Goal: Information Seeking & Learning: Learn about a topic

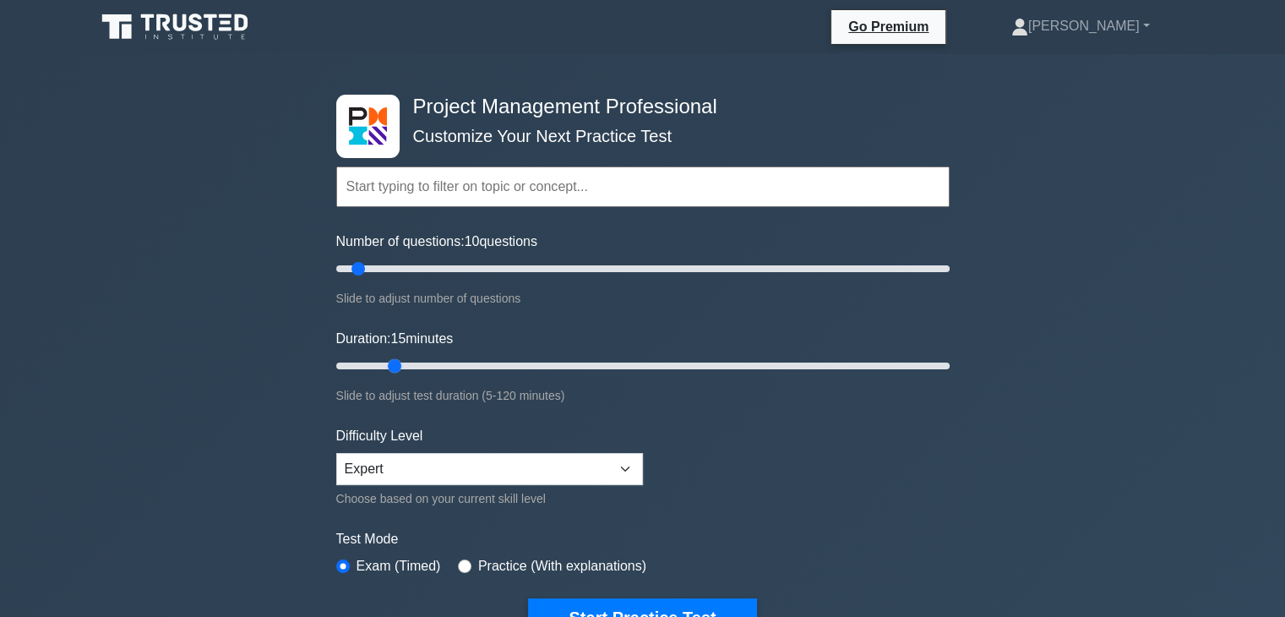
drag, startPoint x: 365, startPoint y: 362, endPoint x: 383, endPoint y: 365, distance: 18.1
type input "15"
click at [383, 365] on input "Duration: 15 minutes" at bounding box center [642, 366] width 613 height 20
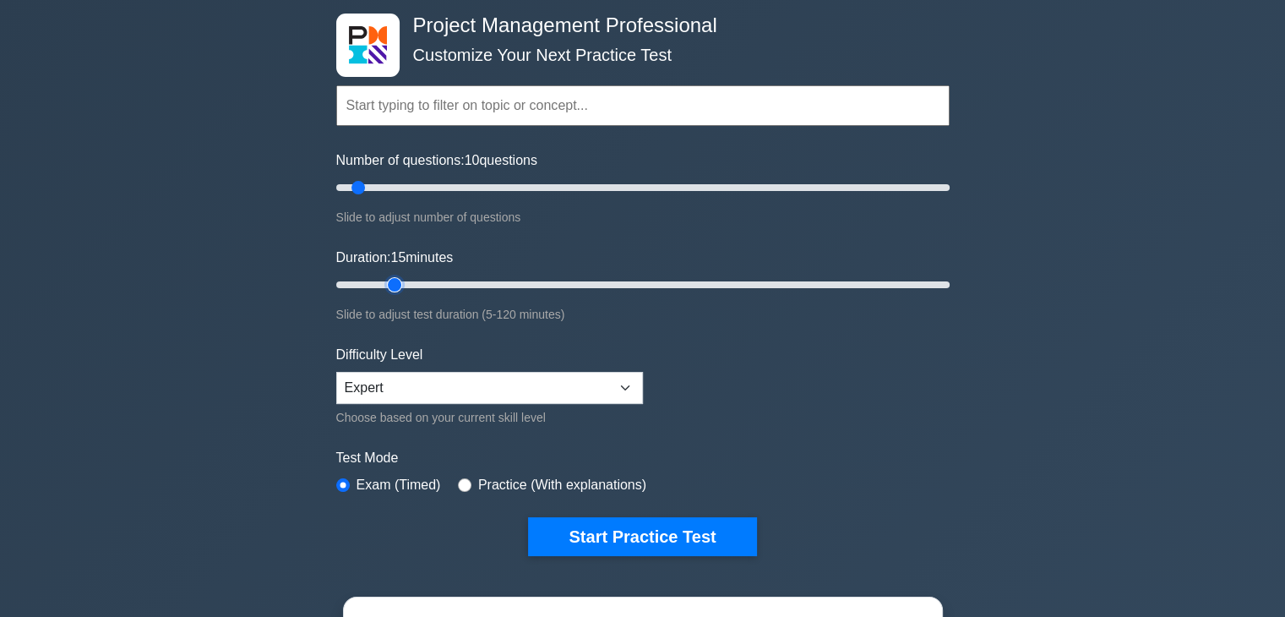
scroll to position [84, 0]
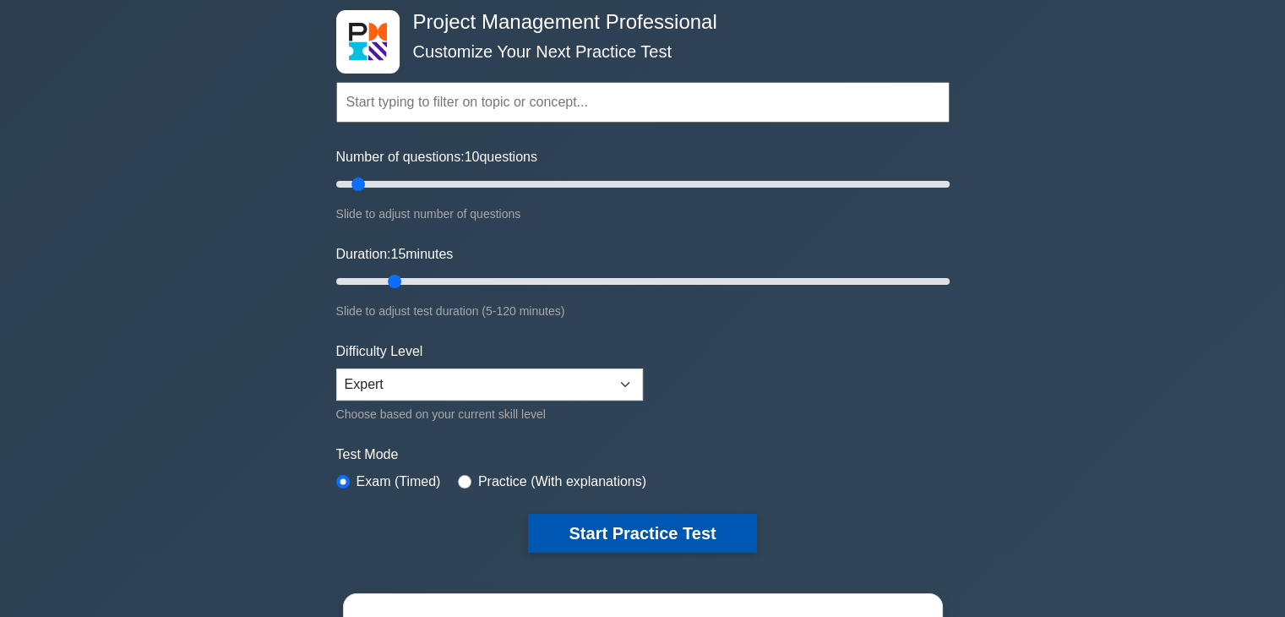
click at [666, 530] on button "Start Practice Test" at bounding box center [642, 533] width 228 height 39
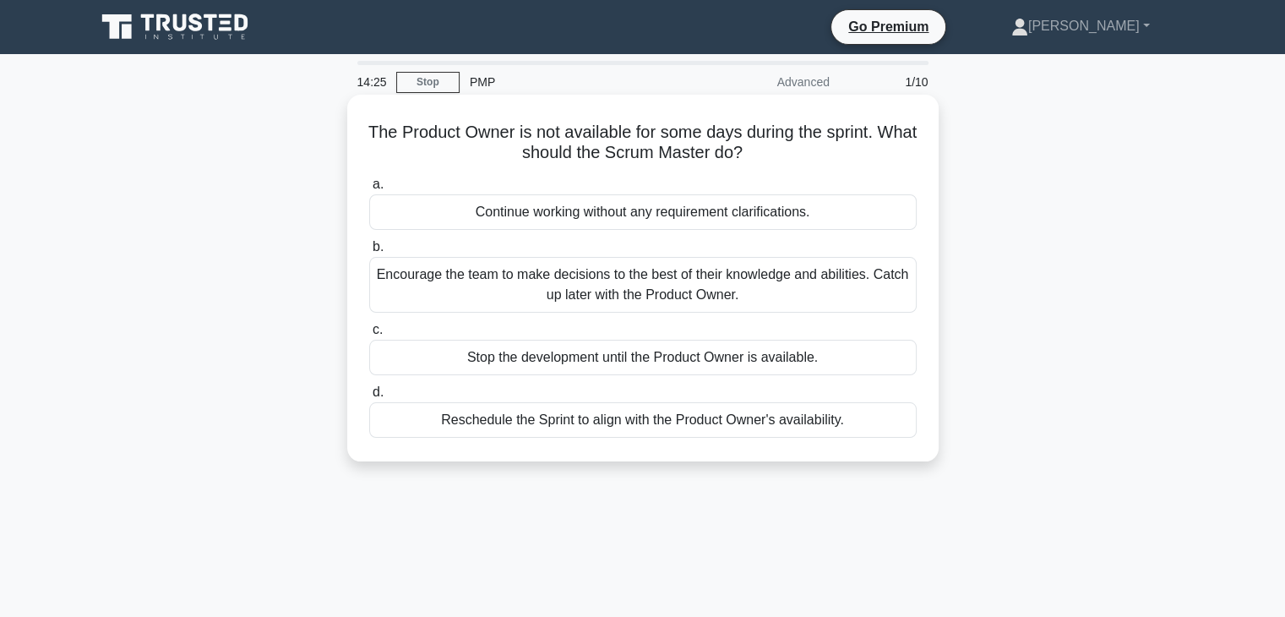
click at [699, 300] on div "Encourage the team to make decisions to the best of their knowledge and abiliti…" at bounding box center [642, 285] width 547 height 56
click at [369, 253] on input "b. Encourage the team to make decisions to the best of their knowledge and abil…" at bounding box center [369, 247] width 0 height 11
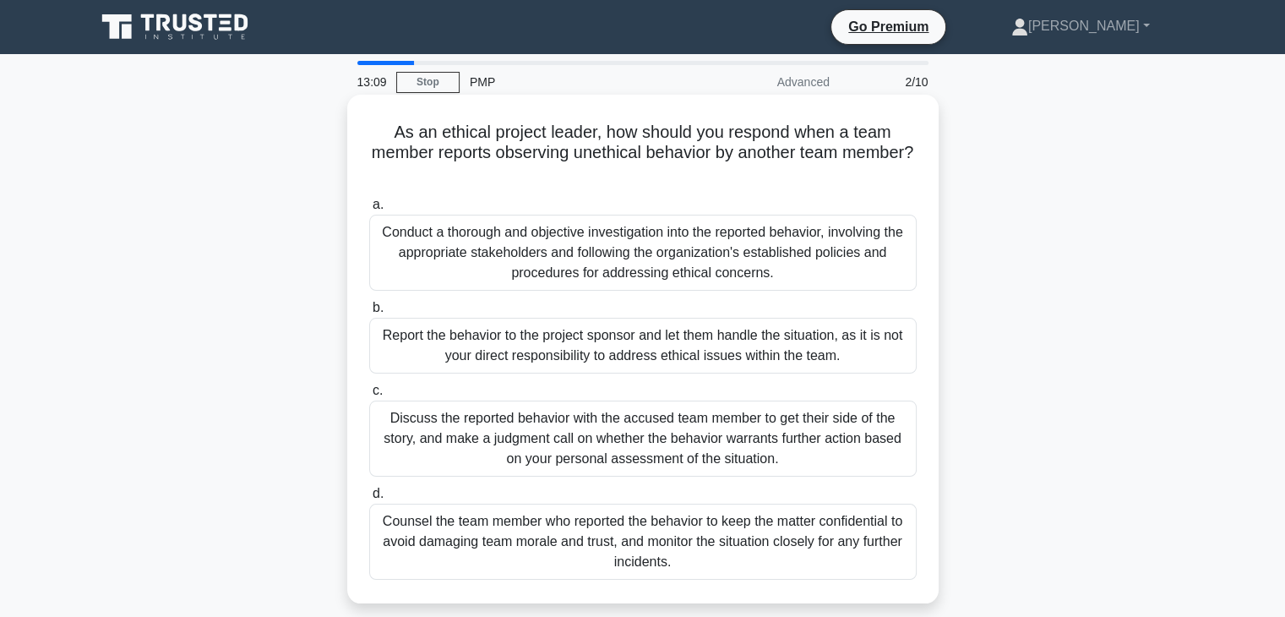
click at [752, 264] on div "Conduct a thorough and objective investigation into the reported behavior, invo…" at bounding box center [642, 253] width 547 height 76
click at [369, 210] on input "a. Conduct a thorough and objective investigation into the reported behavior, i…" at bounding box center [369, 204] width 0 height 11
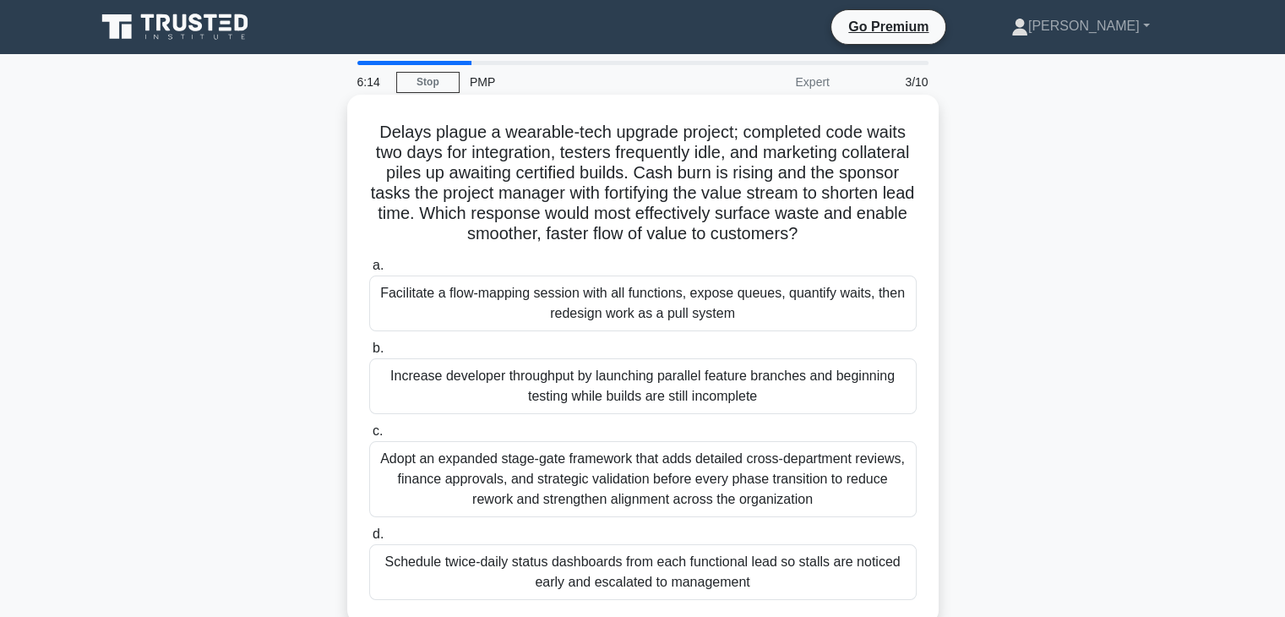
click at [674, 471] on div "Adopt an expanded stage-gate framework that adds detailed cross-department revi…" at bounding box center [642, 479] width 547 height 76
click at [369, 437] on input "c. Adopt an expanded stage-gate framework that adds detailed cross-department r…" at bounding box center [369, 431] width 0 height 11
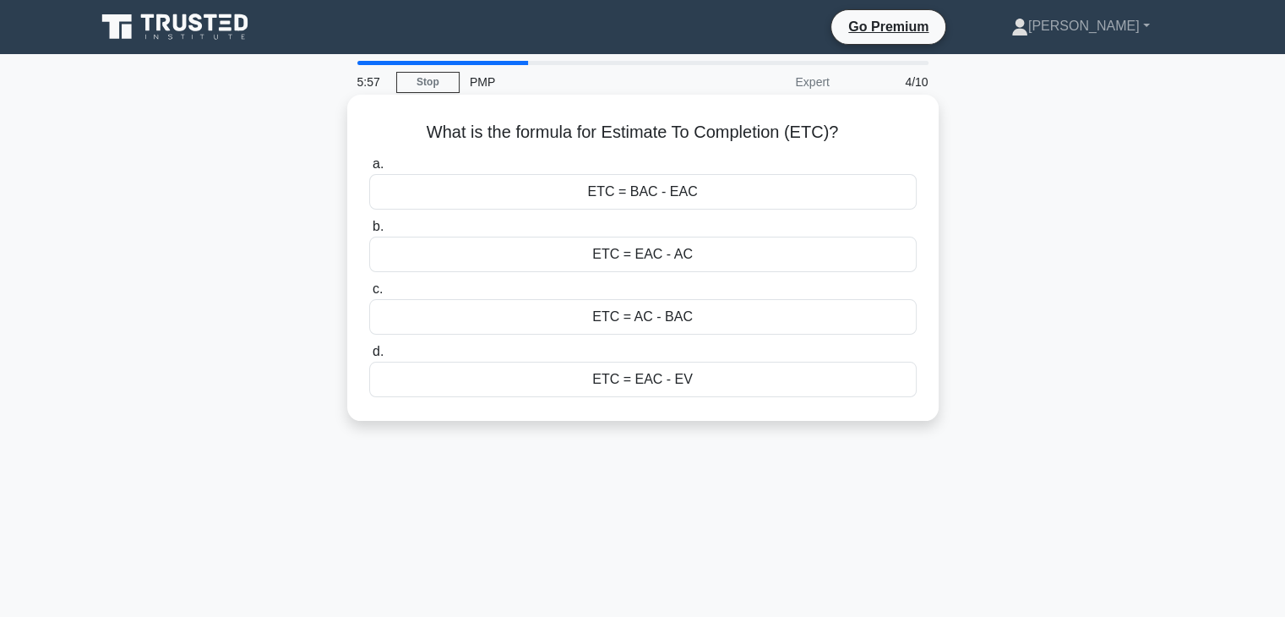
click at [679, 261] on div "ETC = EAC - AC" at bounding box center [642, 254] width 547 height 35
click at [369, 232] on input "b. ETC = EAC - AC" at bounding box center [369, 226] width 0 height 11
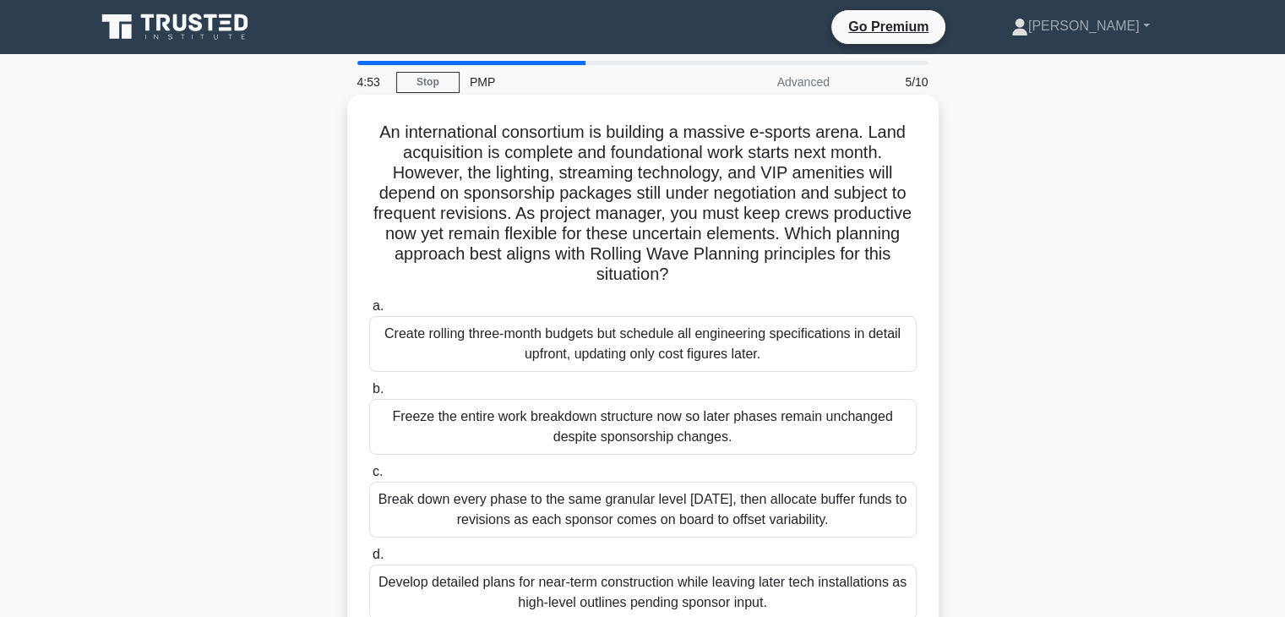
scroll to position [84, 0]
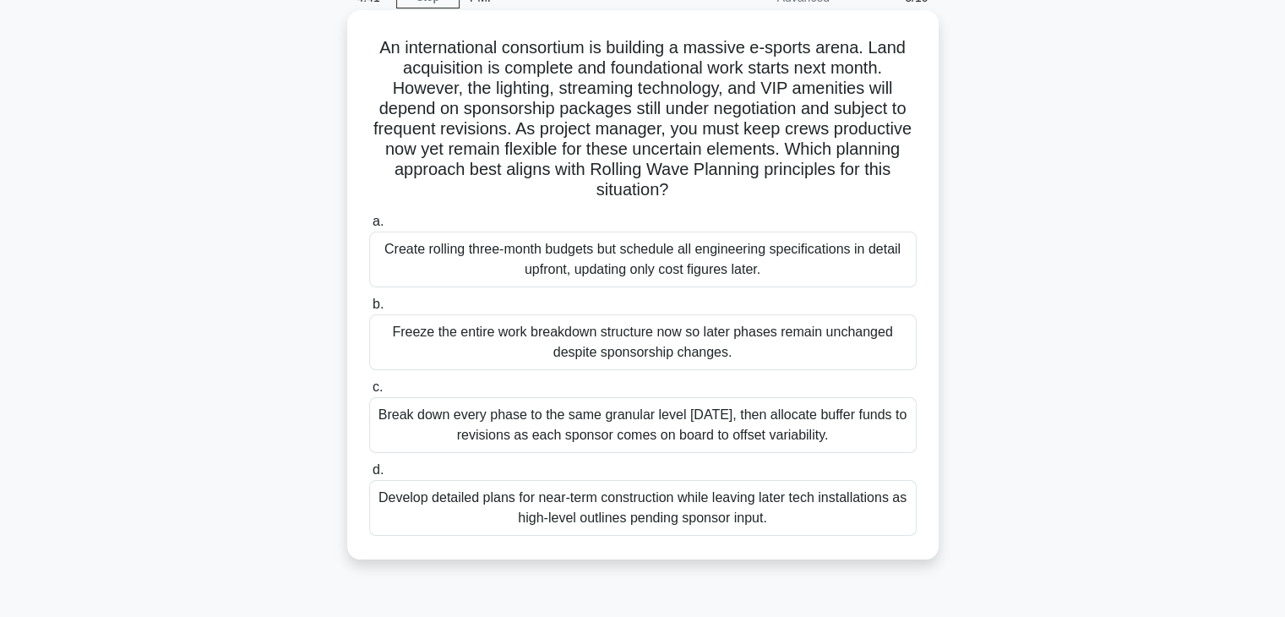
click at [776, 520] on div "Develop detailed plans for near-term construction while leaving later tech inst…" at bounding box center [642, 508] width 547 height 56
click at [369, 476] on input "d. Develop detailed plans for near-term construction while leaving later tech i…" at bounding box center [369, 470] width 0 height 11
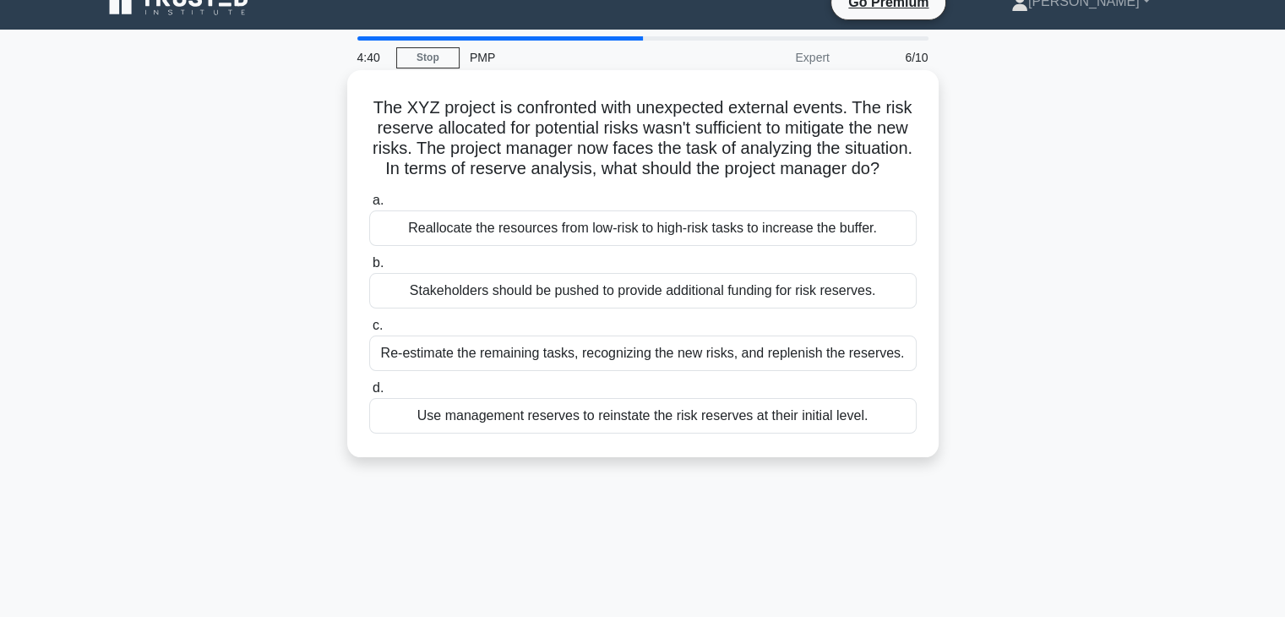
scroll to position [0, 0]
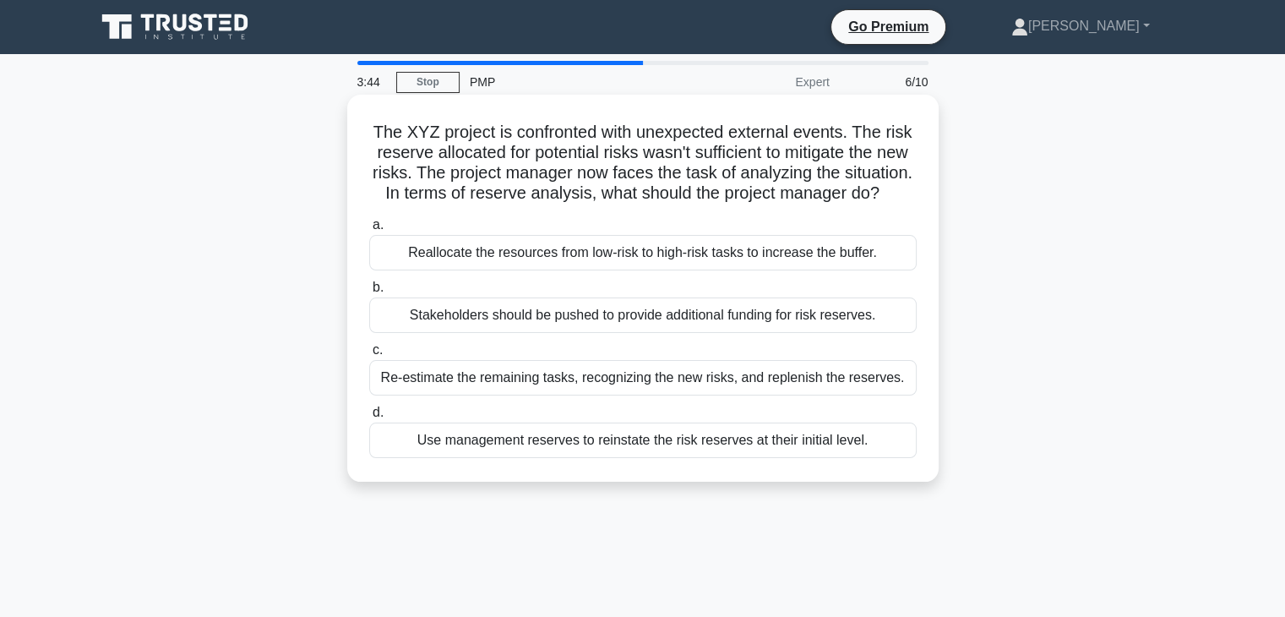
click at [880, 395] on div "Re-estimate the remaining tasks, recognizing the new risks, and replenish the r…" at bounding box center [642, 377] width 547 height 35
click at [369, 356] on input "c. Re-estimate the remaining tasks, recognizing the new risks, and replenish th…" at bounding box center [369, 350] width 0 height 11
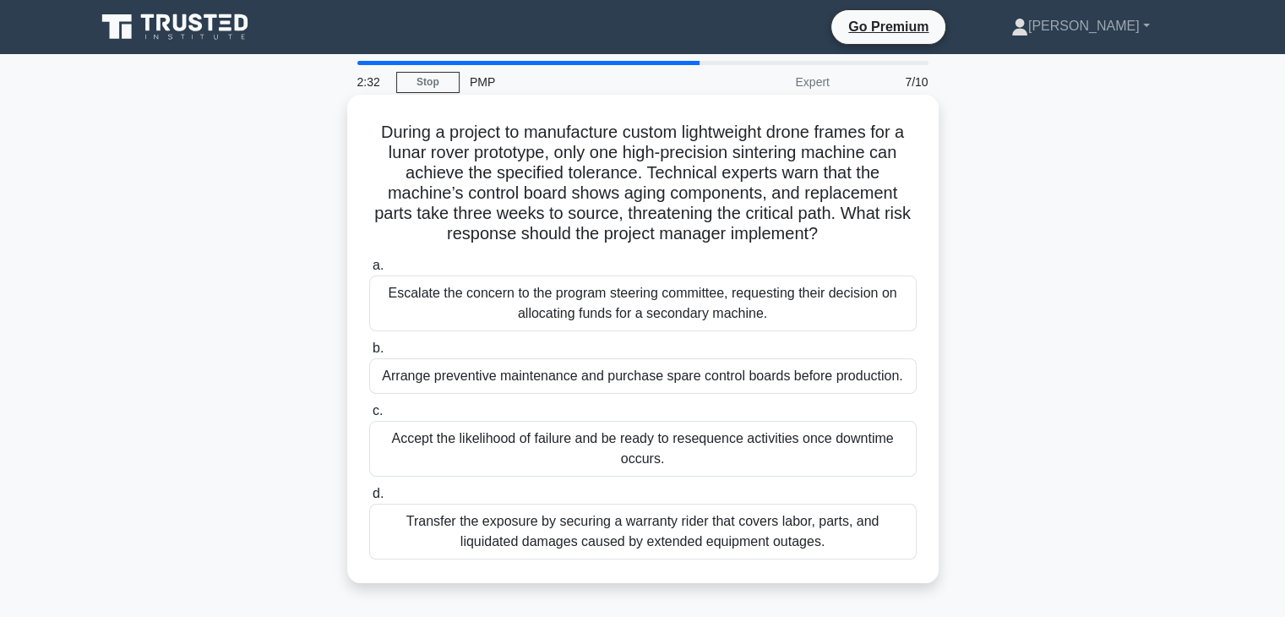
click at [865, 536] on div "Transfer the exposure by securing a warranty rider that covers labor, parts, an…" at bounding box center [642, 531] width 547 height 56
click at [369, 499] on input "d. Transfer the exposure by securing a warranty rider that covers labor, parts,…" at bounding box center [369, 493] width 0 height 11
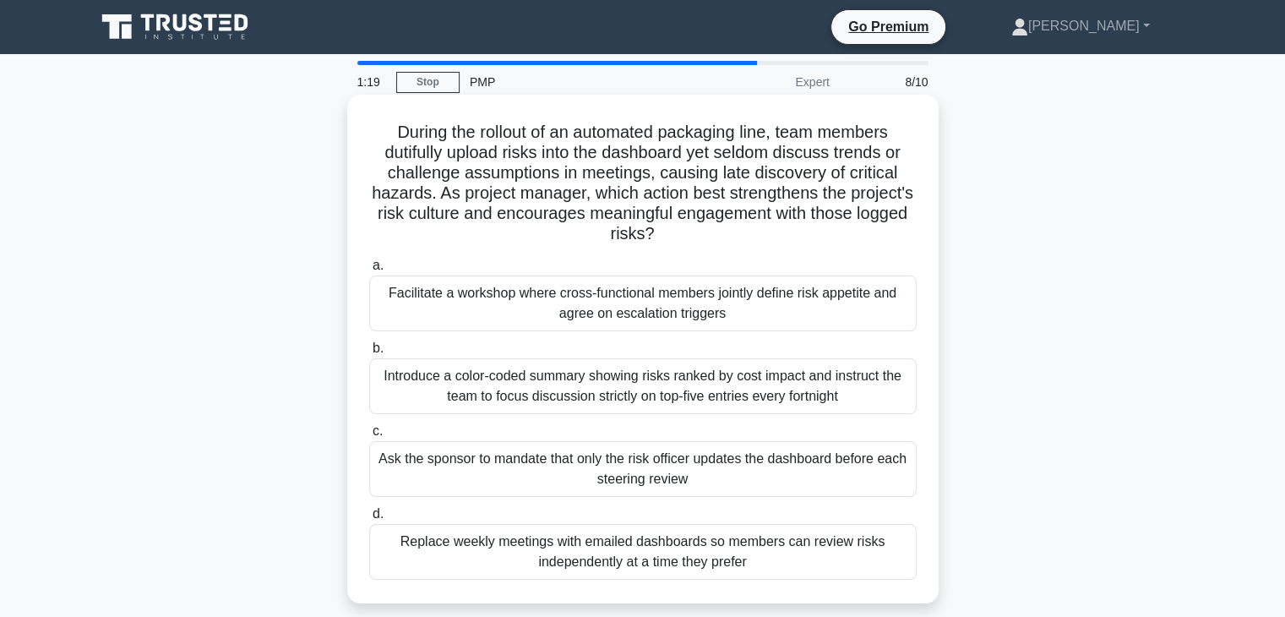
click at [847, 312] on div "Facilitate a workshop where cross-functional members jointly define risk appeti…" at bounding box center [642, 303] width 547 height 56
click at [369, 271] on input "a. Facilitate a workshop where cross-functional members jointly define risk app…" at bounding box center [369, 265] width 0 height 11
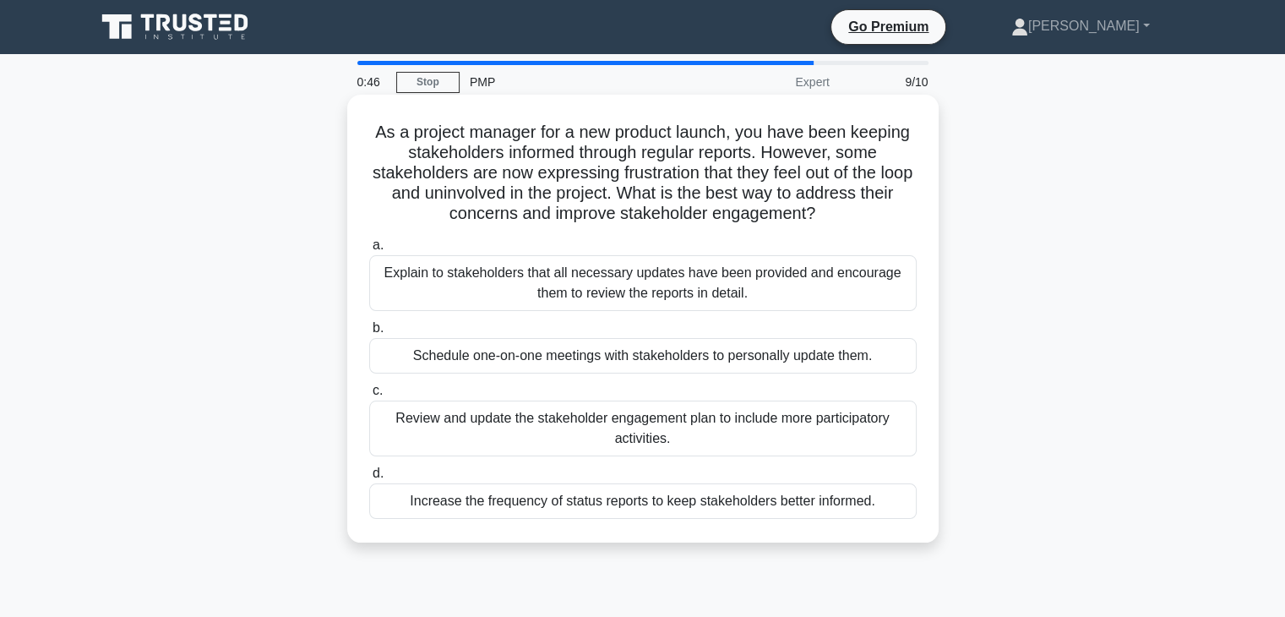
click at [775, 423] on div "Review and update the stakeholder engagement plan to include more participatory…" at bounding box center [642, 428] width 547 height 56
click at [369, 396] on input "c. Review and update the stakeholder engagement plan to include more participat…" at bounding box center [369, 390] width 0 height 11
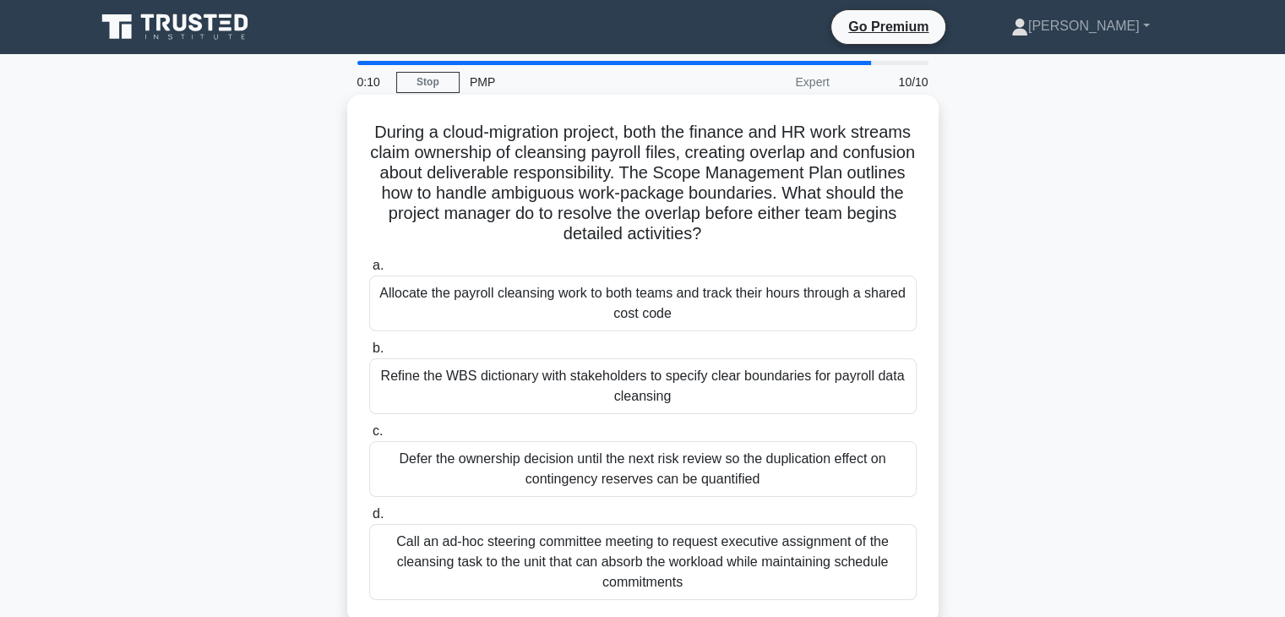
click at [743, 393] on div "Refine the WBS dictionary with stakeholders to specify clear boundaries for pay…" at bounding box center [642, 386] width 547 height 56
click at [369, 354] on input "b. Refine the WBS dictionary with stakeholders to specify clear boundaries for …" at bounding box center [369, 348] width 0 height 11
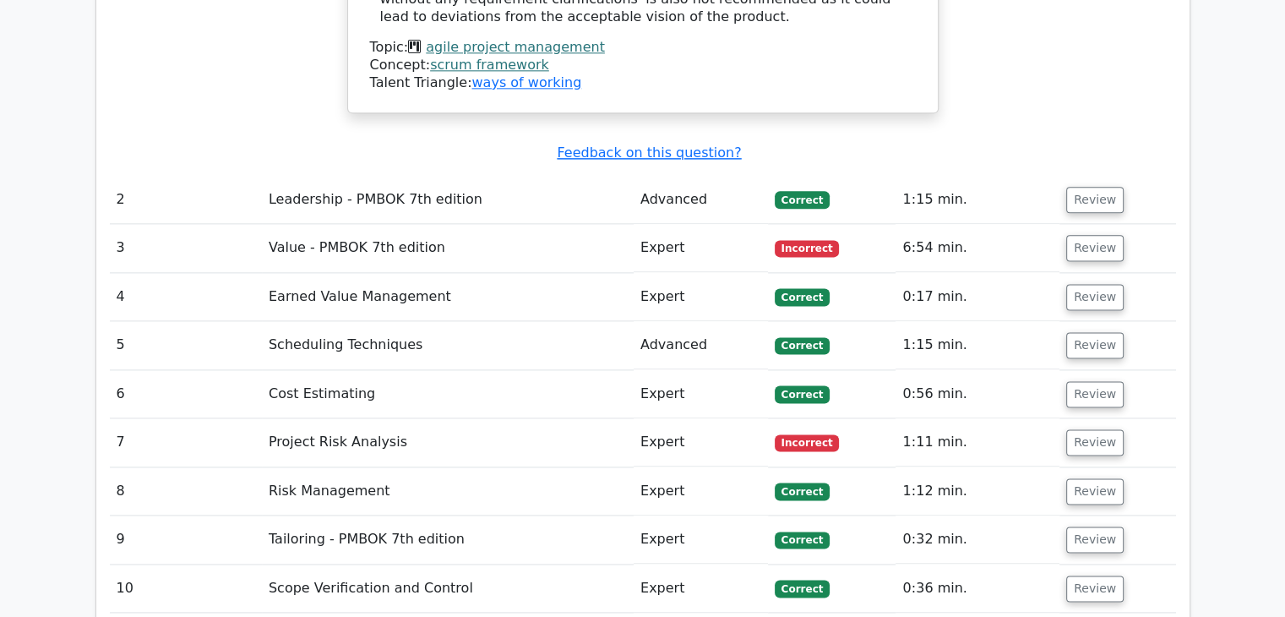
scroll to position [2061, 0]
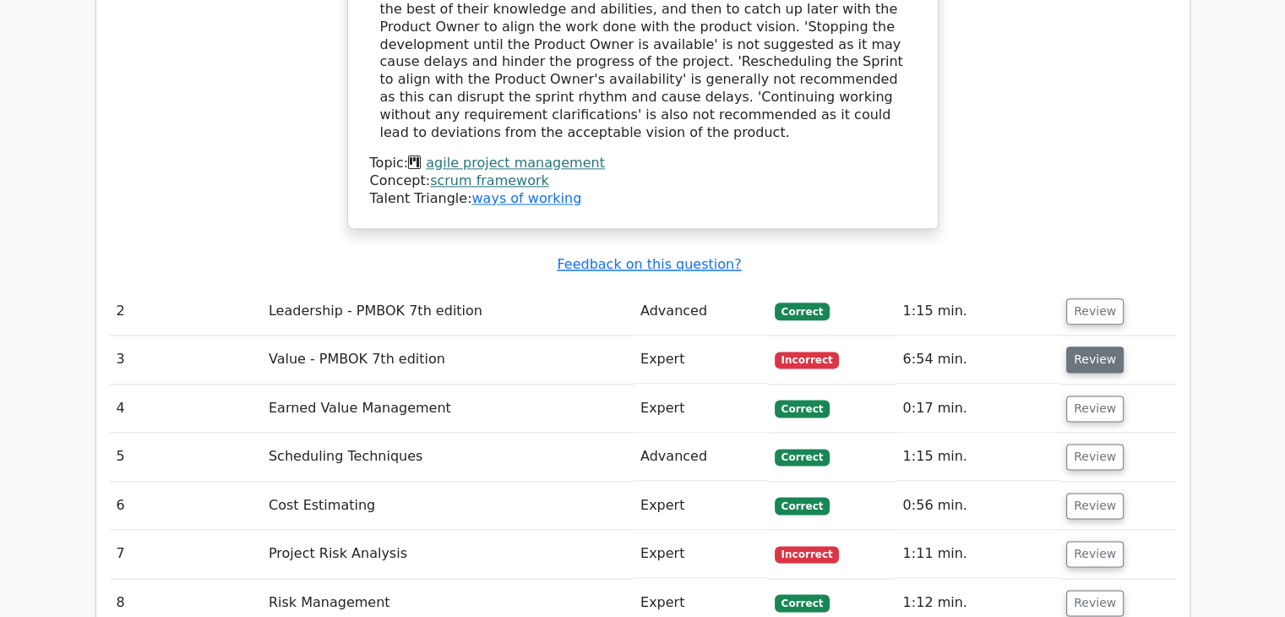
click at [1080, 346] on button "Review" at bounding box center [1094, 359] width 57 height 26
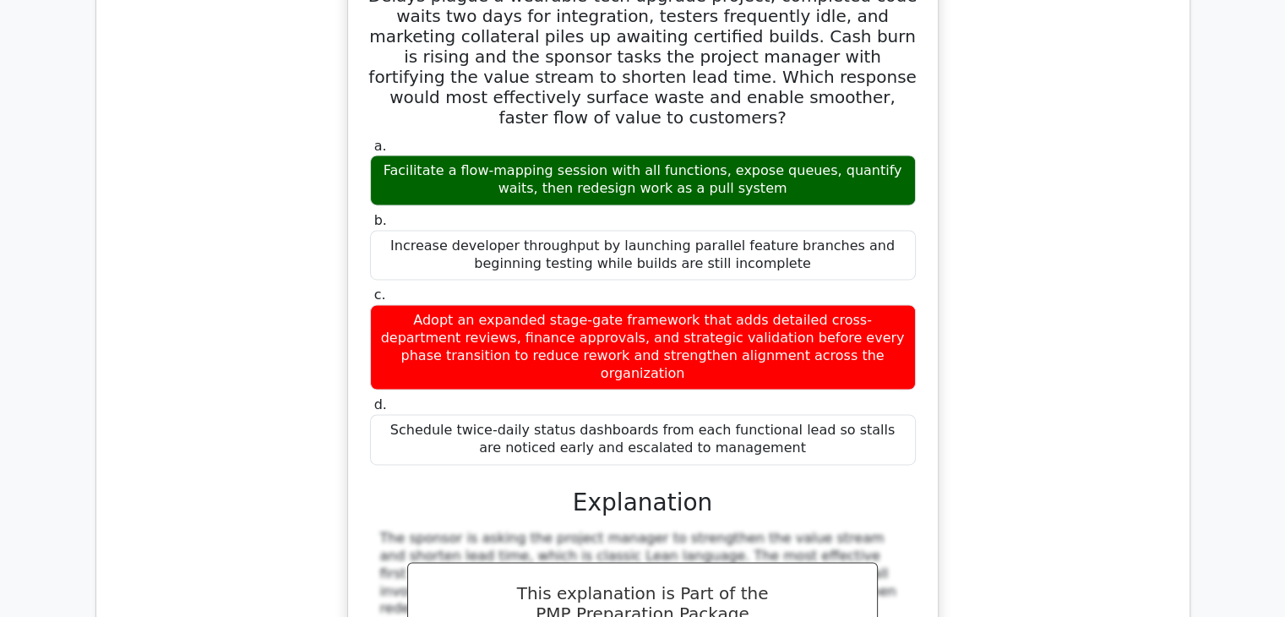
scroll to position [2145, 0]
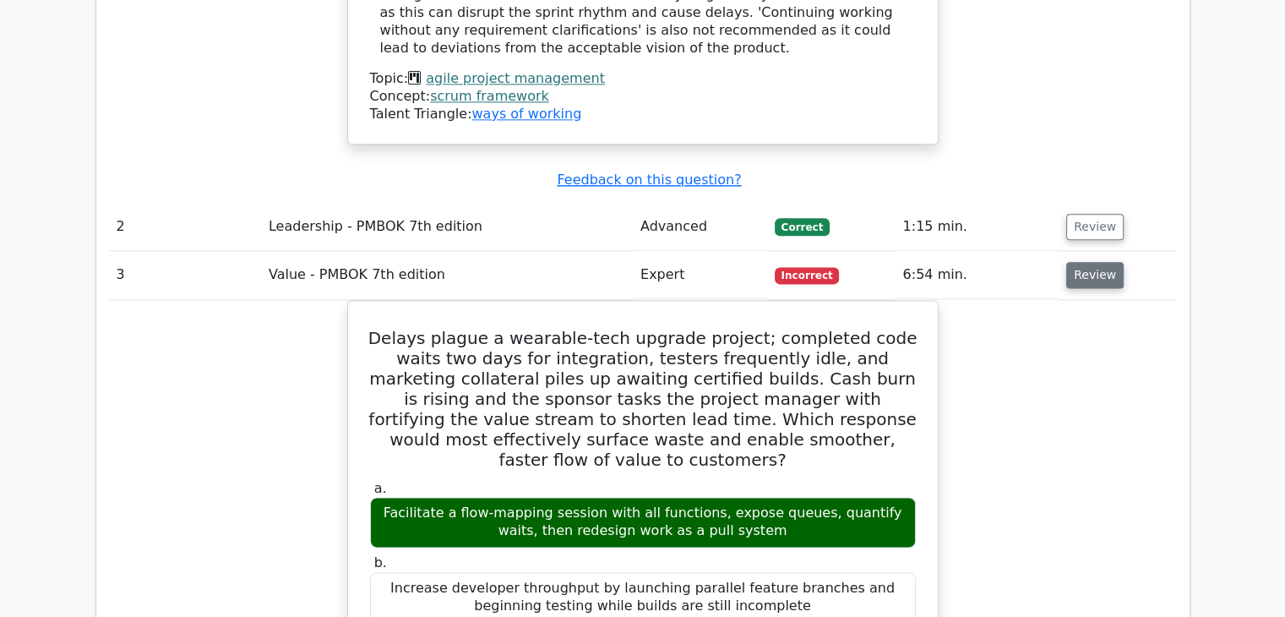
click at [1082, 262] on button "Review" at bounding box center [1094, 275] width 57 height 26
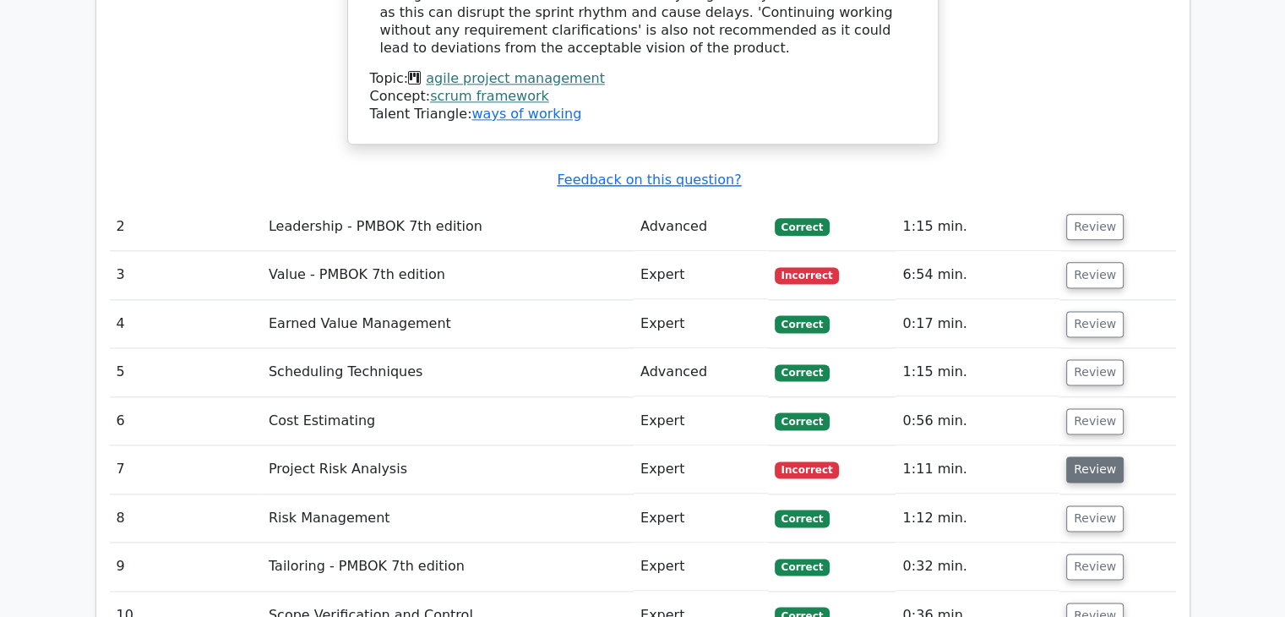
click at [1087, 456] on button "Review" at bounding box center [1094, 469] width 57 height 26
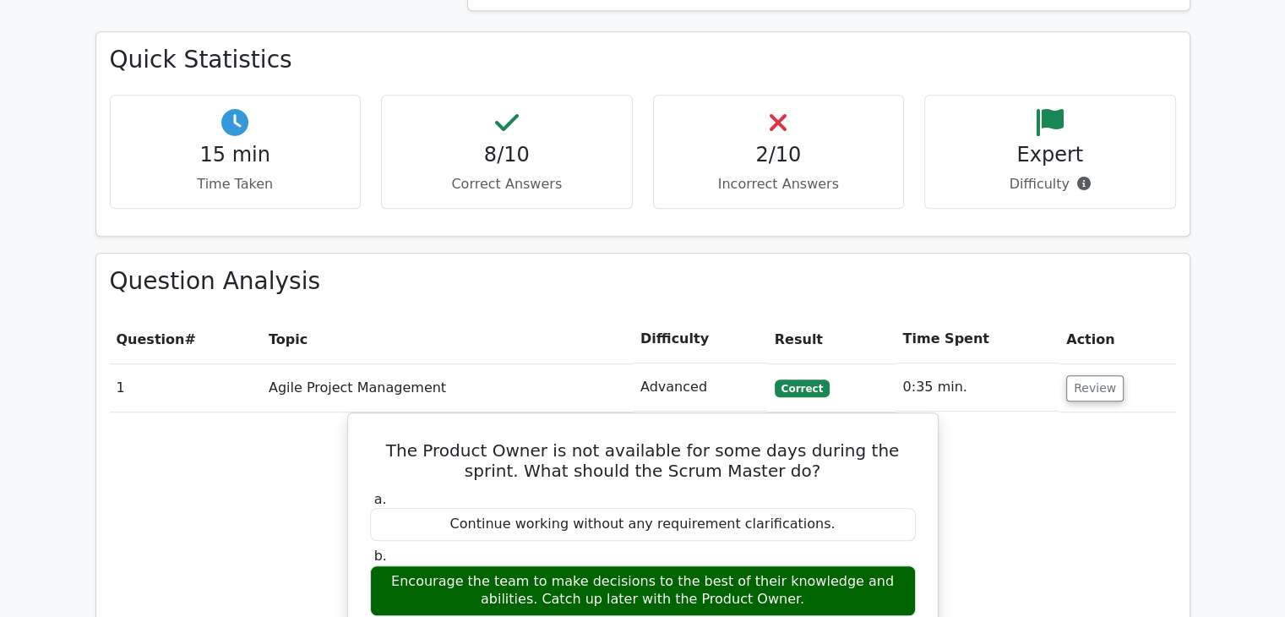
scroll to position [1216, 0]
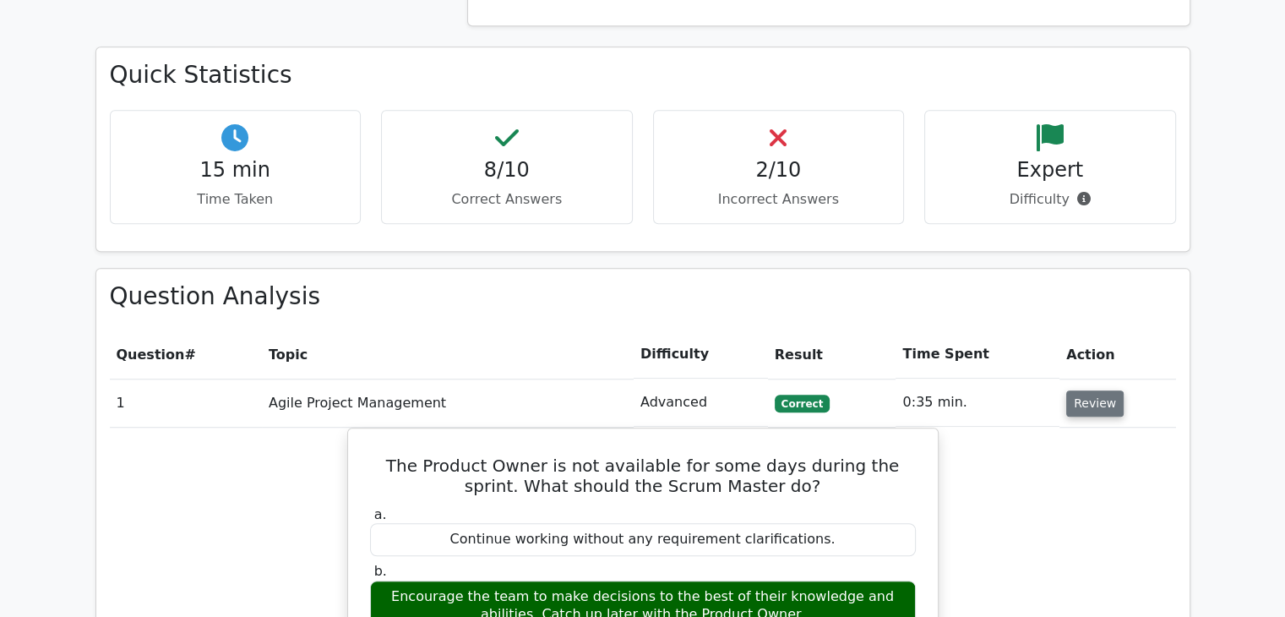
click at [1088, 390] on button "Review" at bounding box center [1094, 403] width 57 height 26
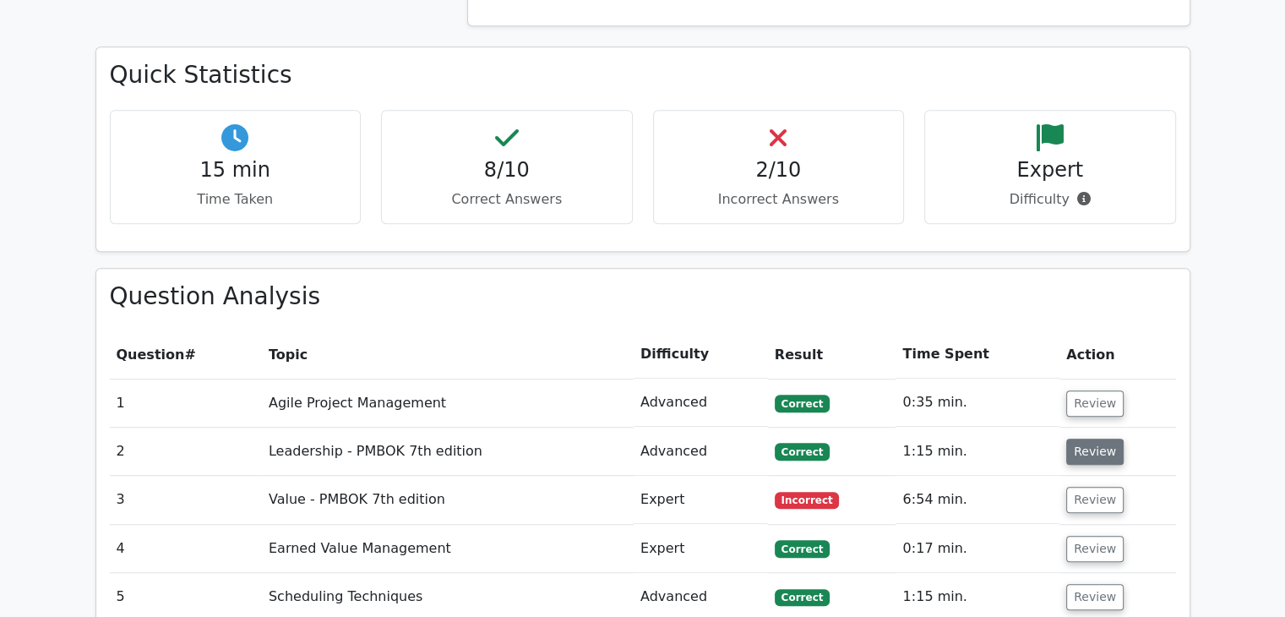
click at [1088, 438] on button "Review" at bounding box center [1094, 451] width 57 height 26
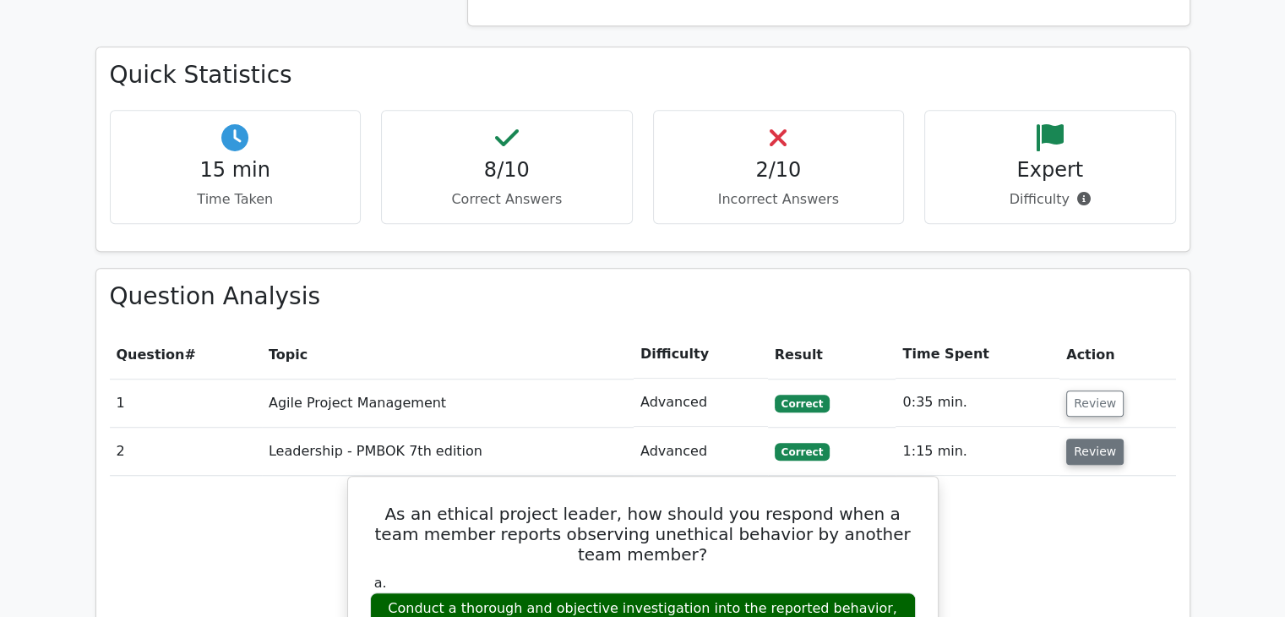
click at [1088, 438] on button "Review" at bounding box center [1094, 451] width 57 height 26
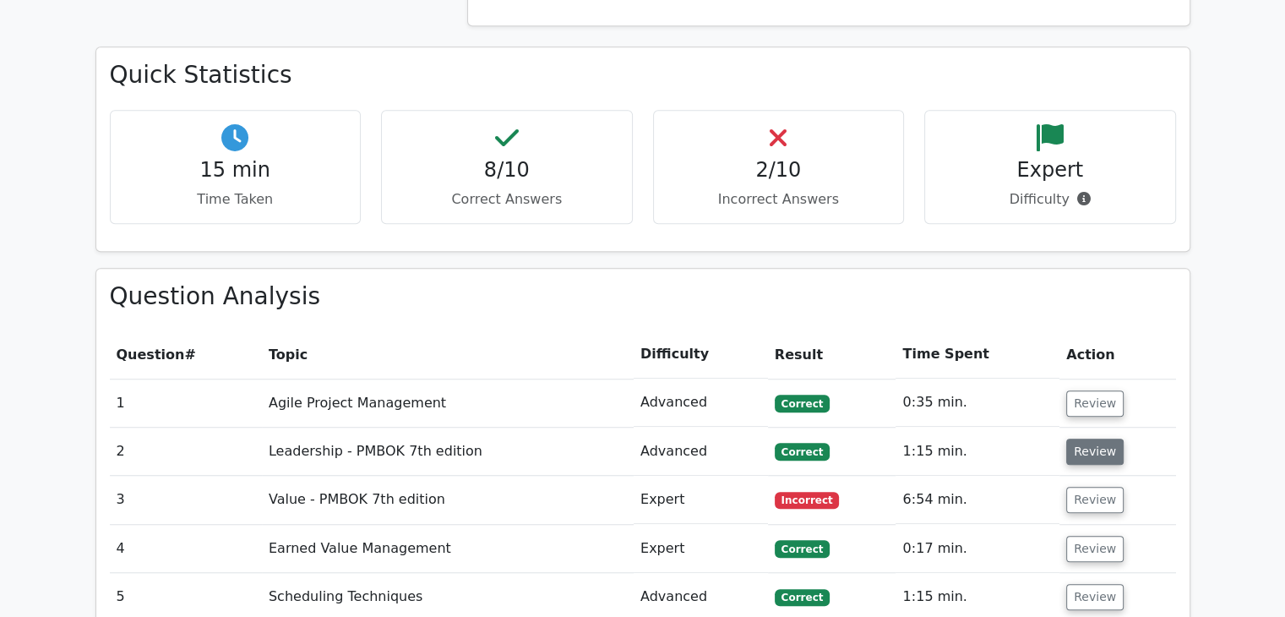
click at [1088, 438] on button "Review" at bounding box center [1094, 451] width 57 height 26
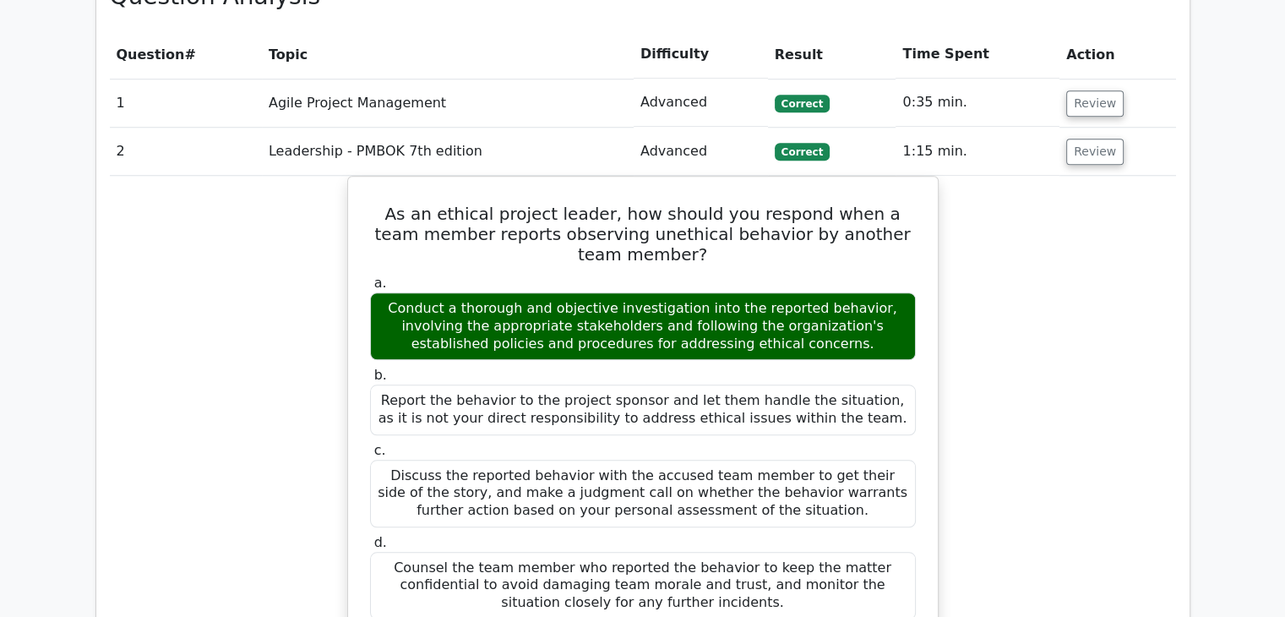
scroll to position [1470, 0]
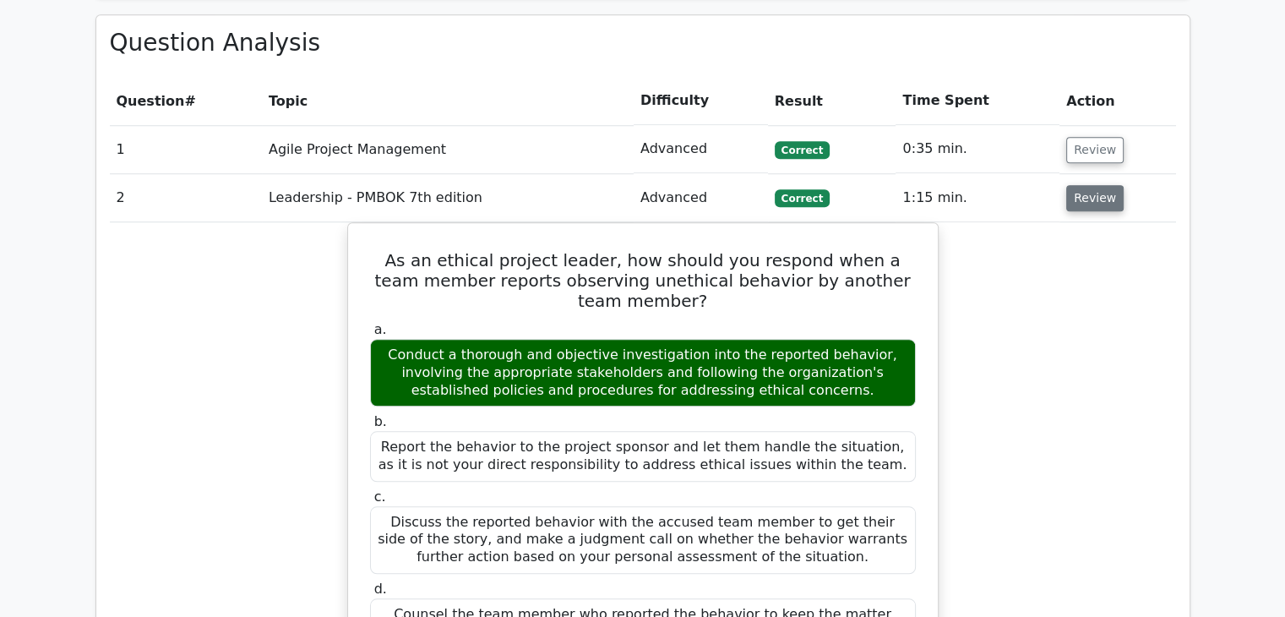
click at [1090, 185] on button "Review" at bounding box center [1094, 198] width 57 height 26
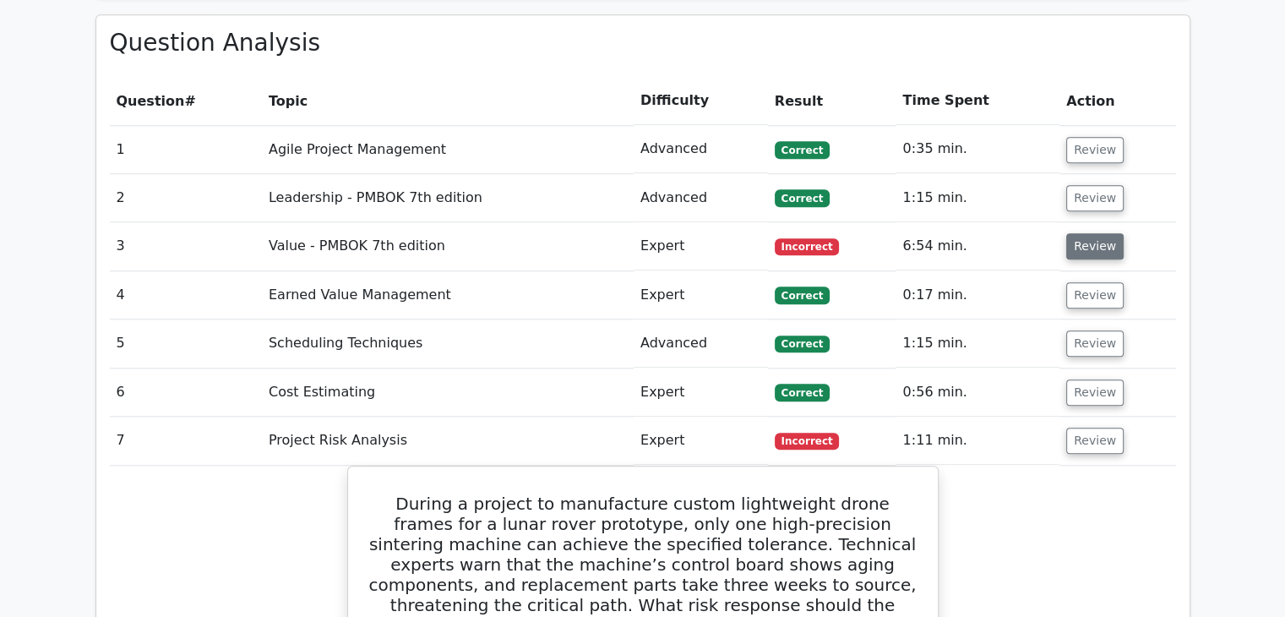
click at [1091, 233] on button "Review" at bounding box center [1094, 246] width 57 height 26
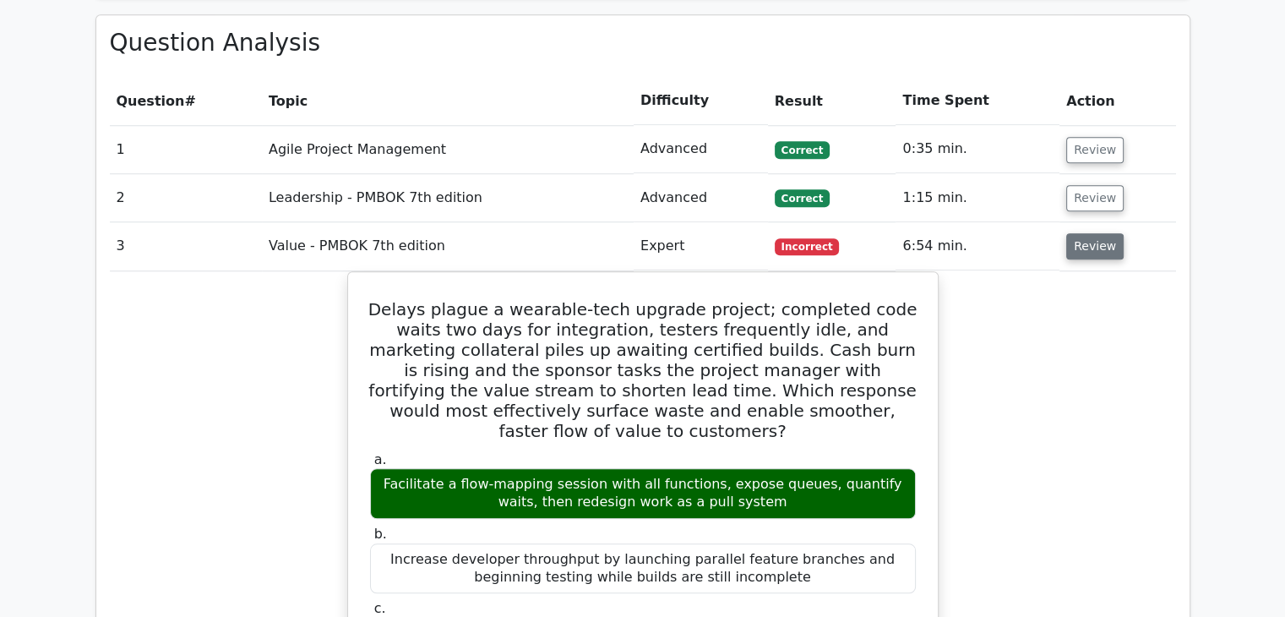
click at [1091, 233] on button "Review" at bounding box center [1094, 246] width 57 height 26
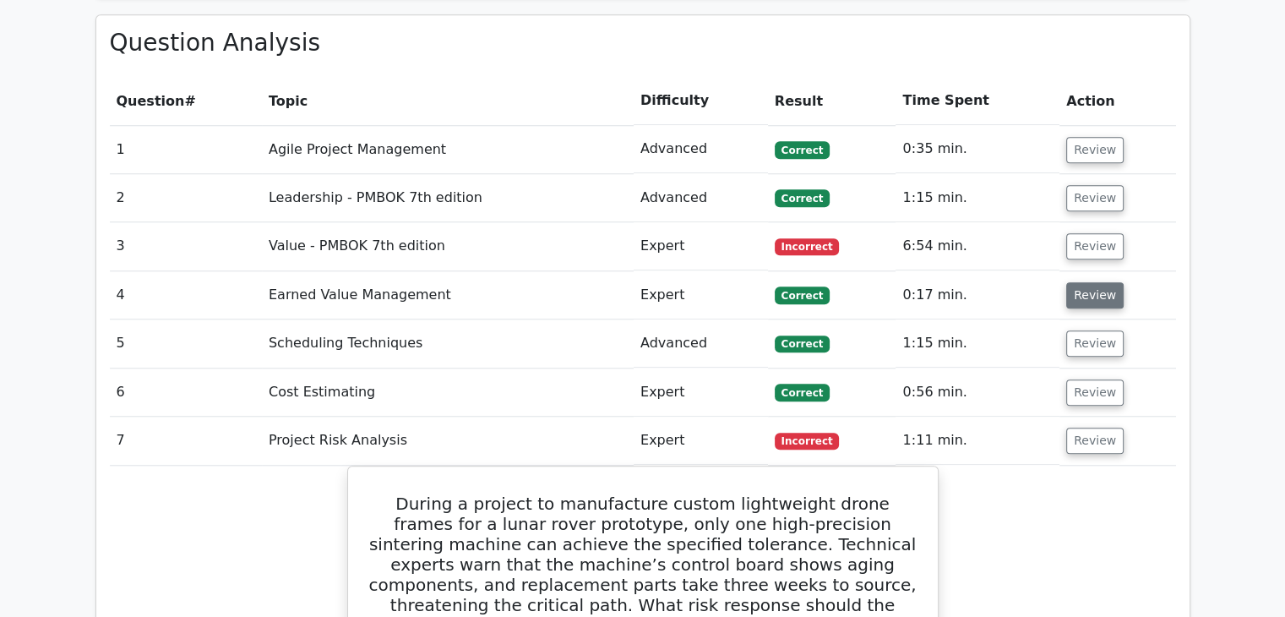
click at [1096, 282] on button "Review" at bounding box center [1094, 295] width 57 height 26
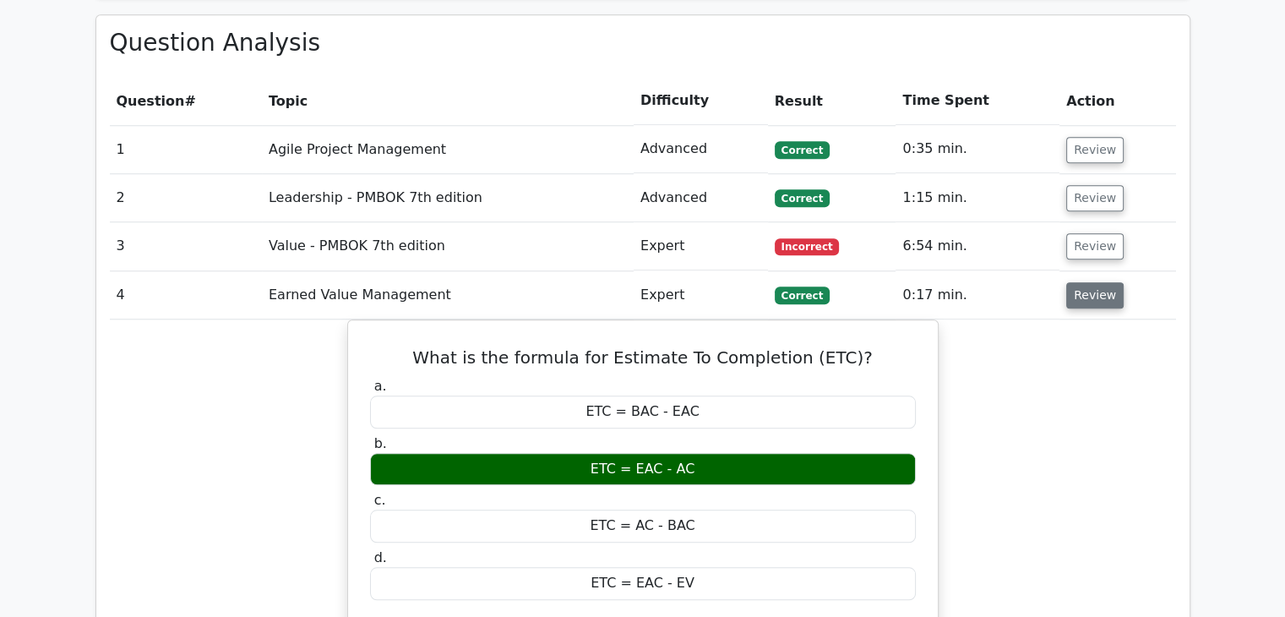
click at [1093, 282] on button "Review" at bounding box center [1094, 295] width 57 height 26
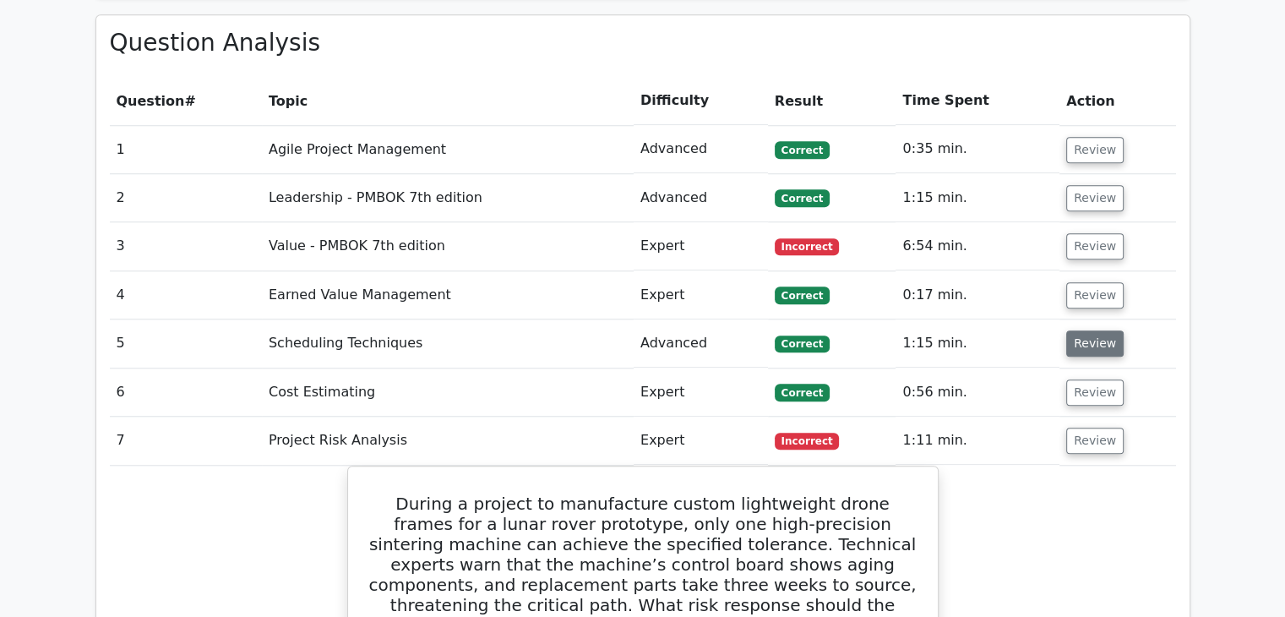
click at [1094, 330] on button "Review" at bounding box center [1094, 343] width 57 height 26
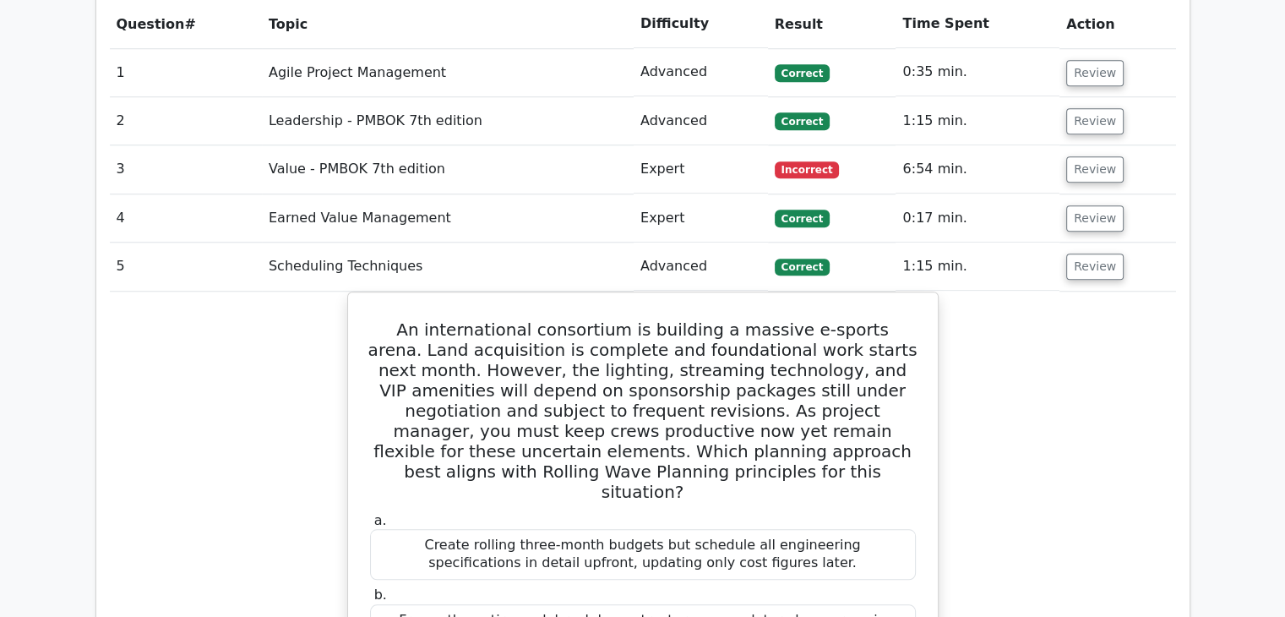
scroll to position [1385, 0]
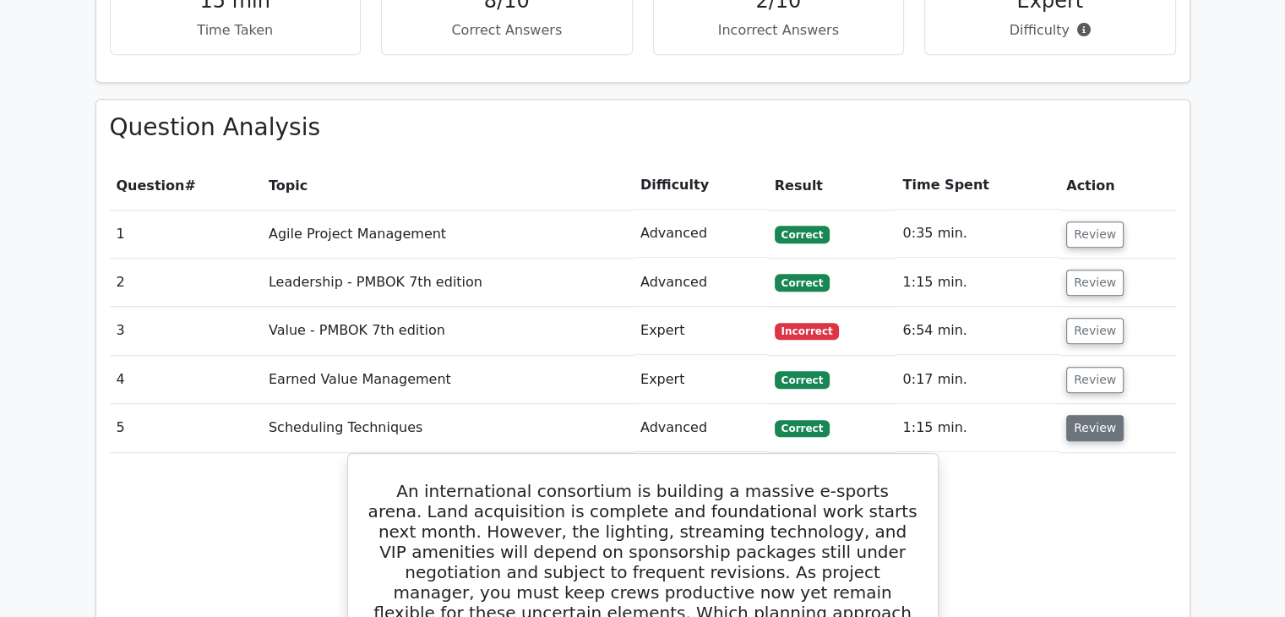
click at [1090, 415] on button "Review" at bounding box center [1094, 428] width 57 height 26
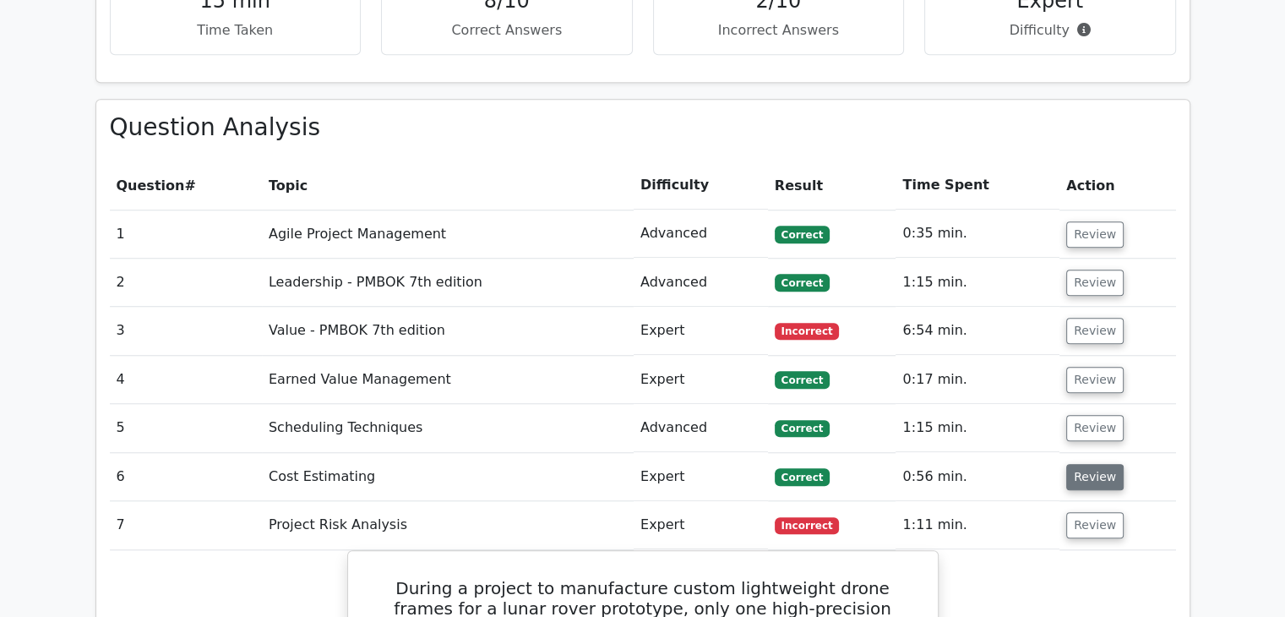
click at [1085, 464] on button "Review" at bounding box center [1094, 477] width 57 height 26
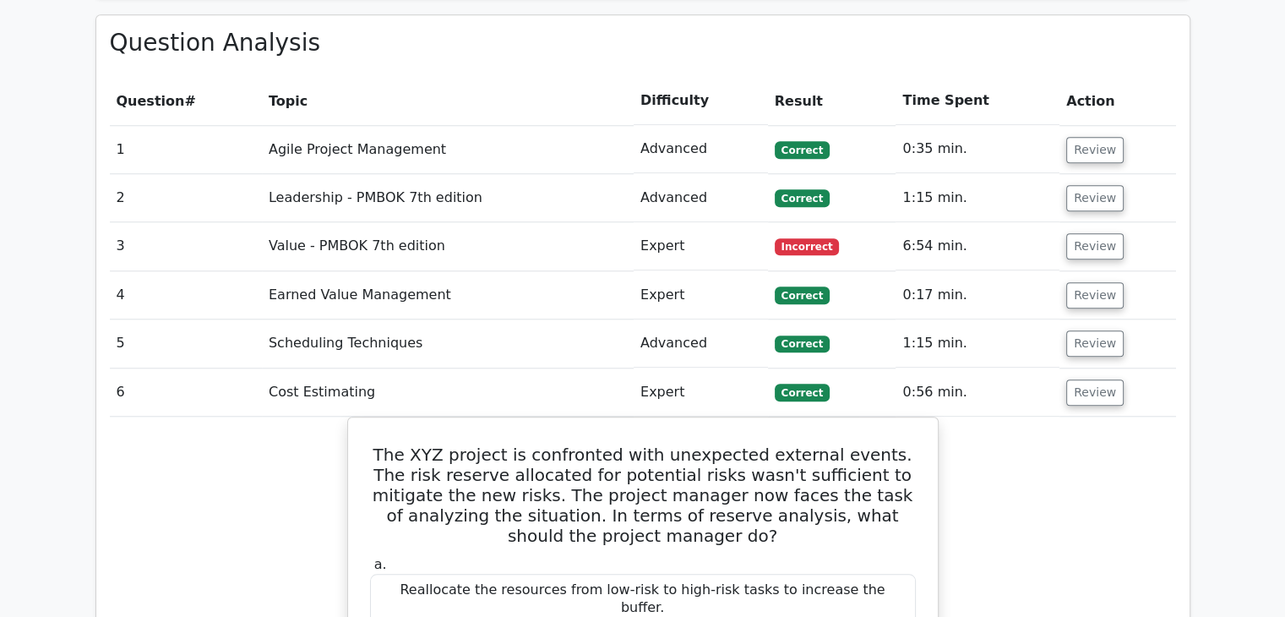
scroll to position [1470, 0]
click at [1098, 379] on button "Review" at bounding box center [1094, 392] width 57 height 26
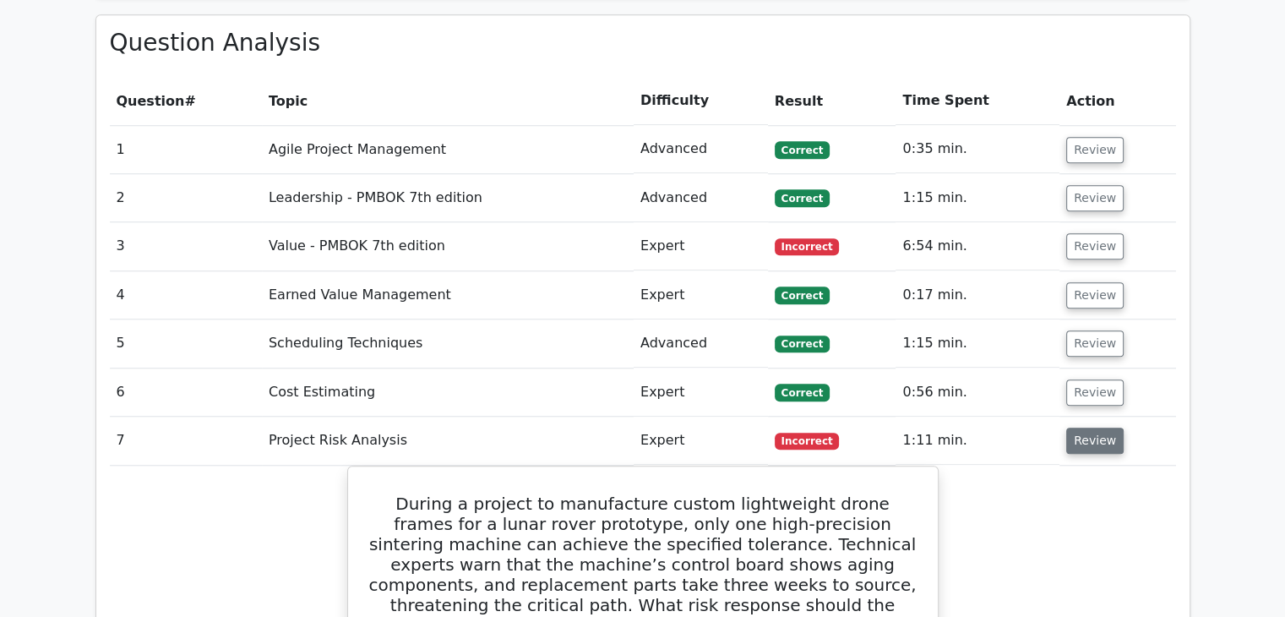
click at [1102, 427] on button "Review" at bounding box center [1094, 440] width 57 height 26
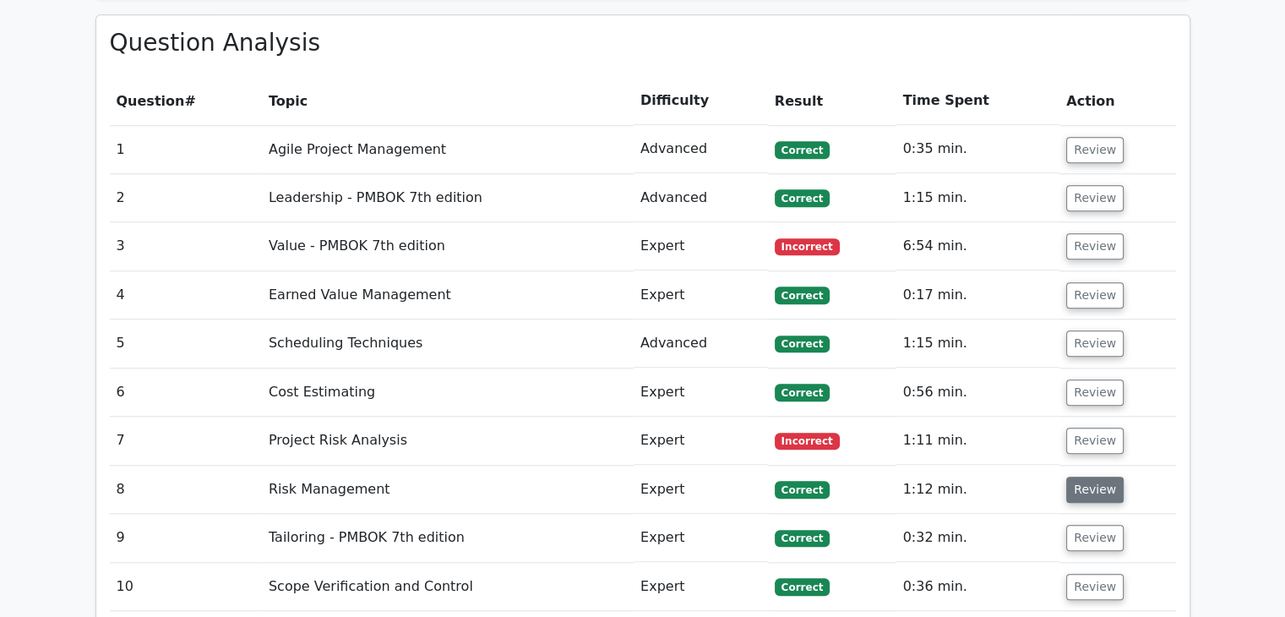
click at [1091, 476] on button "Review" at bounding box center [1094, 489] width 57 height 26
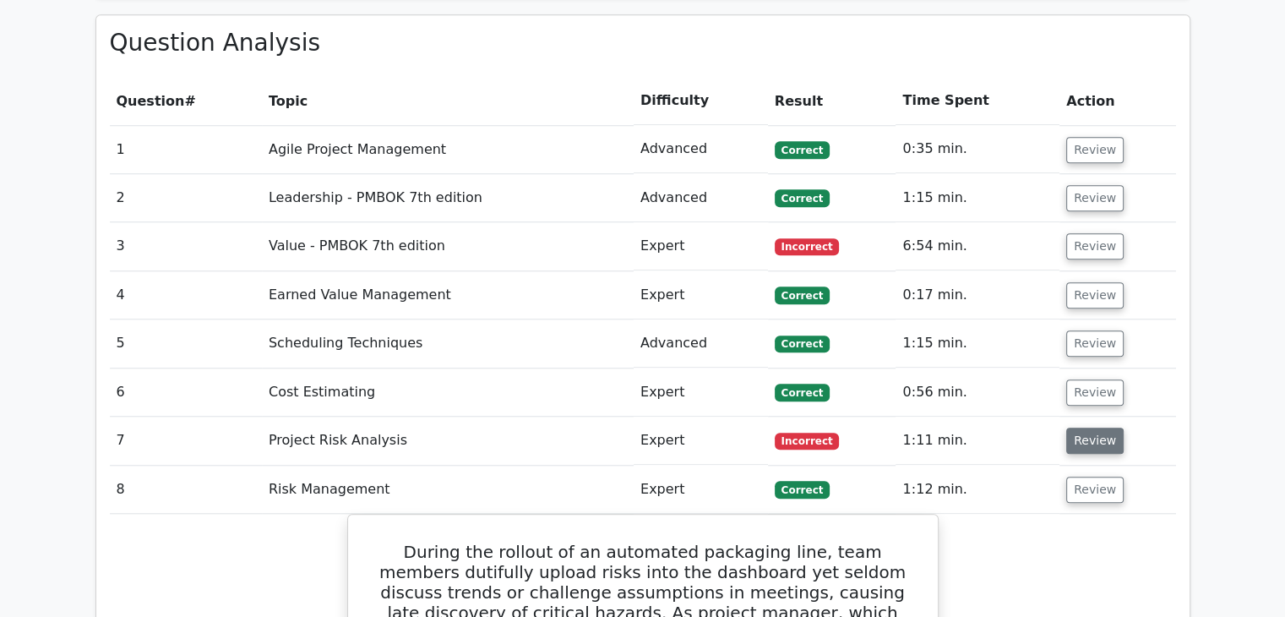
click at [1095, 427] on button "Review" at bounding box center [1094, 440] width 57 height 26
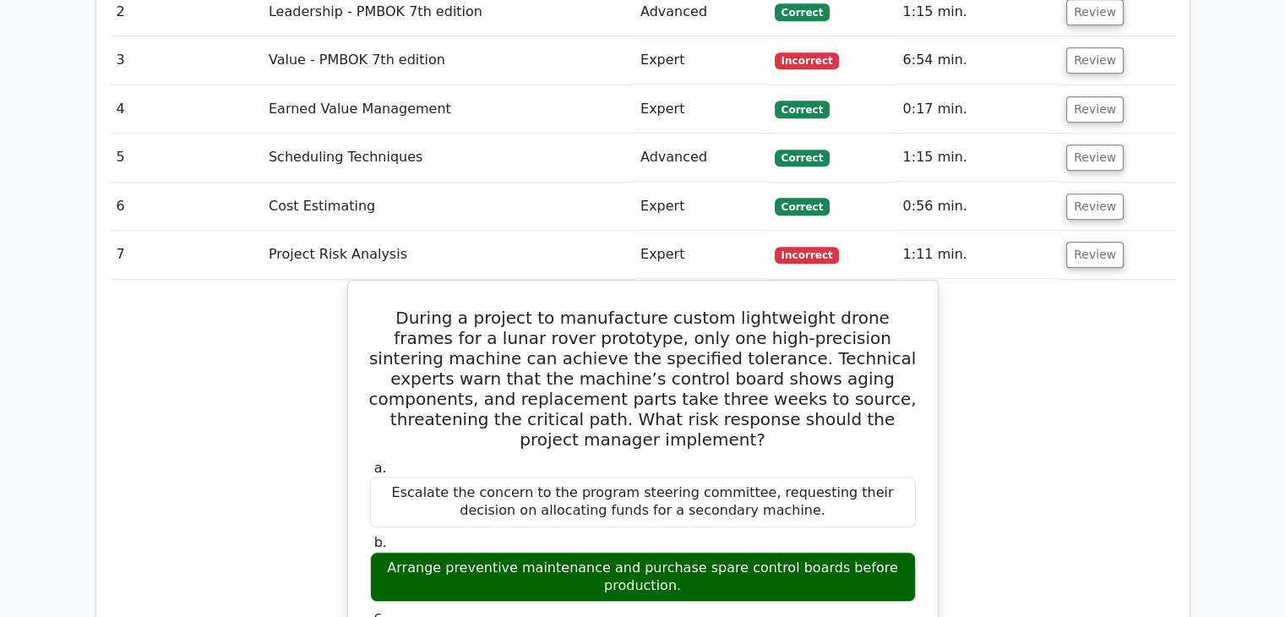
scroll to position [1639, 0]
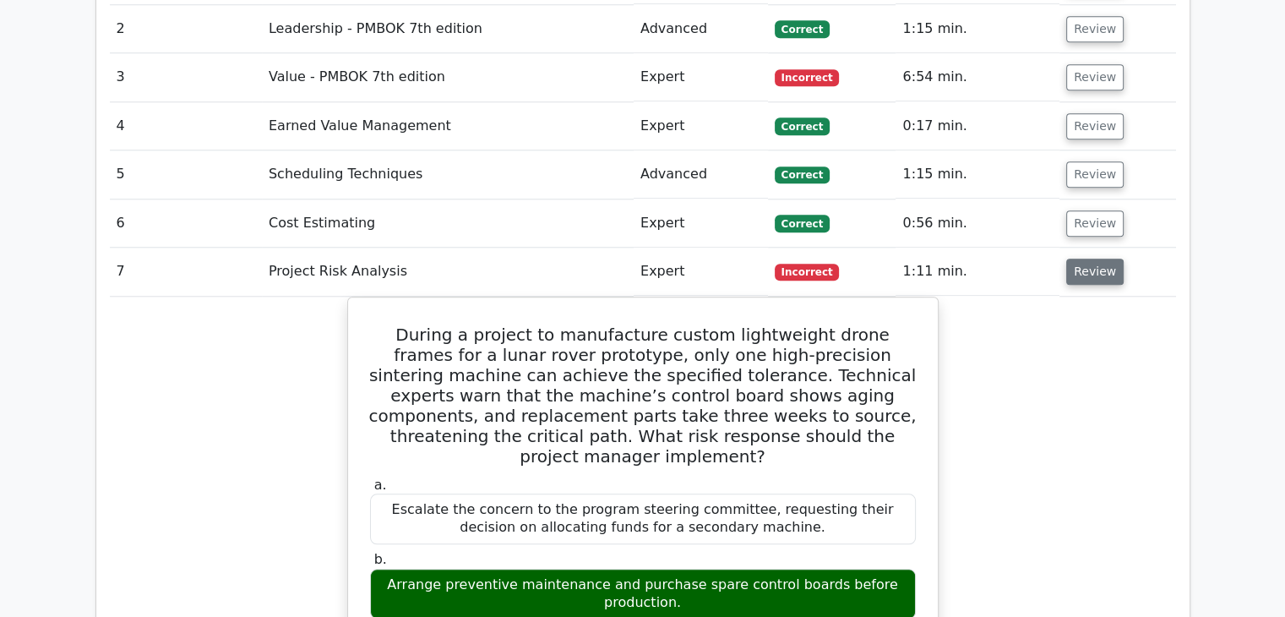
click at [1099, 258] on button "Review" at bounding box center [1094, 271] width 57 height 26
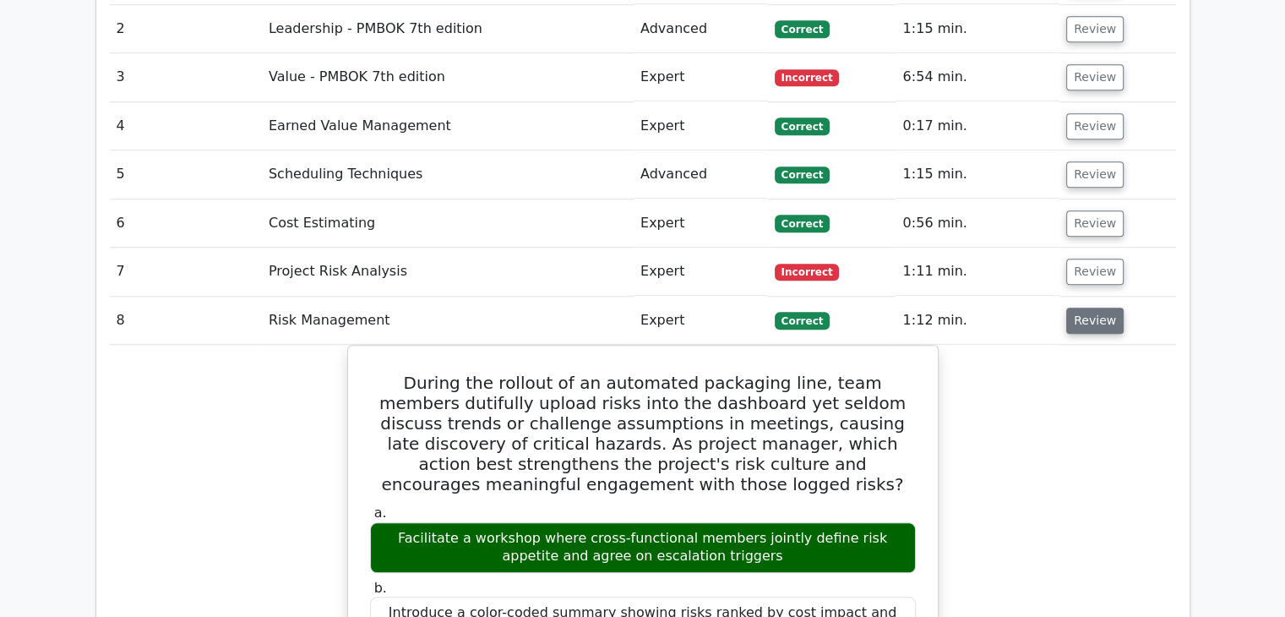
click at [1092, 307] on button "Review" at bounding box center [1094, 320] width 57 height 26
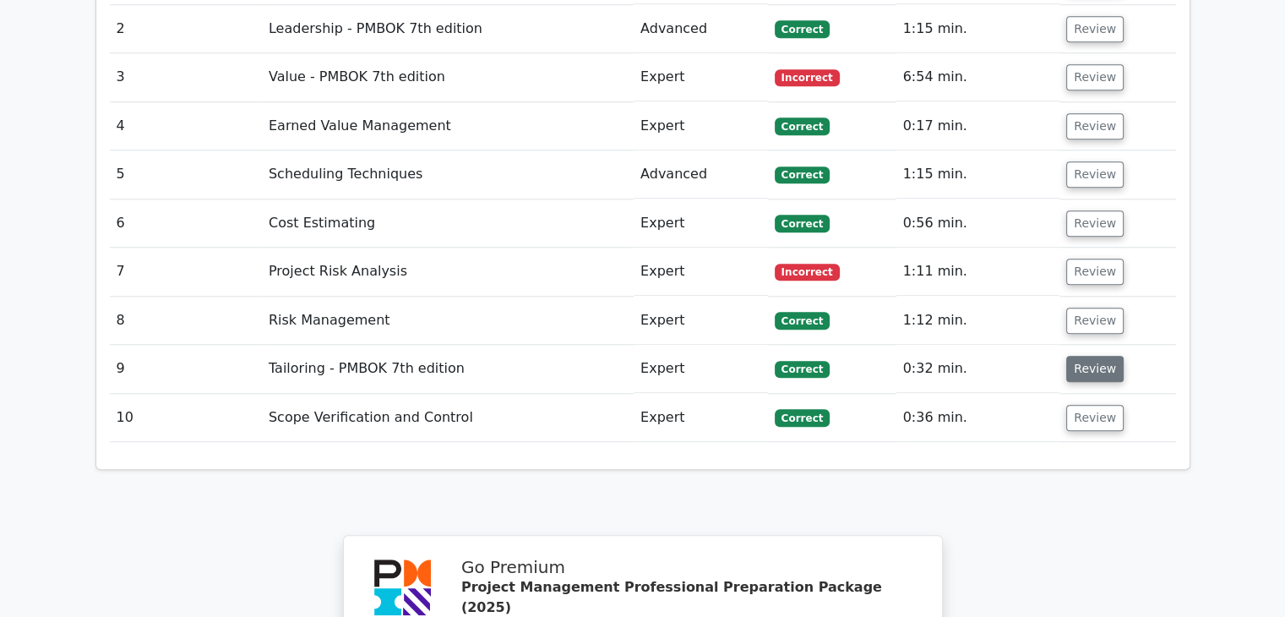
click at [1090, 356] on button "Review" at bounding box center [1094, 369] width 57 height 26
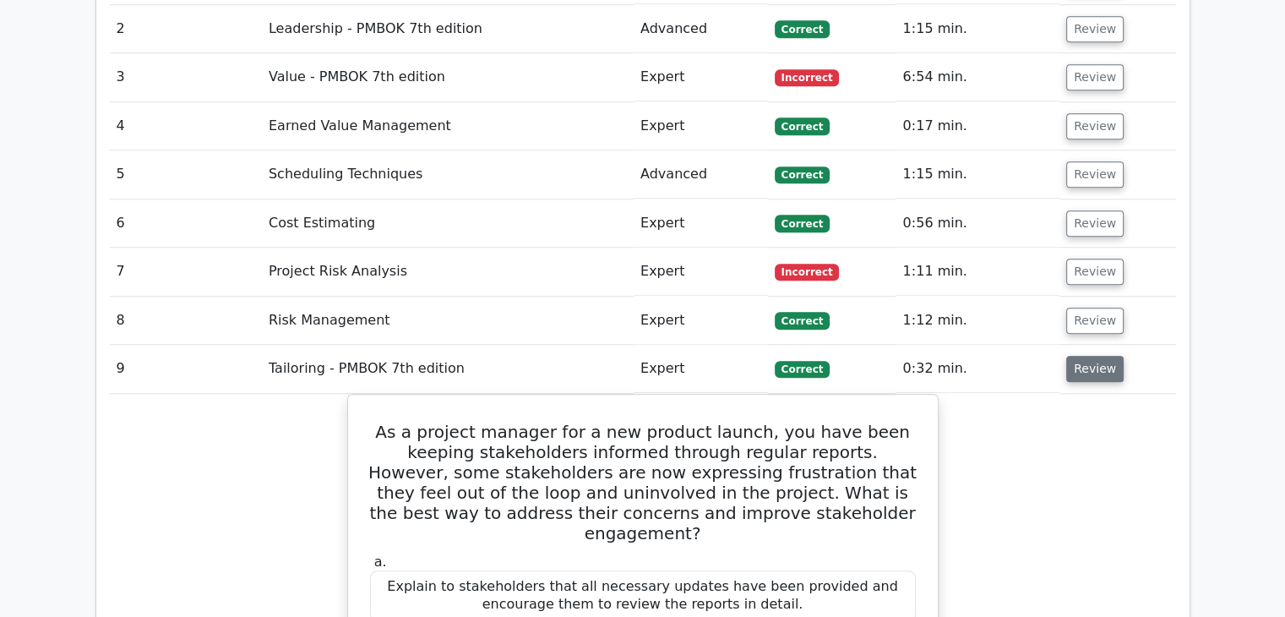
click at [1078, 356] on button "Review" at bounding box center [1094, 369] width 57 height 26
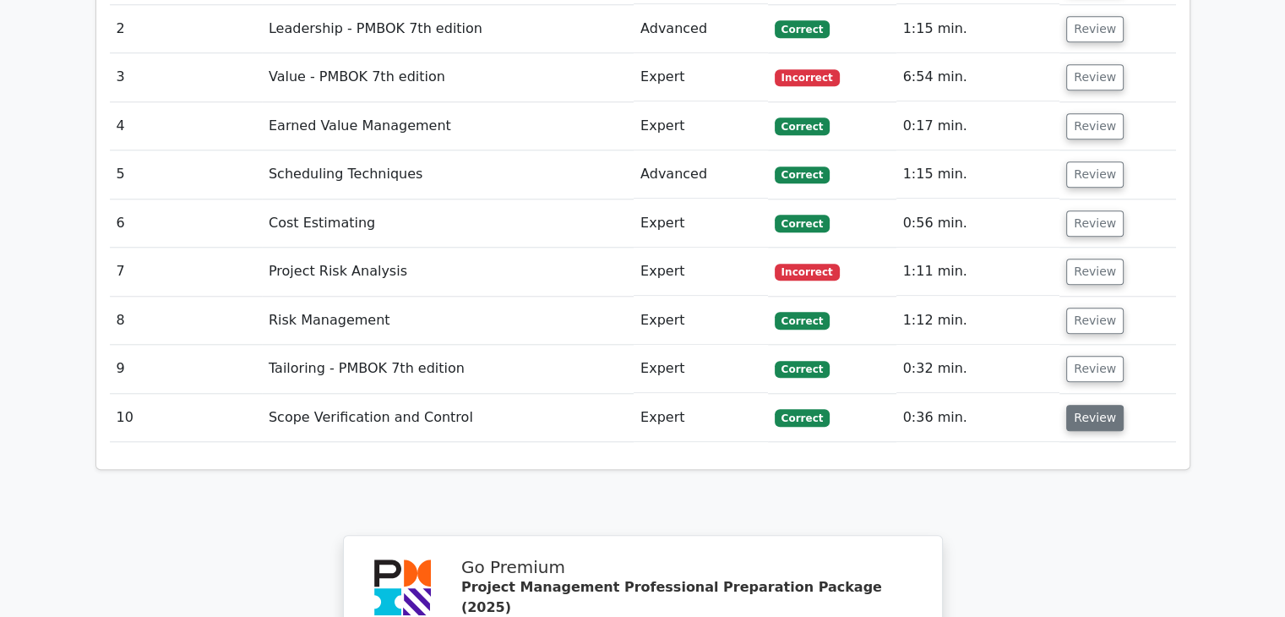
click at [1090, 405] on button "Review" at bounding box center [1094, 418] width 57 height 26
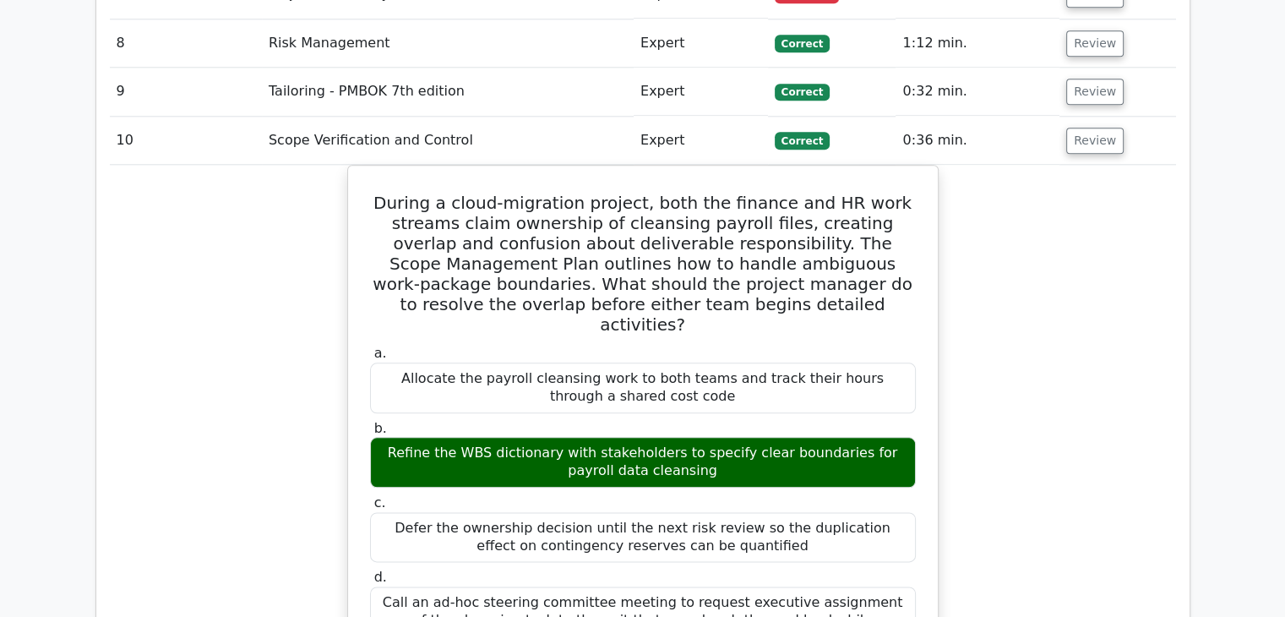
scroll to position [1892, 0]
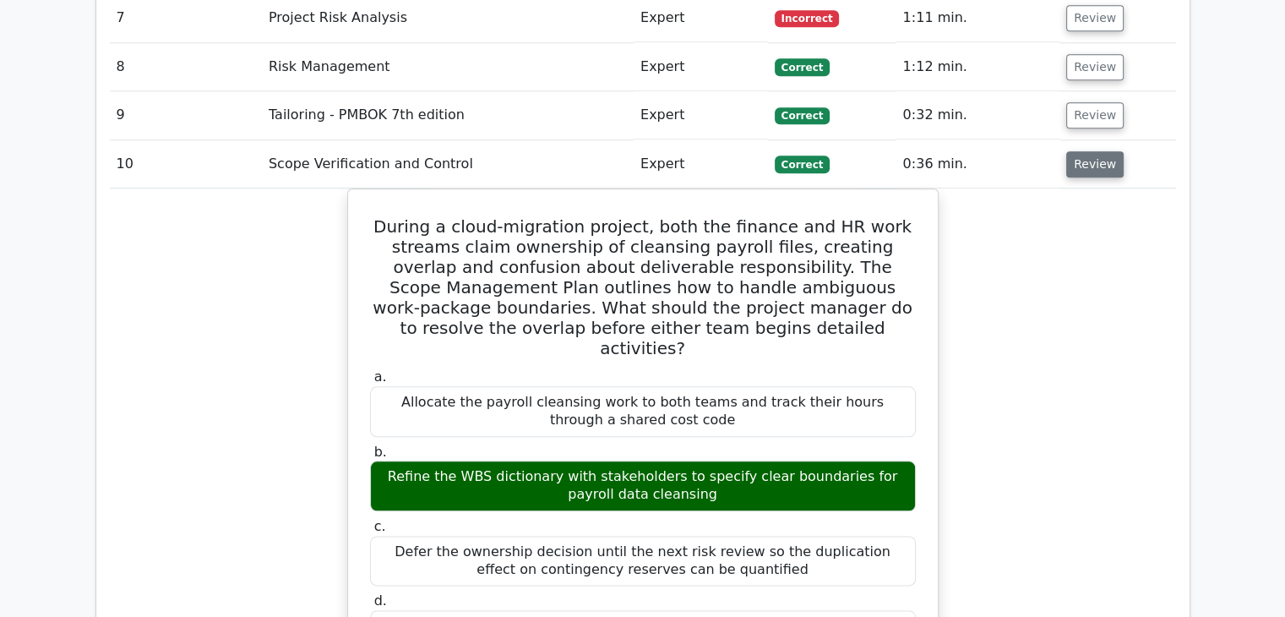
click at [1095, 151] on button "Review" at bounding box center [1094, 164] width 57 height 26
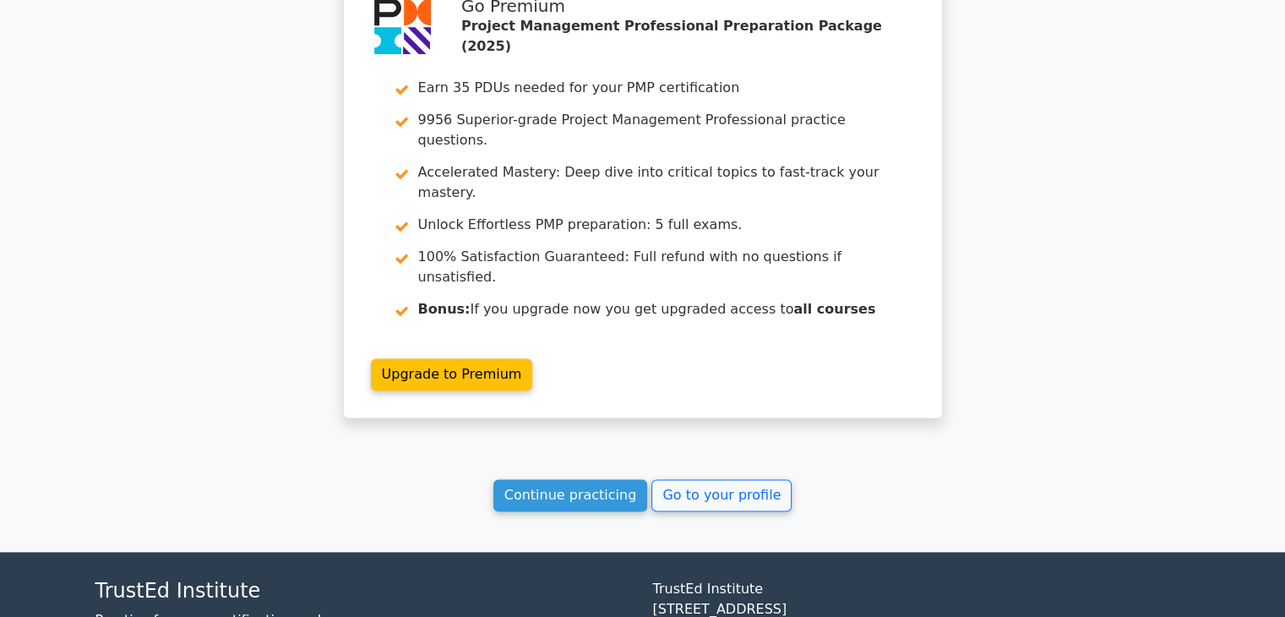
scroll to position [2207, 0]
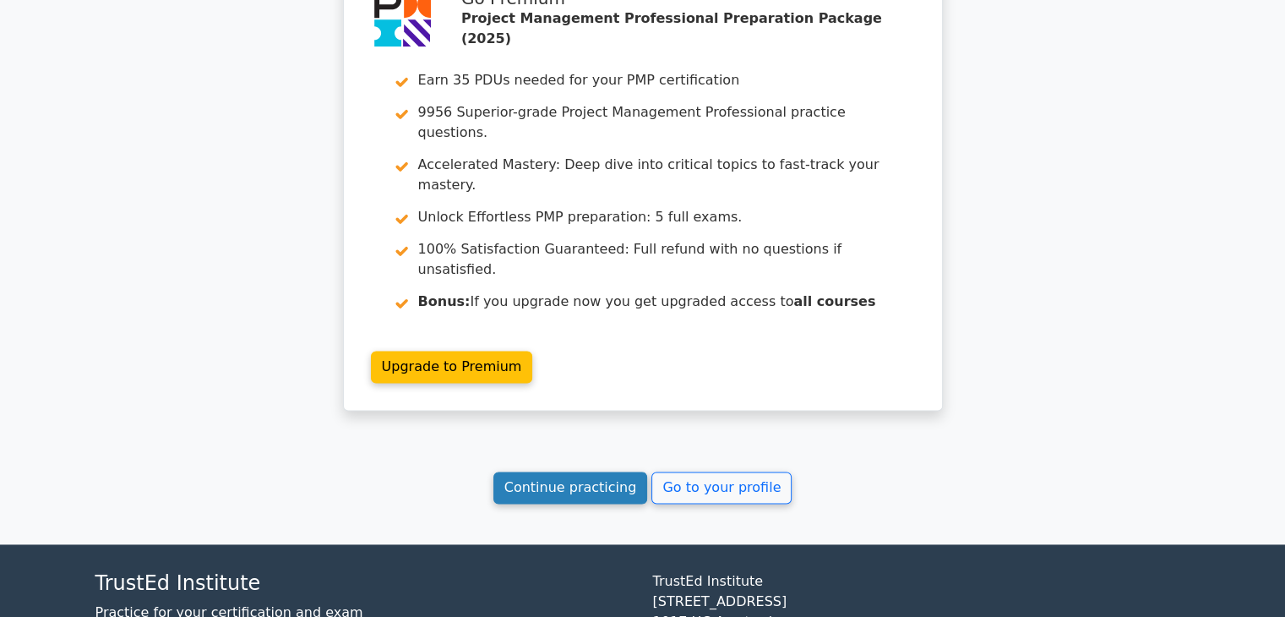
click at [595, 471] on link "Continue practicing" at bounding box center [570, 487] width 155 height 32
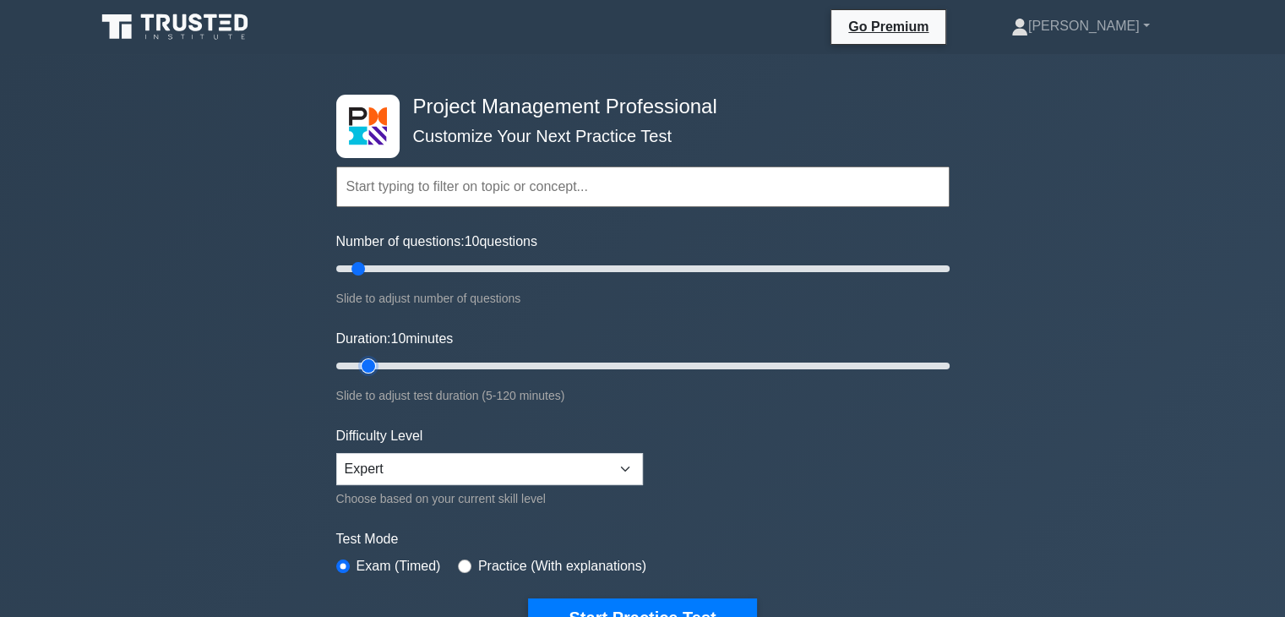
click at [375, 364] on input "Duration: 10 minutes" at bounding box center [642, 366] width 613 height 20
drag, startPoint x: 367, startPoint y: 363, endPoint x: 384, endPoint y: 363, distance: 16.9
type input "15"
click at [384, 363] on input "Duration: 15 minutes" at bounding box center [642, 366] width 613 height 20
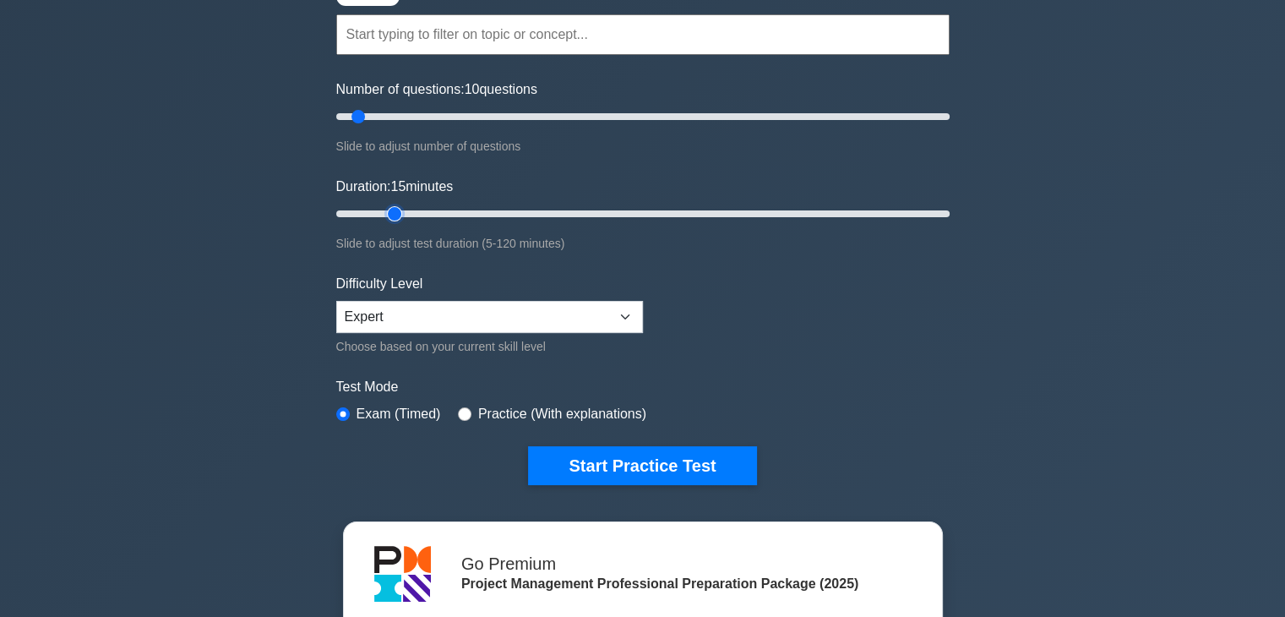
scroll to position [338, 0]
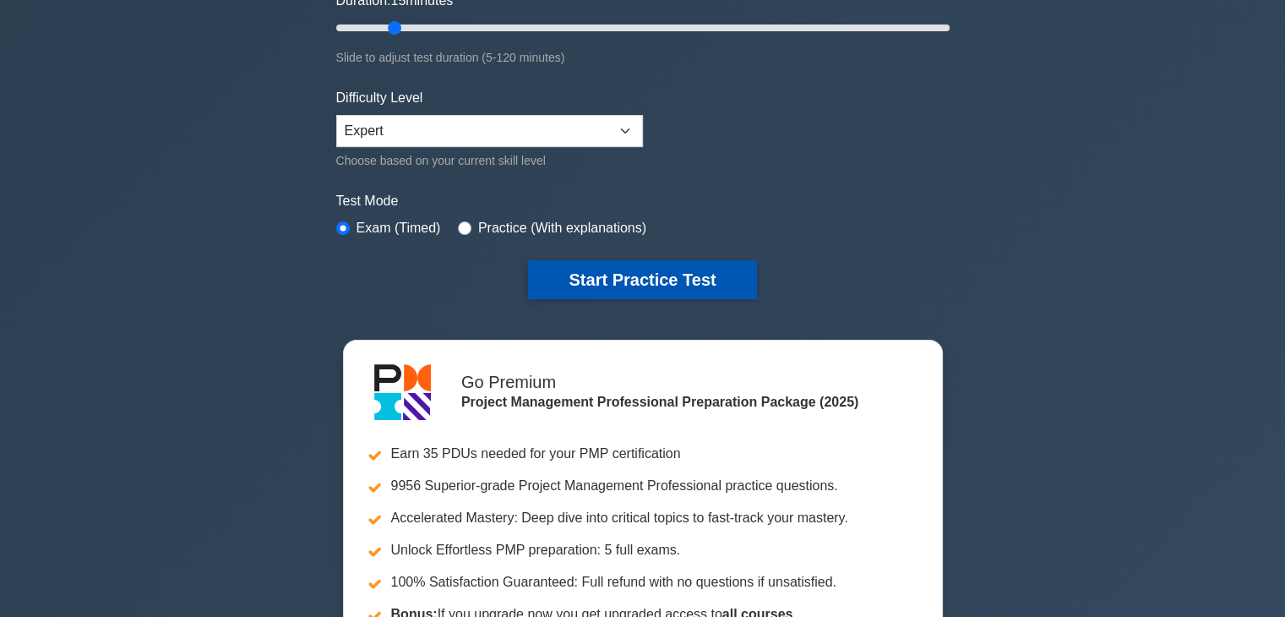
click at [676, 276] on button "Start Practice Test" at bounding box center [642, 279] width 228 height 39
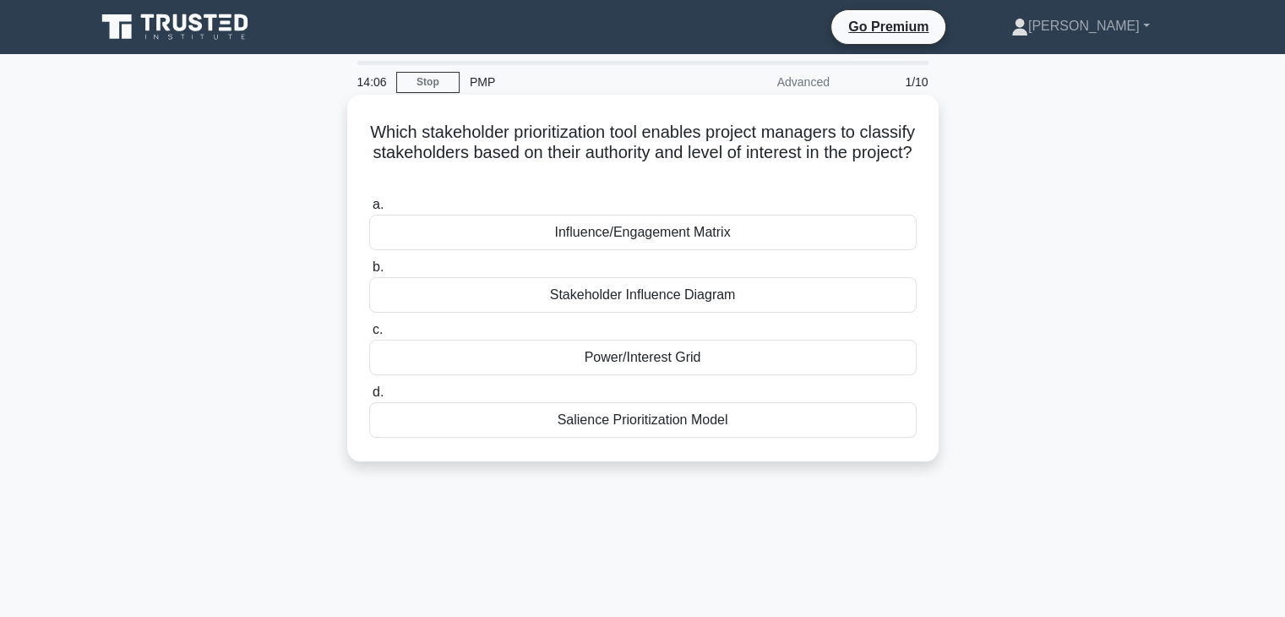
click at [742, 362] on div "Power/Interest Grid" at bounding box center [642, 357] width 547 height 35
click at [369, 335] on input "c. Power/Interest Grid" at bounding box center [369, 329] width 0 height 11
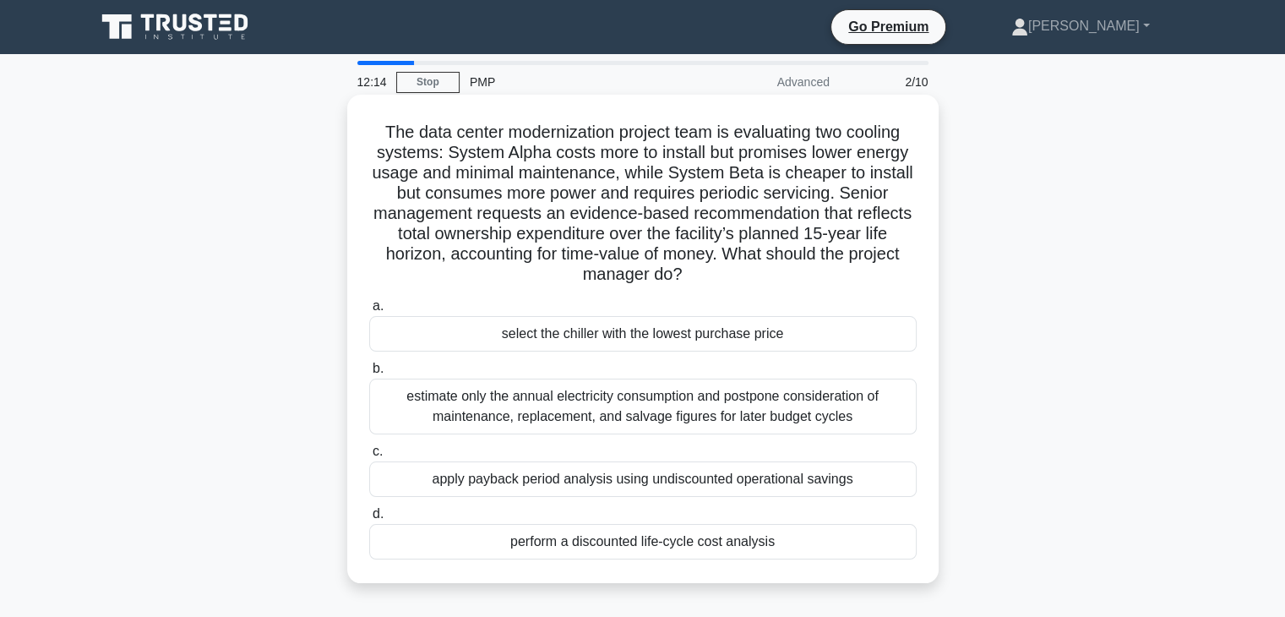
click at [737, 545] on div "perform a discounted life-cycle cost analysis" at bounding box center [642, 541] width 547 height 35
click at [369, 519] on input "d. perform a discounted life-cycle cost analysis" at bounding box center [369, 513] width 0 height 11
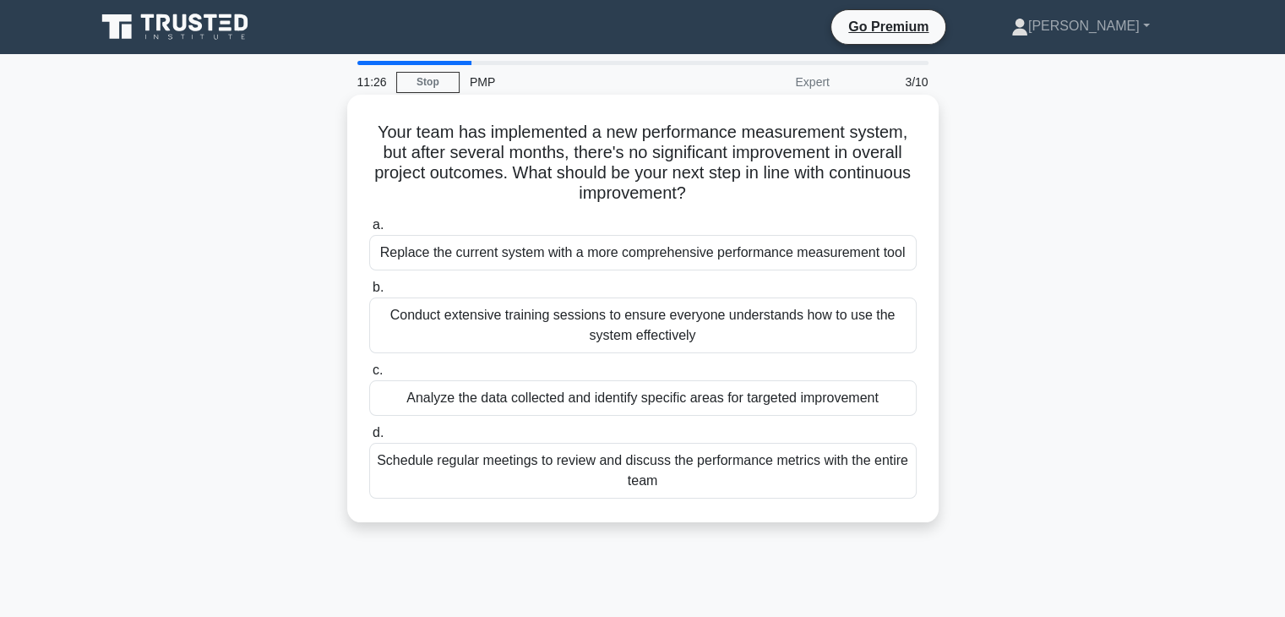
click at [804, 397] on div "Analyze the data collected and identify specific areas for targeted improvement" at bounding box center [642, 397] width 547 height 35
click at [369, 376] on input "c. Analyze the data collected and identify specific areas for targeted improvem…" at bounding box center [369, 370] width 0 height 11
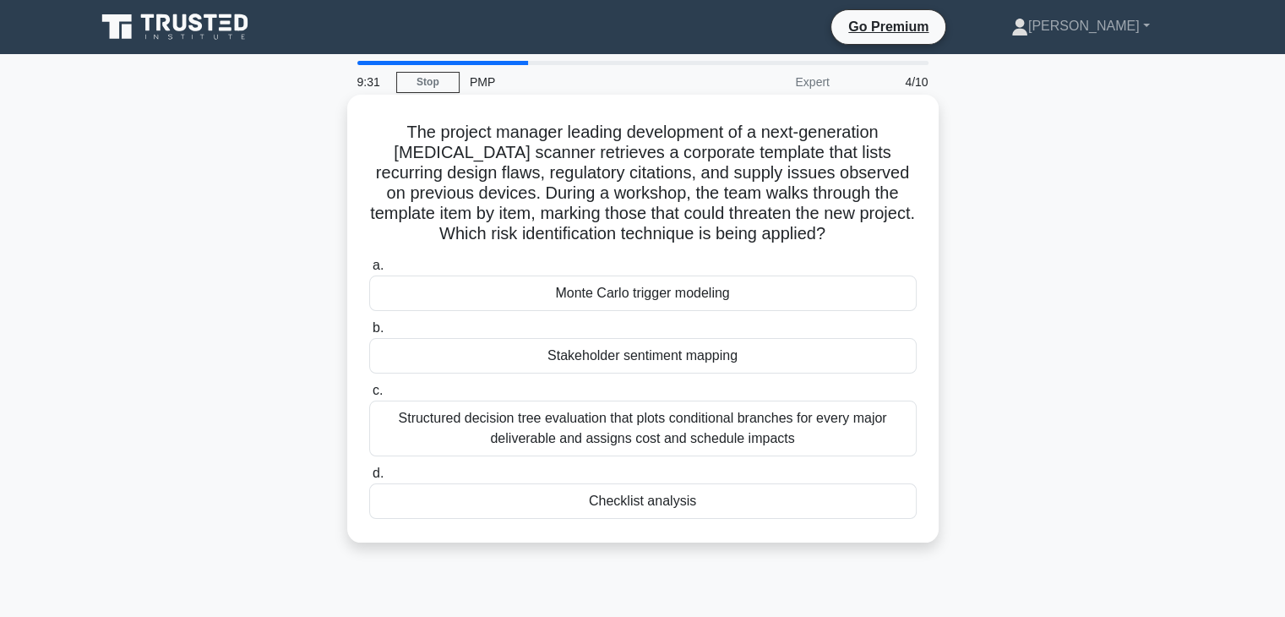
click at [703, 508] on div "Checklist analysis" at bounding box center [642, 500] width 547 height 35
click at [369, 479] on input "d. Checklist analysis" at bounding box center [369, 473] width 0 height 11
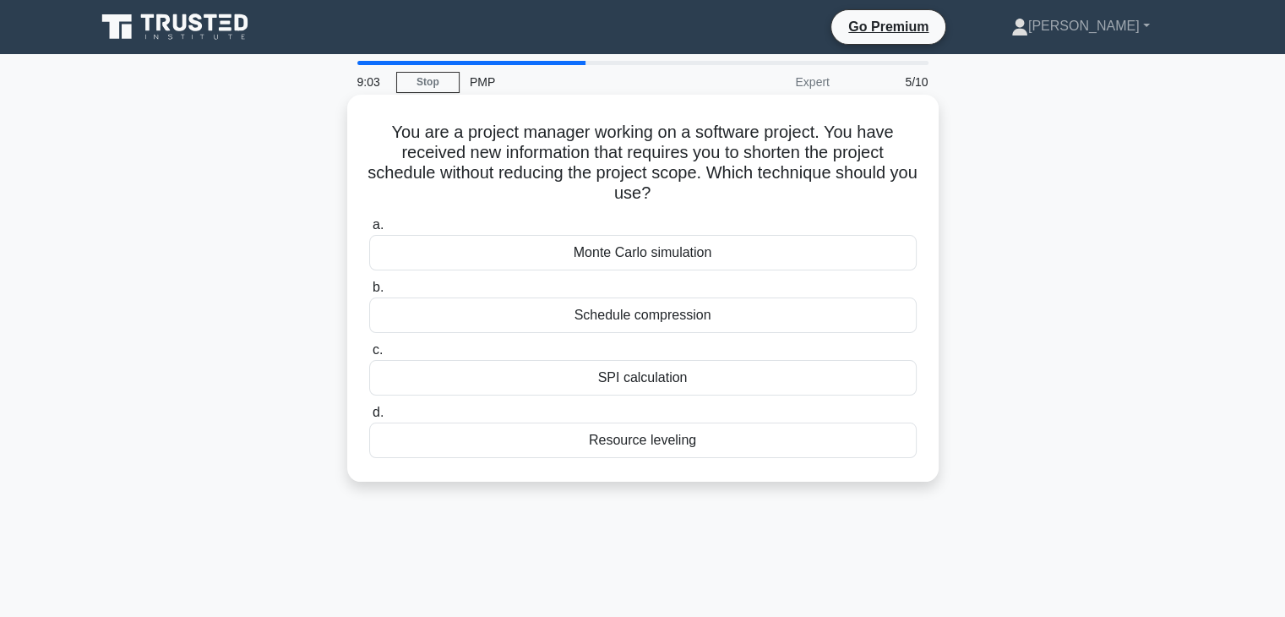
click at [720, 320] on div "Schedule compression" at bounding box center [642, 314] width 547 height 35
click at [369, 293] on input "b. Schedule compression" at bounding box center [369, 287] width 0 height 11
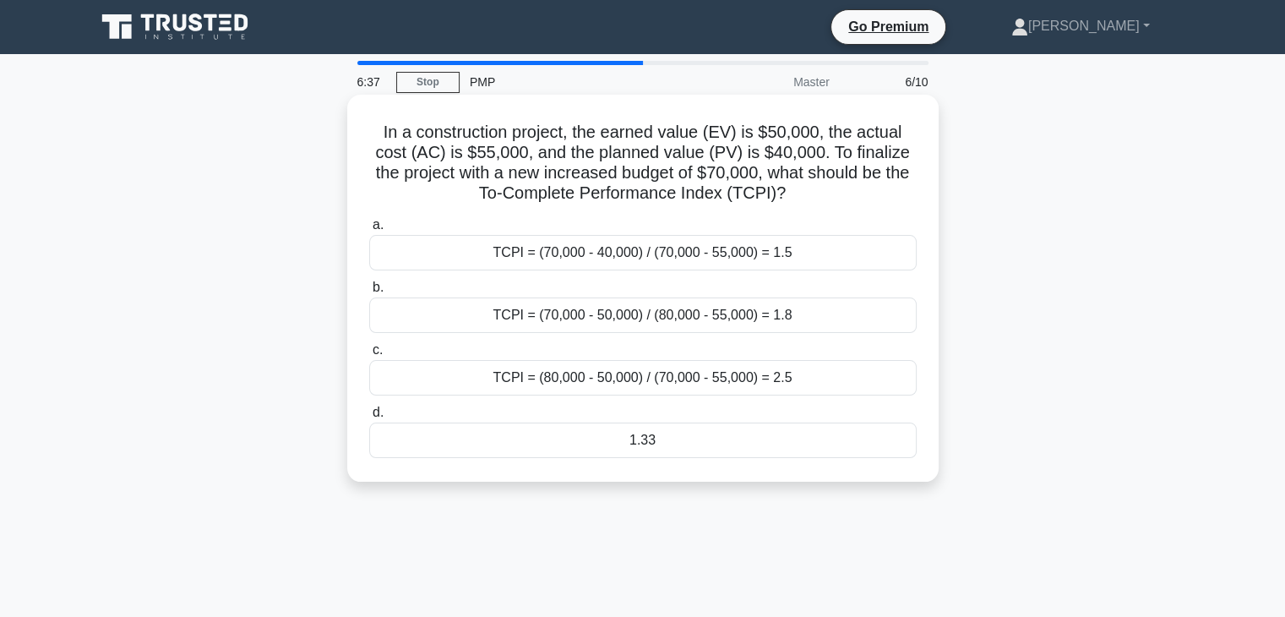
click at [679, 447] on div "1.33" at bounding box center [642, 439] width 547 height 35
click at [369, 418] on input "d. 1.33" at bounding box center [369, 412] width 0 height 11
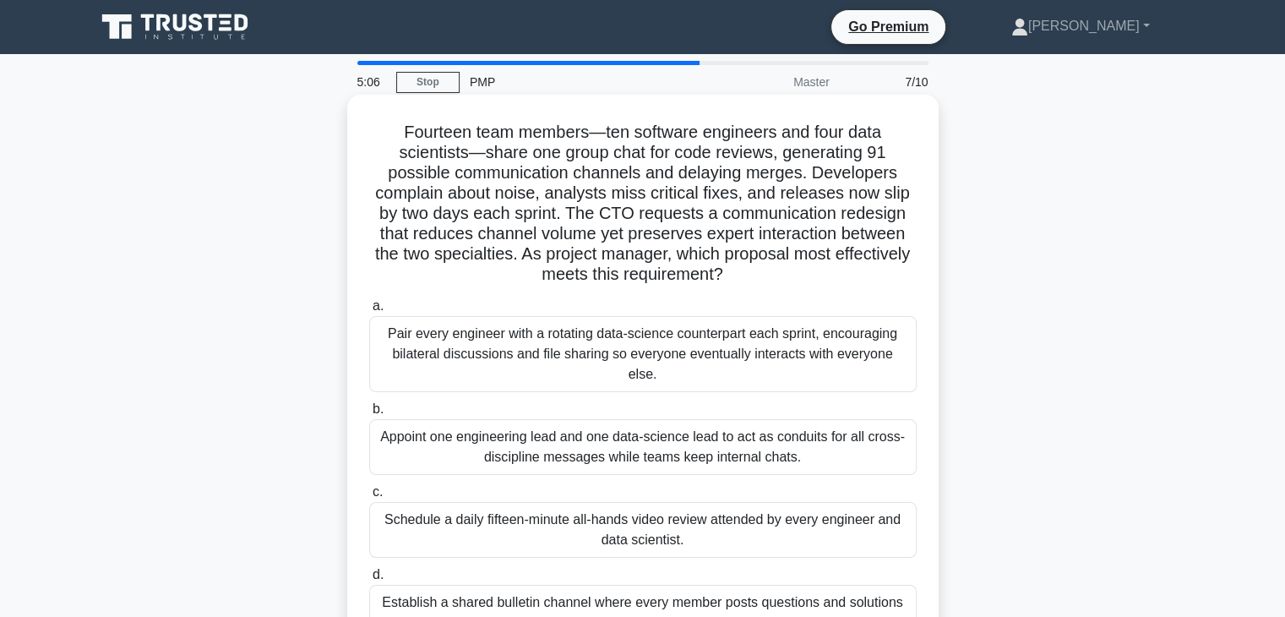
scroll to position [84, 0]
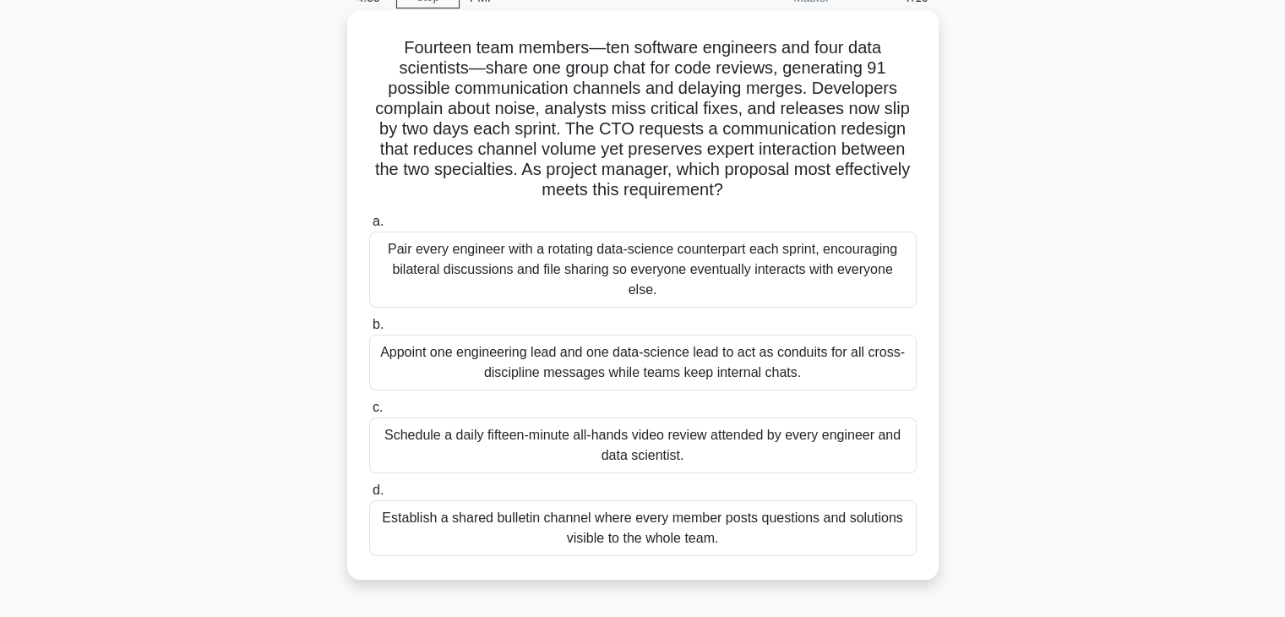
click at [642, 345] on div "Appoint one engineering lead and one data-science lead to act as conduits for a…" at bounding box center [642, 362] width 547 height 56
click at [369, 330] on input "b. Appoint one engineering lead and one data-science lead to act as conduits fo…" at bounding box center [369, 324] width 0 height 11
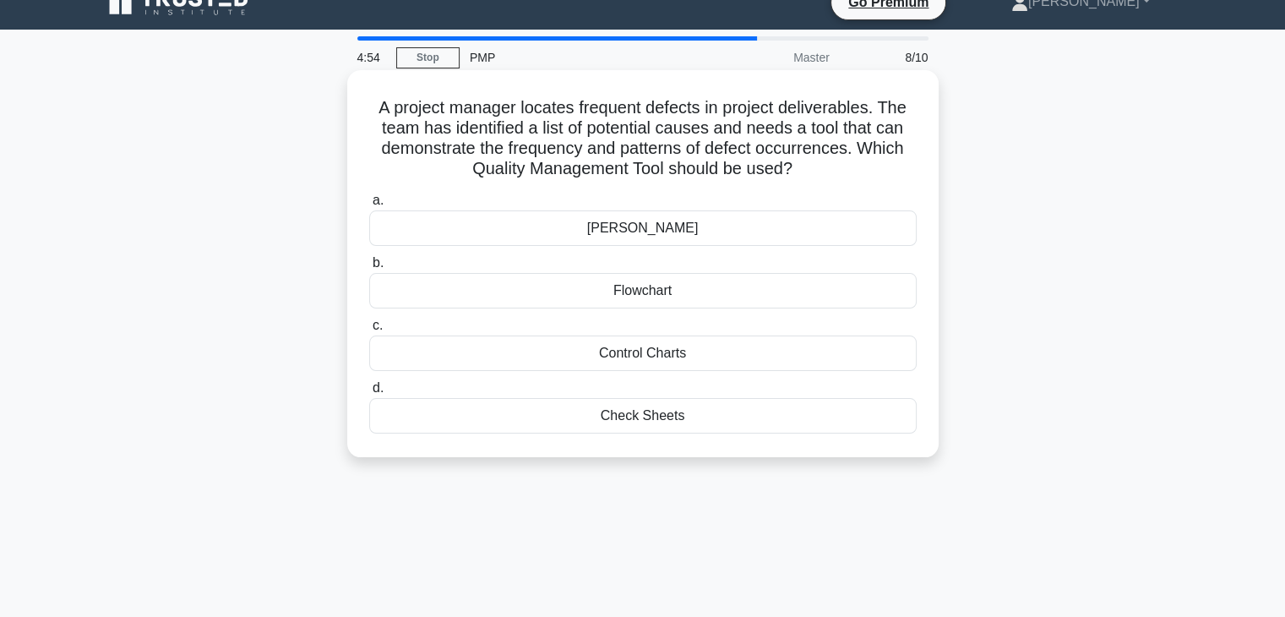
scroll to position [0, 0]
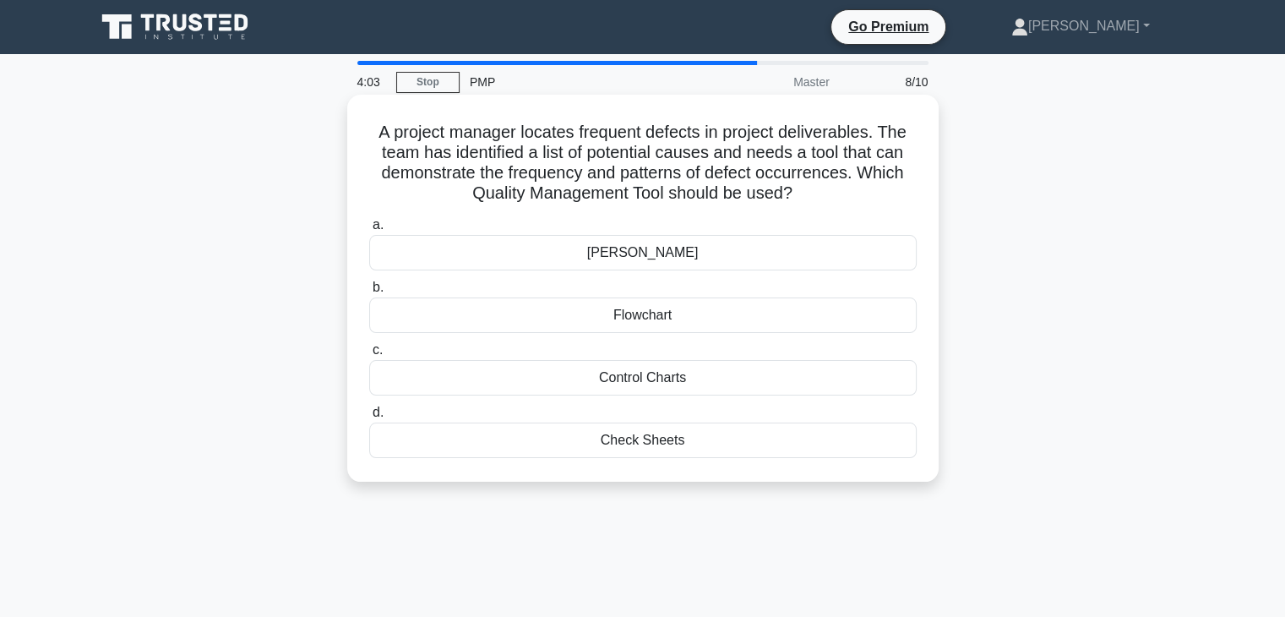
click at [745, 383] on div "Control Charts" at bounding box center [642, 377] width 547 height 35
click at [369, 356] on input "c. Control Charts" at bounding box center [369, 350] width 0 height 11
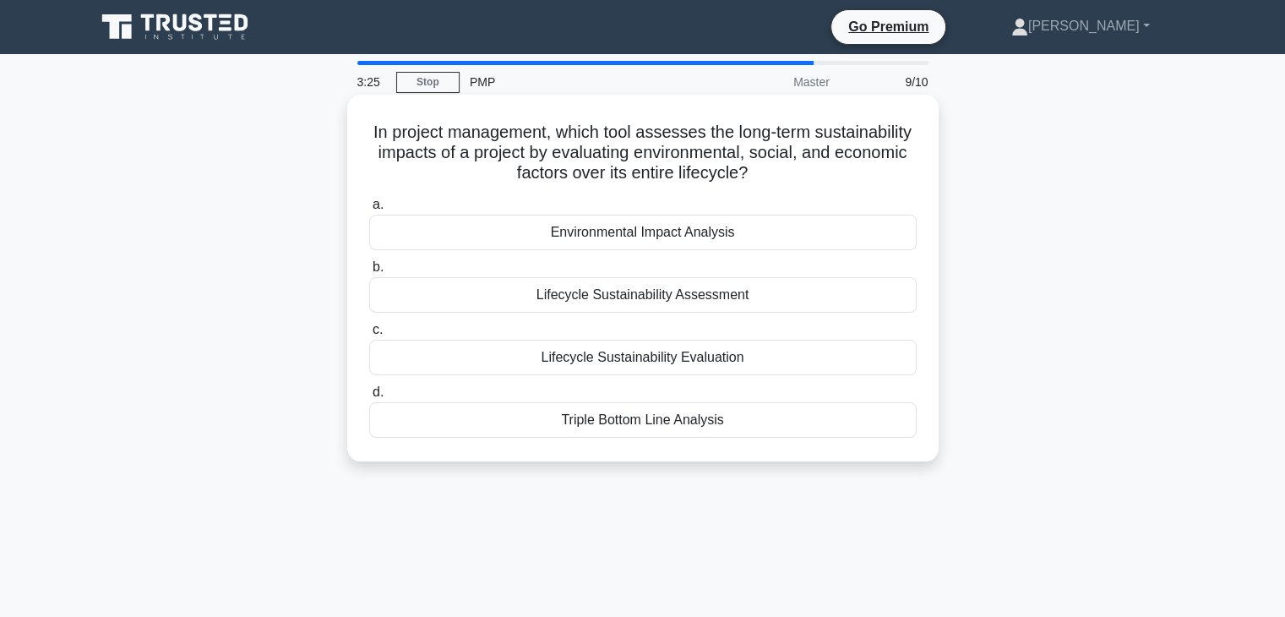
click at [802, 305] on div "Lifecycle Sustainability Assessment" at bounding box center [642, 294] width 547 height 35
click at [369, 273] on input "b. Lifecycle Sustainability Assessment" at bounding box center [369, 267] width 0 height 11
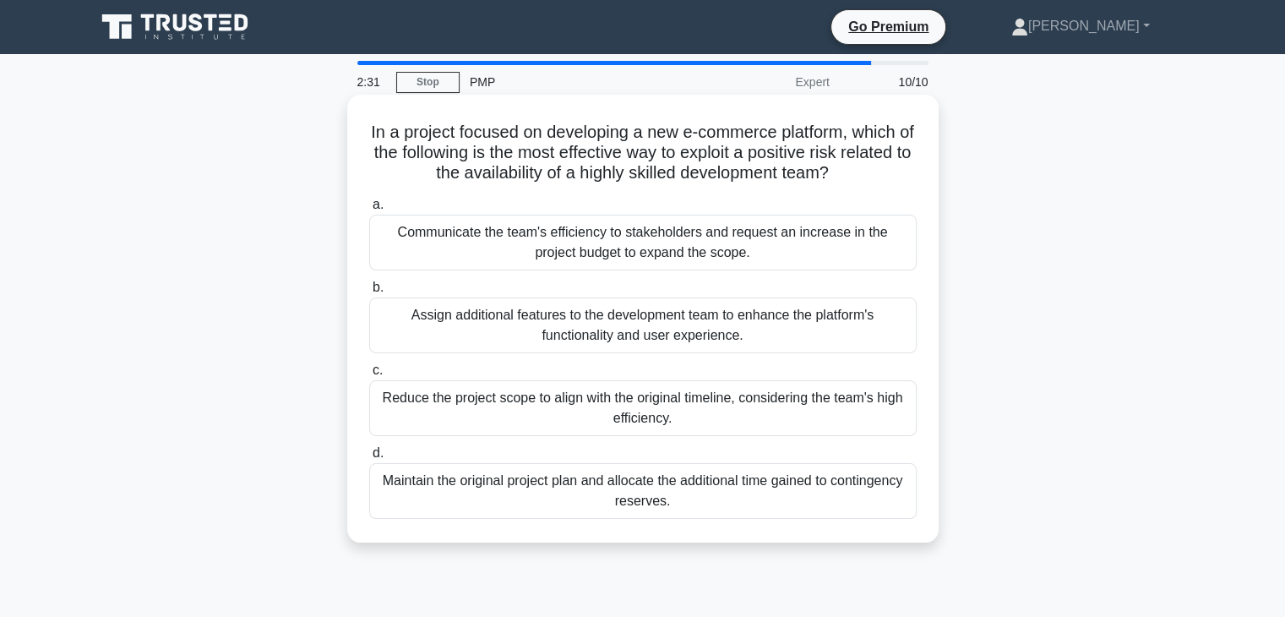
click at [761, 328] on div "Assign additional features to the development team to enhance the platform's fu…" at bounding box center [642, 325] width 547 height 56
click at [369, 293] on input "b. Assign additional features to the development team to enhance the platform's…" at bounding box center [369, 287] width 0 height 11
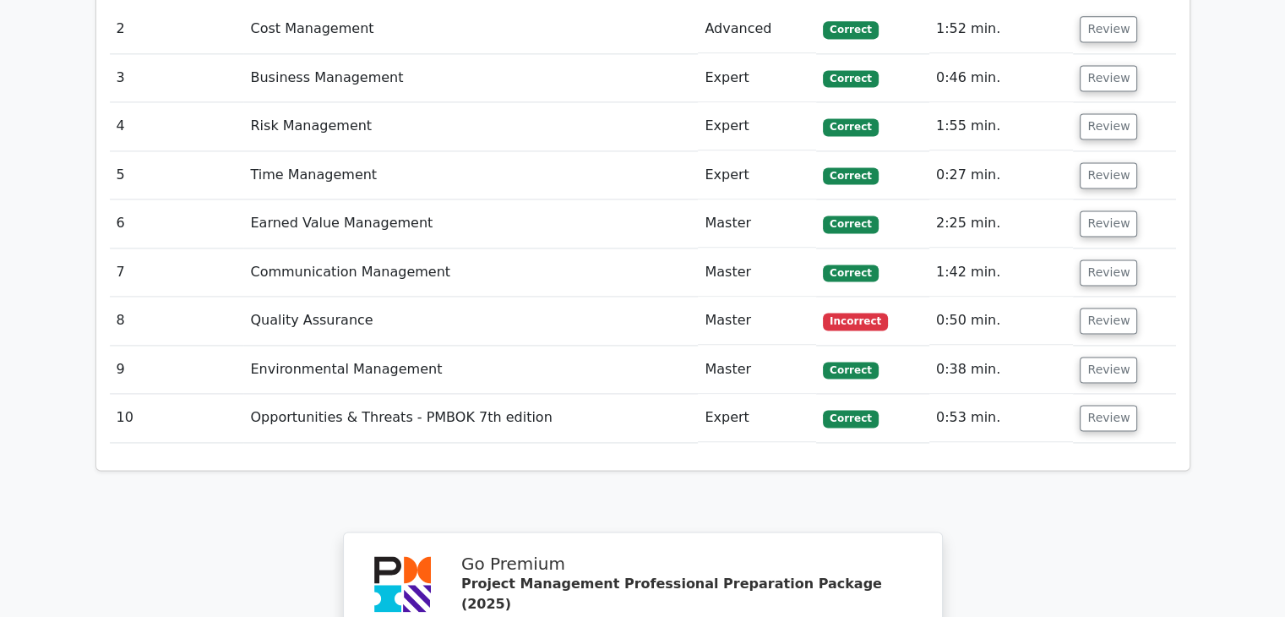
scroll to position [2365, 0]
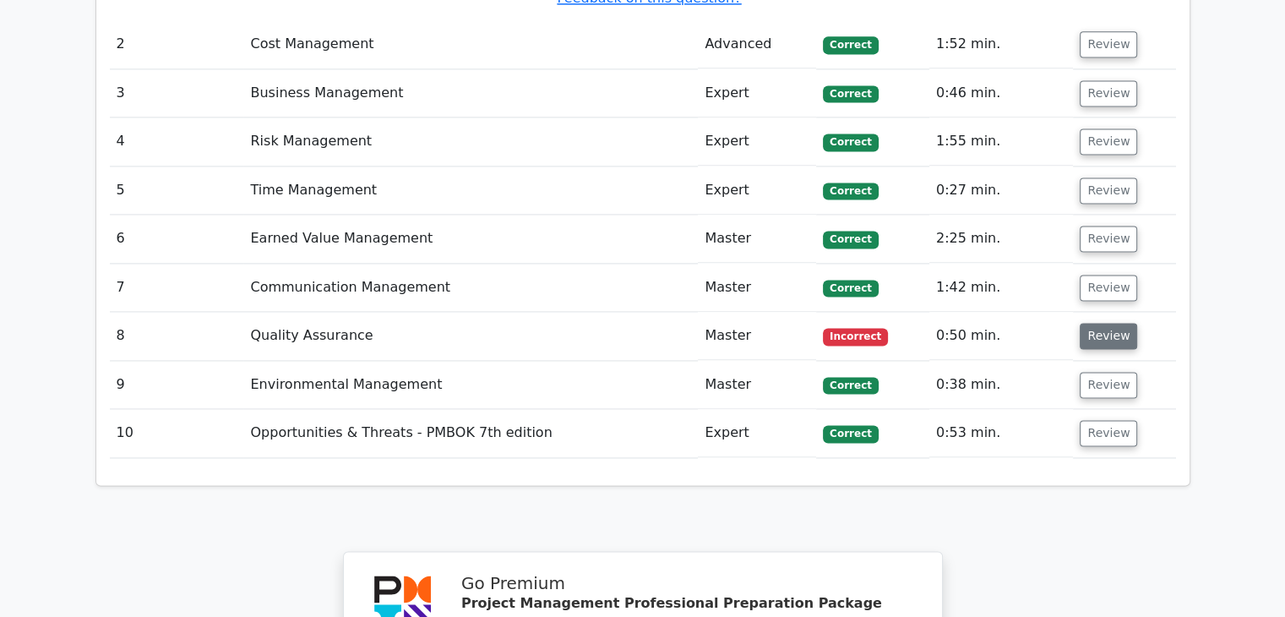
click at [1092, 323] on button "Review" at bounding box center [1107, 336] width 57 height 26
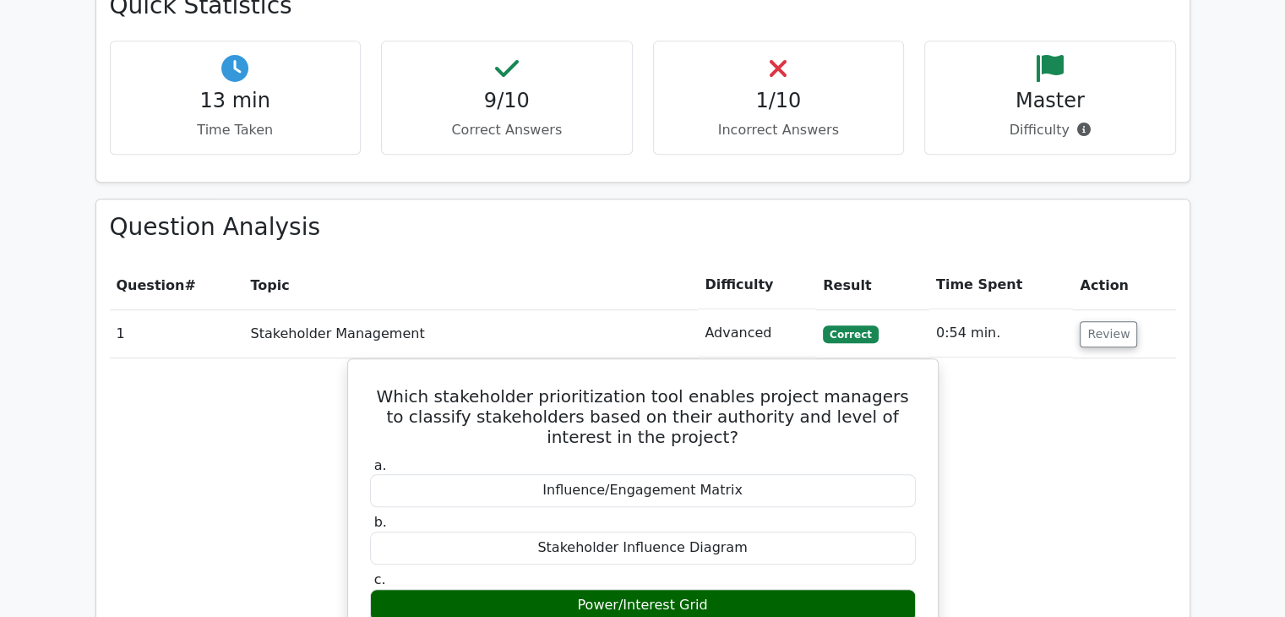
scroll to position [1267, 0]
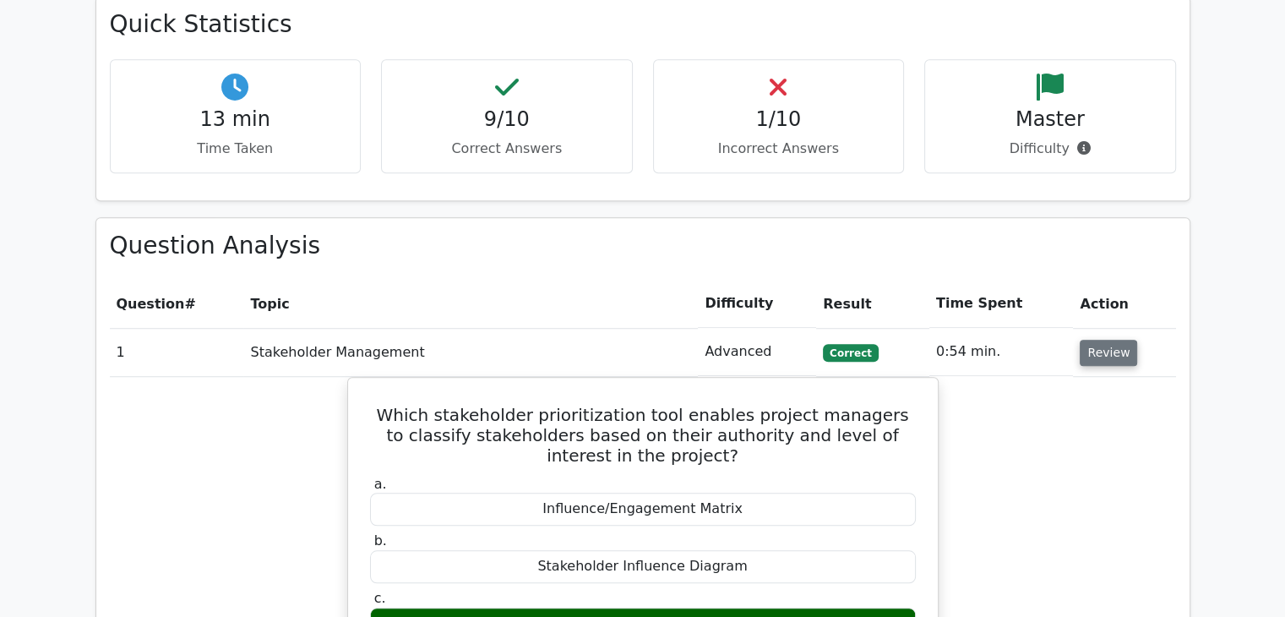
click at [1094, 340] on button "Review" at bounding box center [1107, 353] width 57 height 26
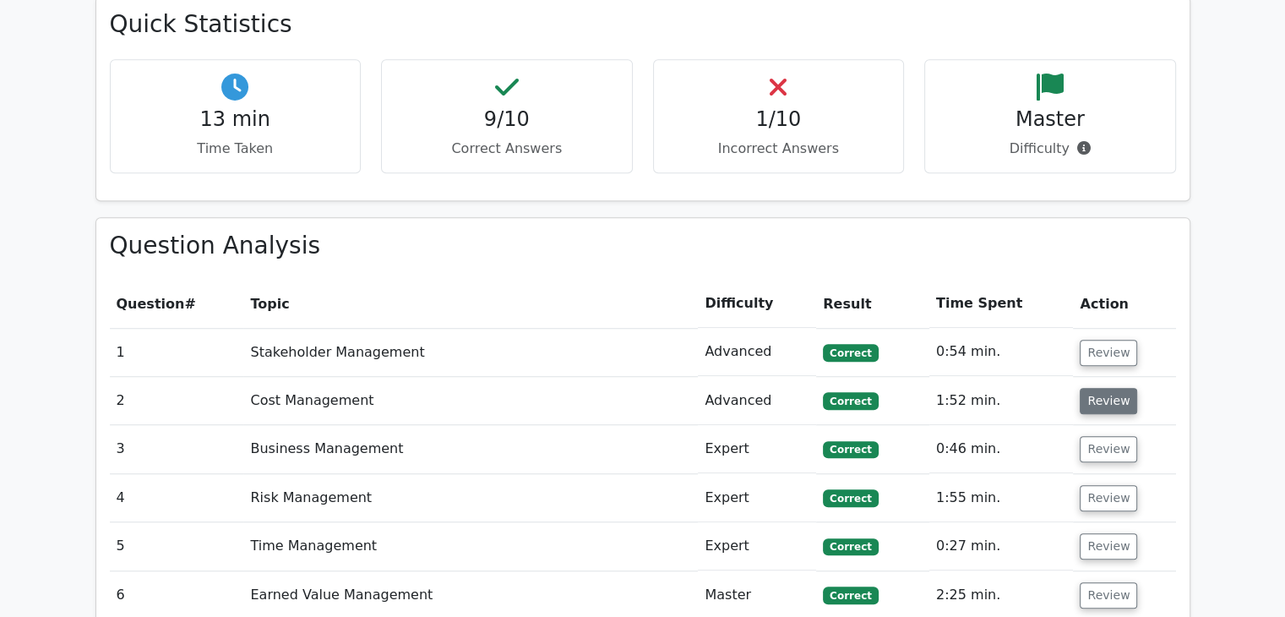
click at [1101, 388] on button "Review" at bounding box center [1107, 401] width 57 height 26
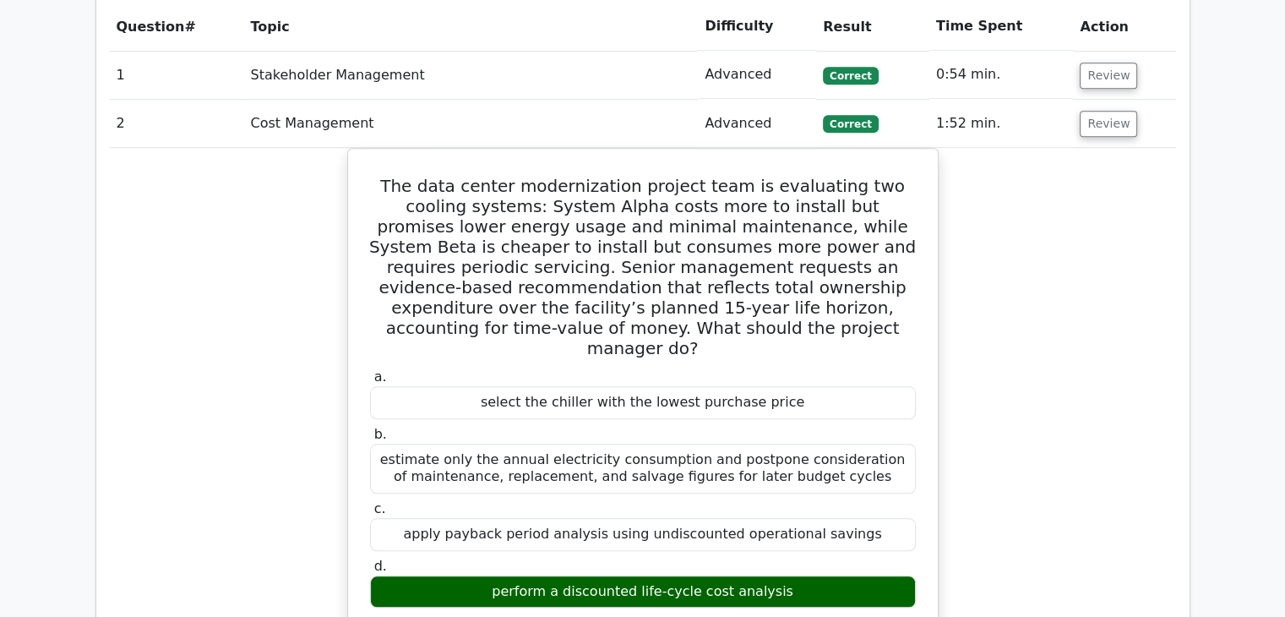
scroll to position [1774, 0]
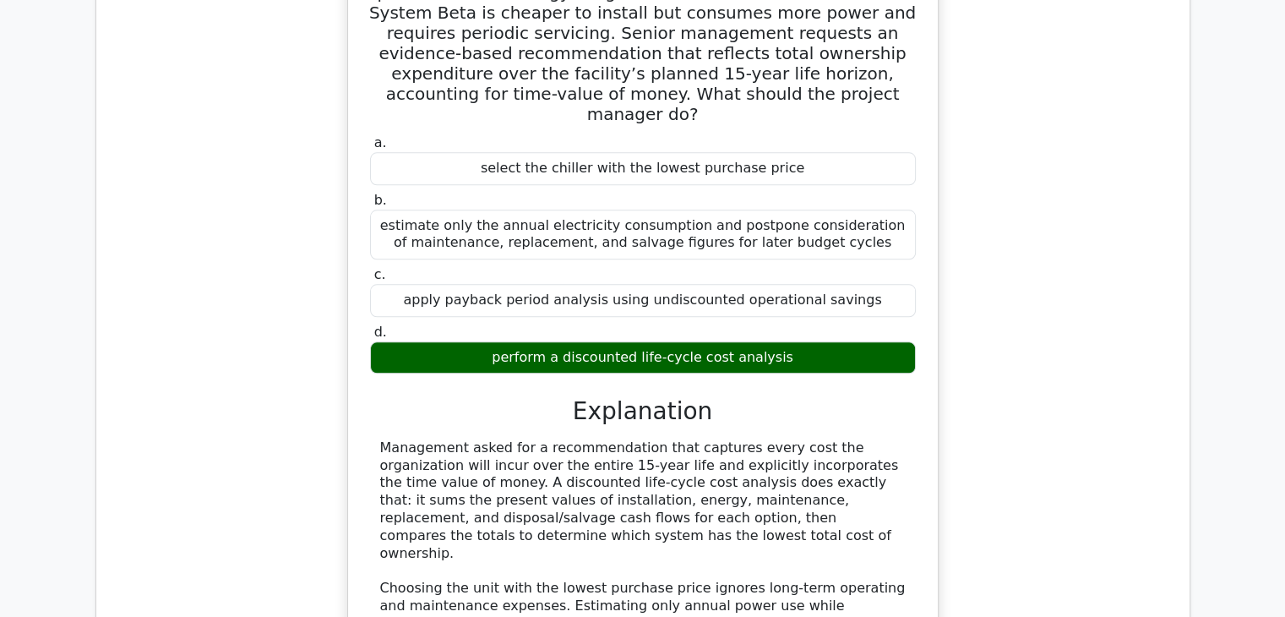
drag, startPoint x: 780, startPoint y: 269, endPoint x: 502, endPoint y: 269, distance: 277.9
click at [502, 341] on div "perform a discounted life-cycle cost analysis" at bounding box center [643, 357] width 546 height 33
copy div "perform a discounted life-cycle cost analysis"
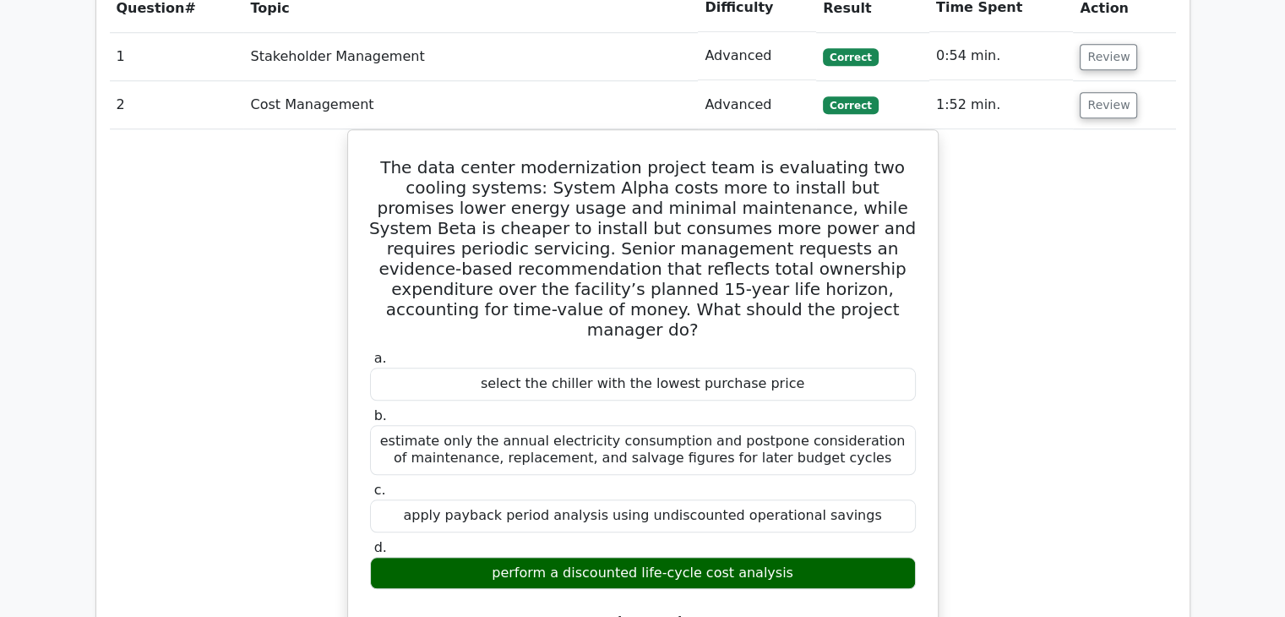
scroll to position [1351, 0]
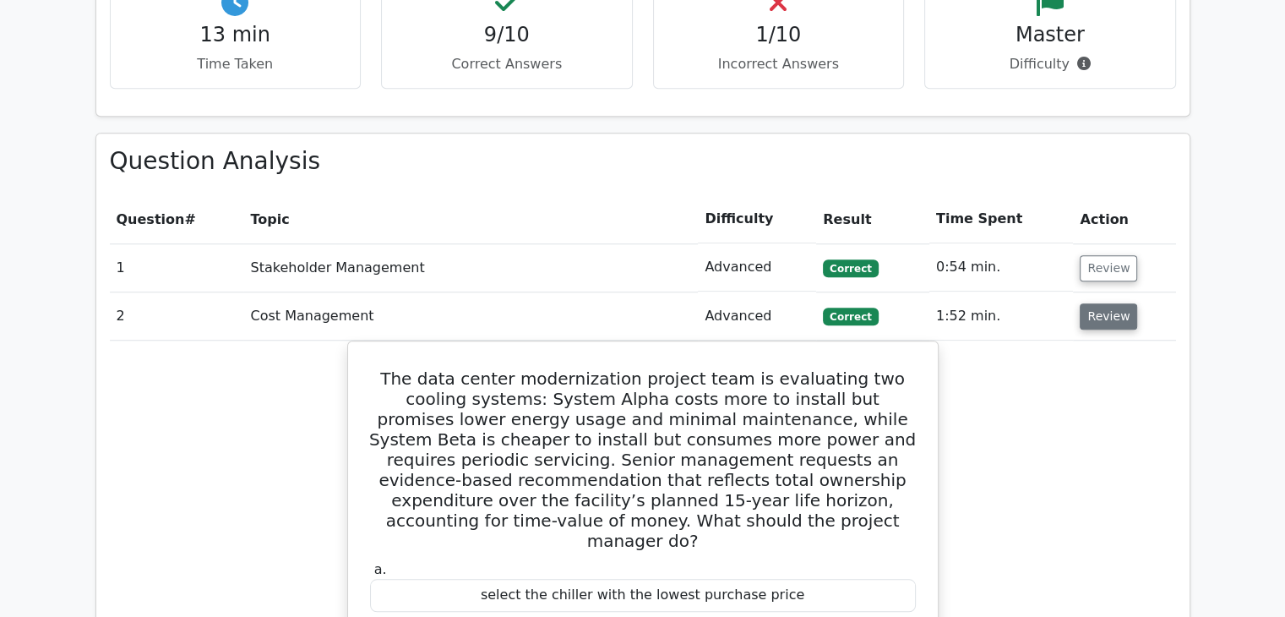
click at [1089, 303] on button "Review" at bounding box center [1107, 316] width 57 height 26
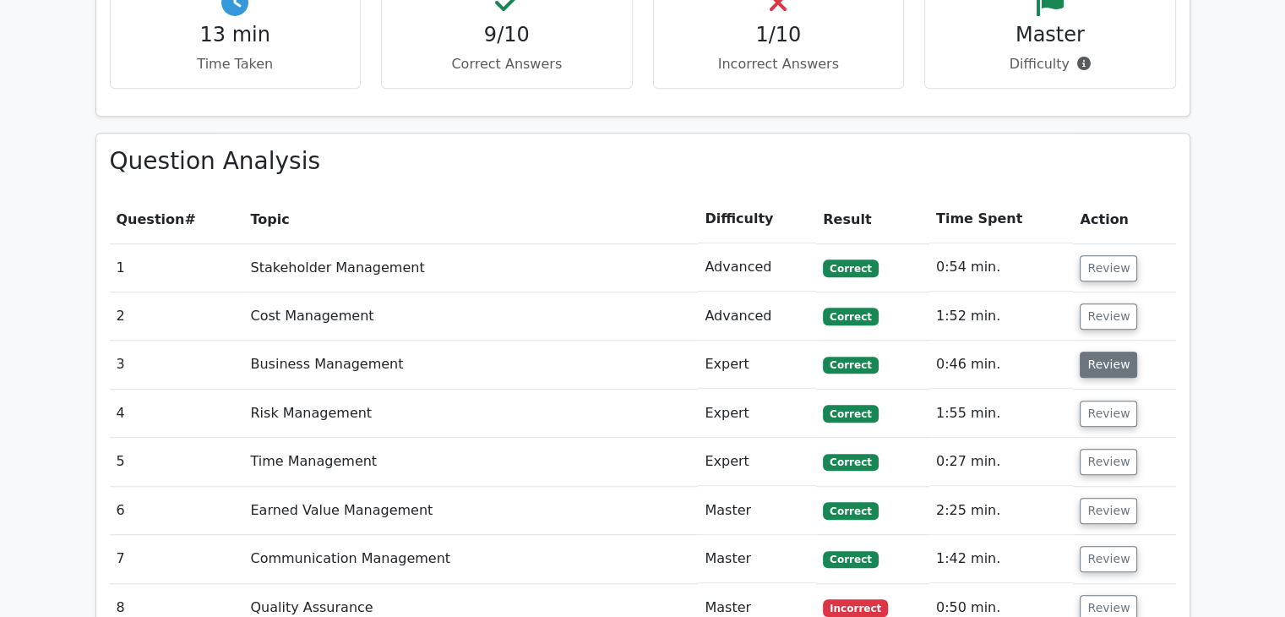
click at [1101, 351] on button "Review" at bounding box center [1107, 364] width 57 height 26
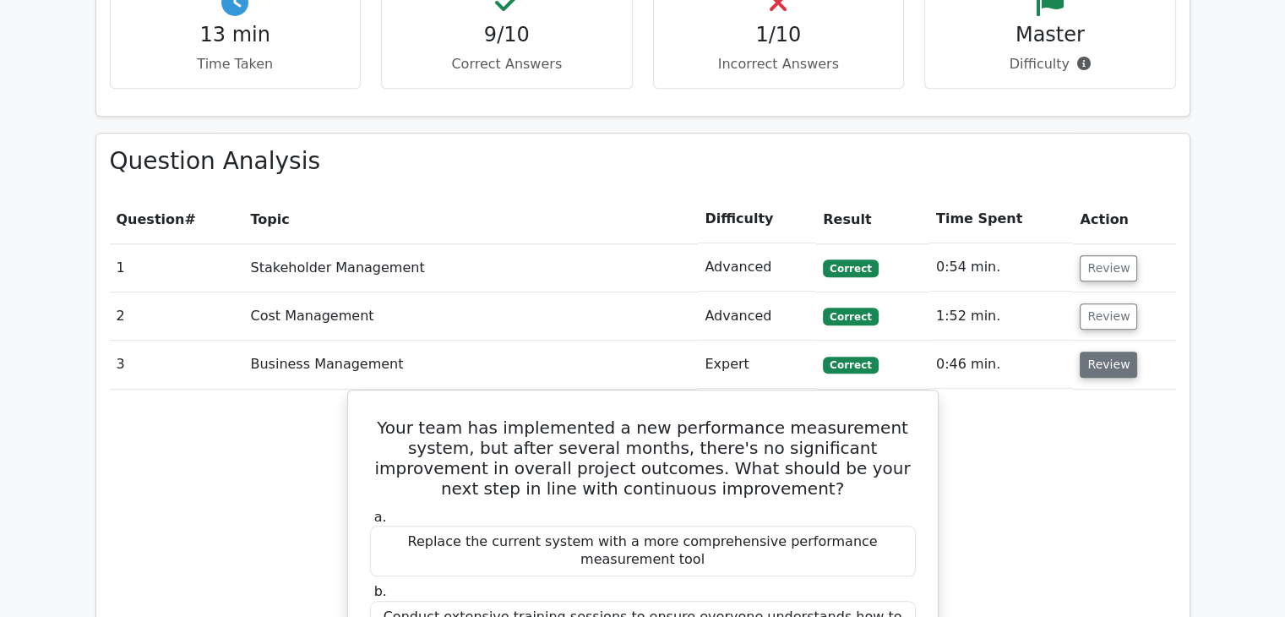
click at [1109, 351] on button "Review" at bounding box center [1107, 364] width 57 height 26
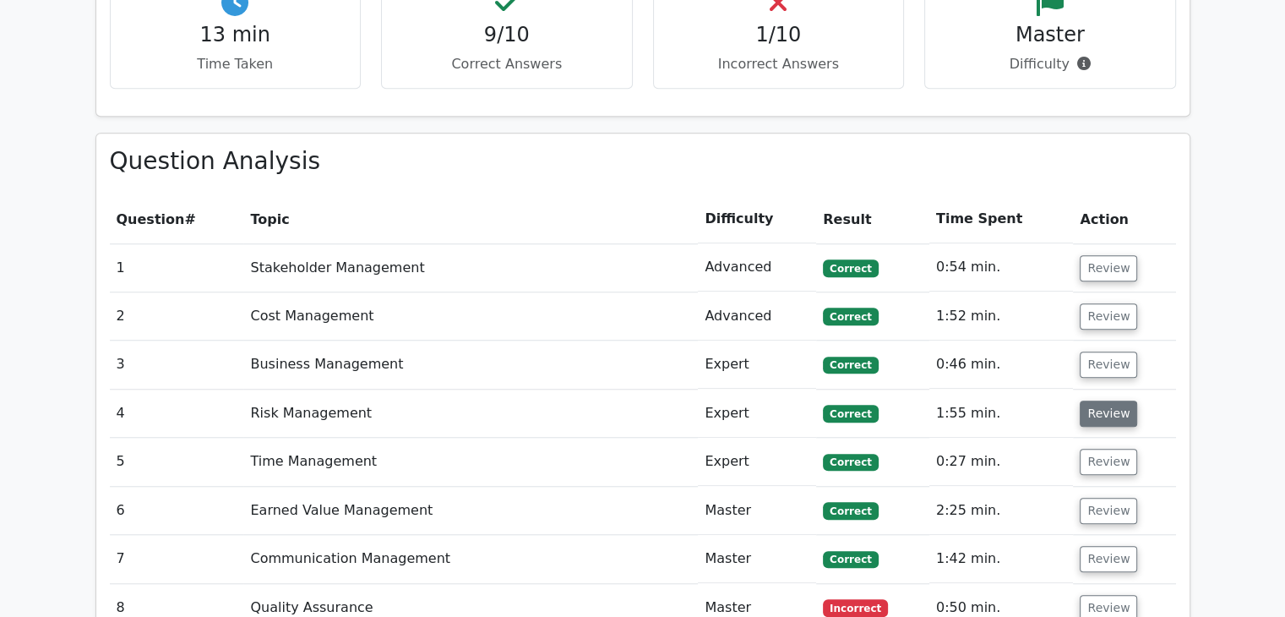
click at [1107, 400] on button "Review" at bounding box center [1107, 413] width 57 height 26
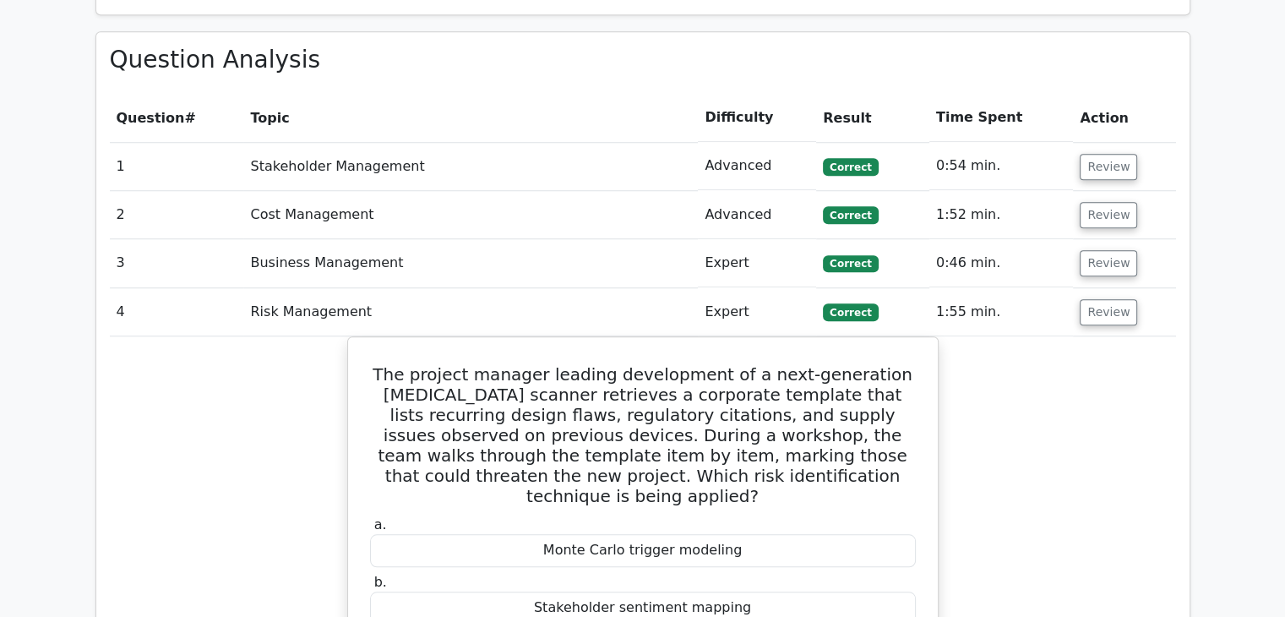
scroll to position [1436, 0]
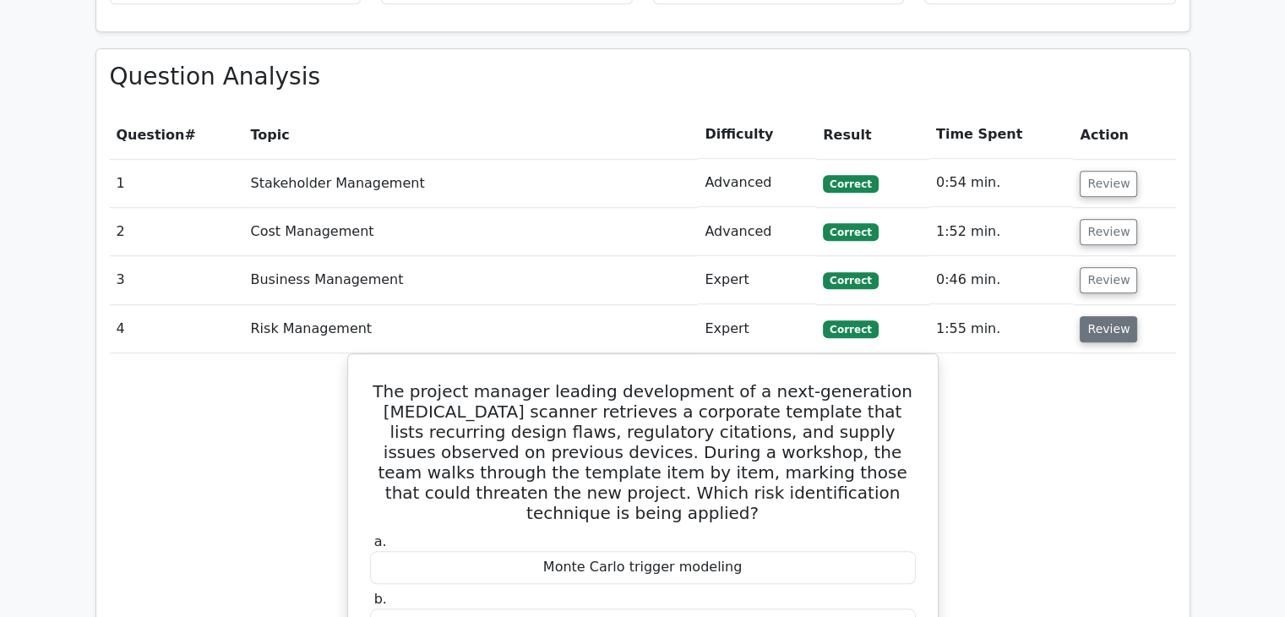
click at [1117, 316] on button "Review" at bounding box center [1107, 329] width 57 height 26
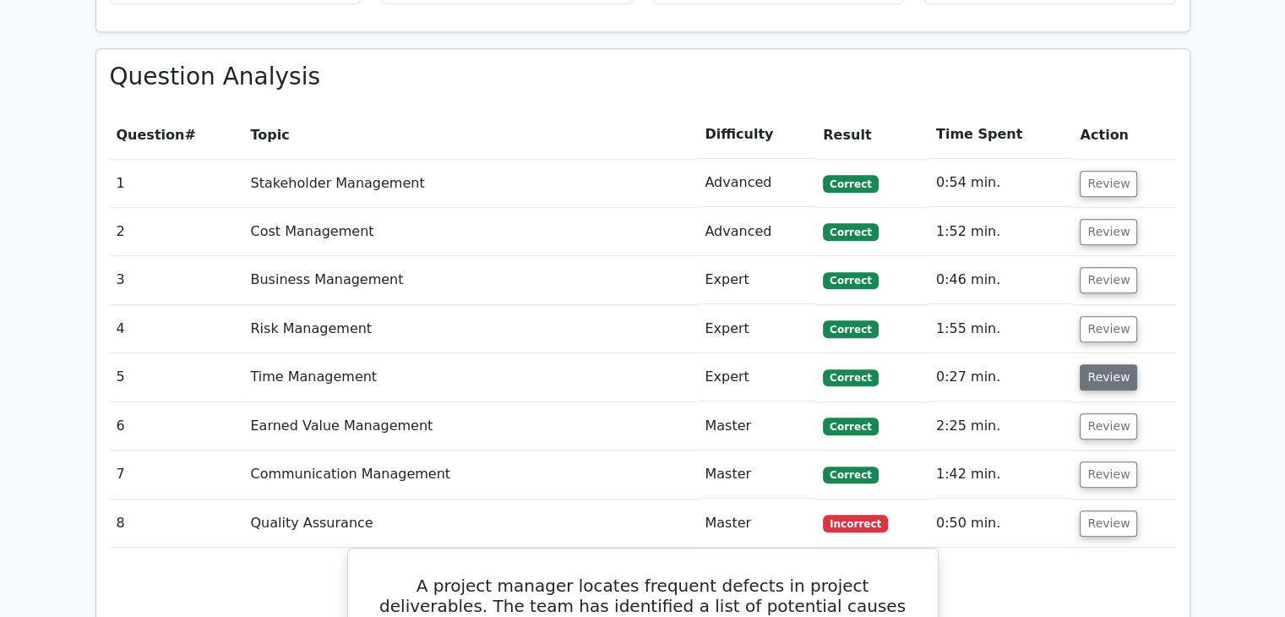
click at [1112, 364] on button "Review" at bounding box center [1107, 377] width 57 height 26
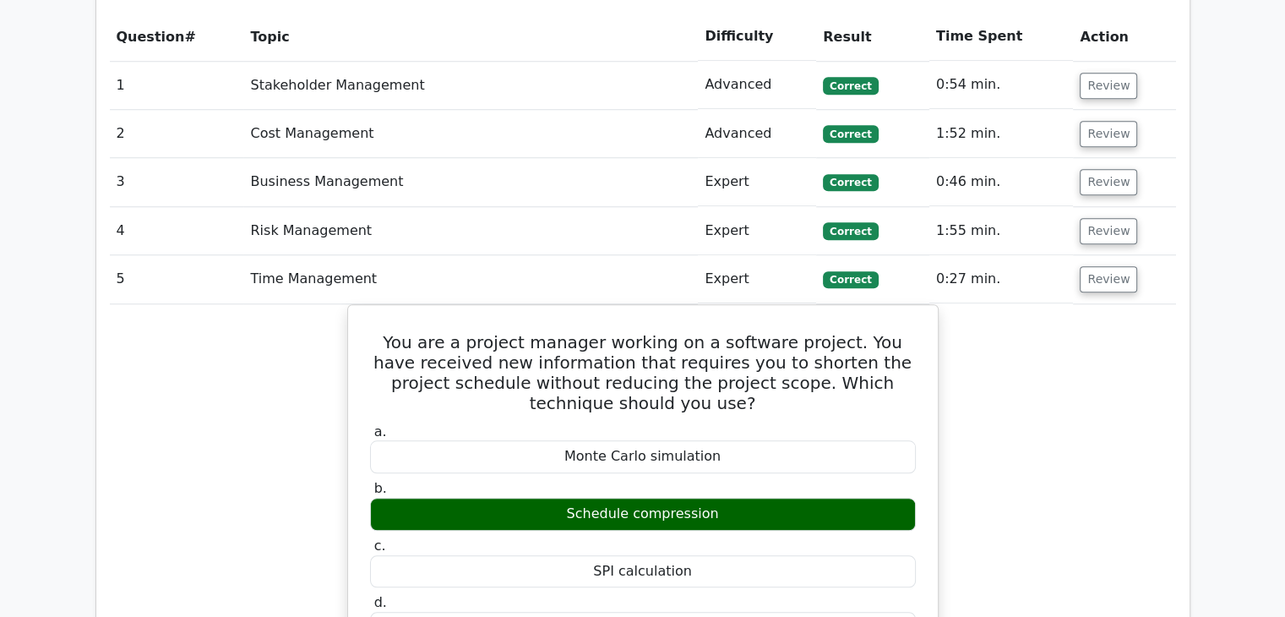
scroll to position [1520, 0]
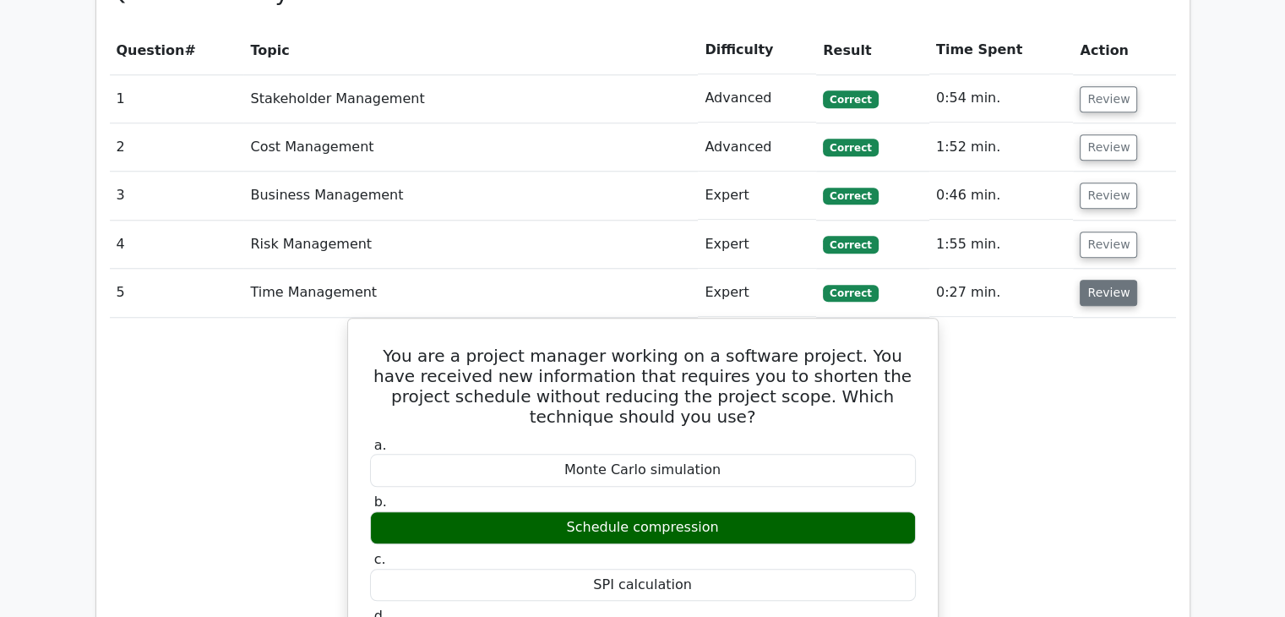
click at [1101, 280] on button "Review" at bounding box center [1107, 293] width 57 height 26
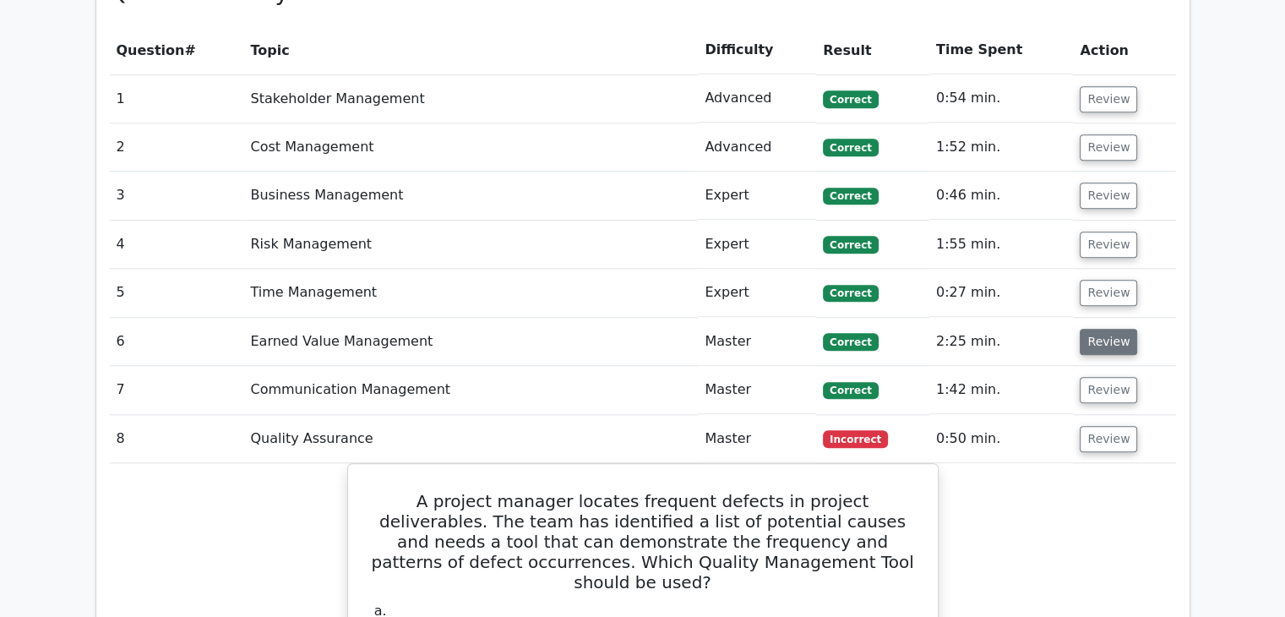
click at [1096, 329] on button "Review" at bounding box center [1107, 342] width 57 height 26
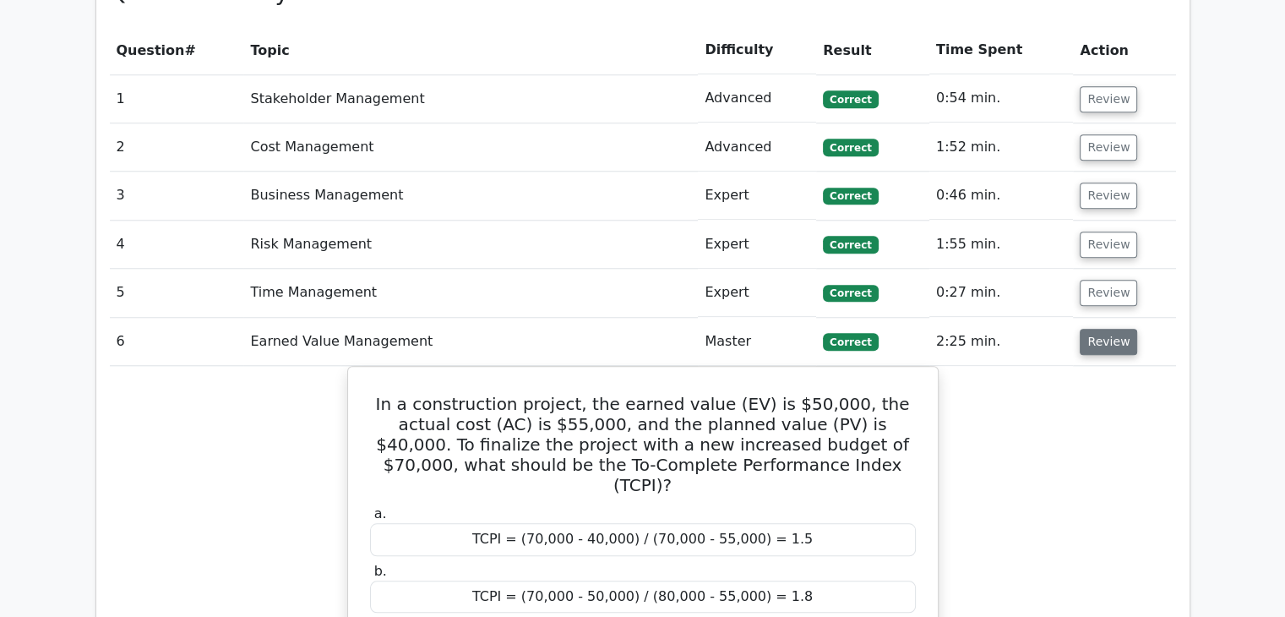
click at [1101, 329] on button "Review" at bounding box center [1107, 342] width 57 height 26
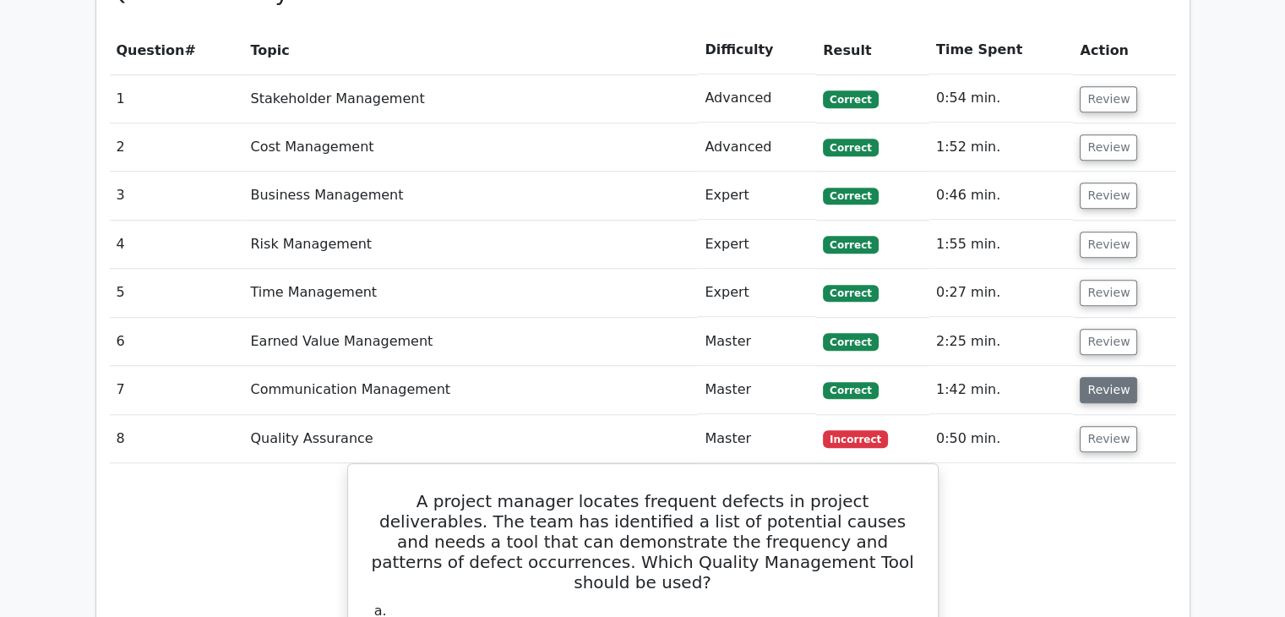
click at [1100, 377] on button "Review" at bounding box center [1107, 390] width 57 height 26
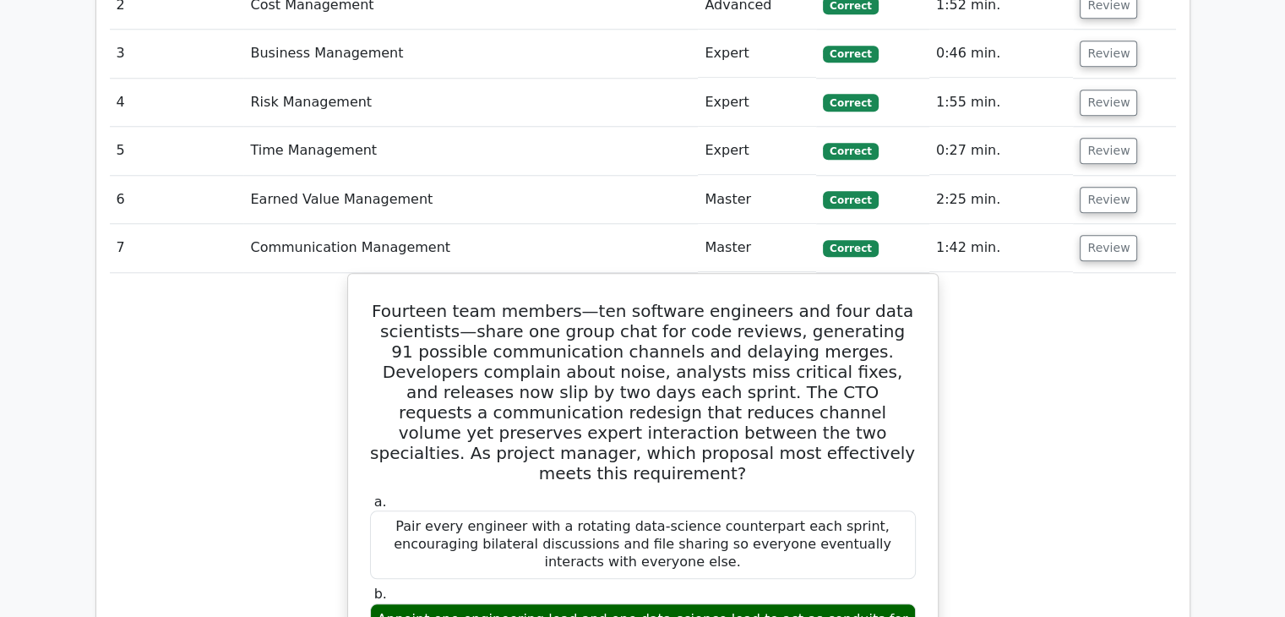
scroll to position [1605, 0]
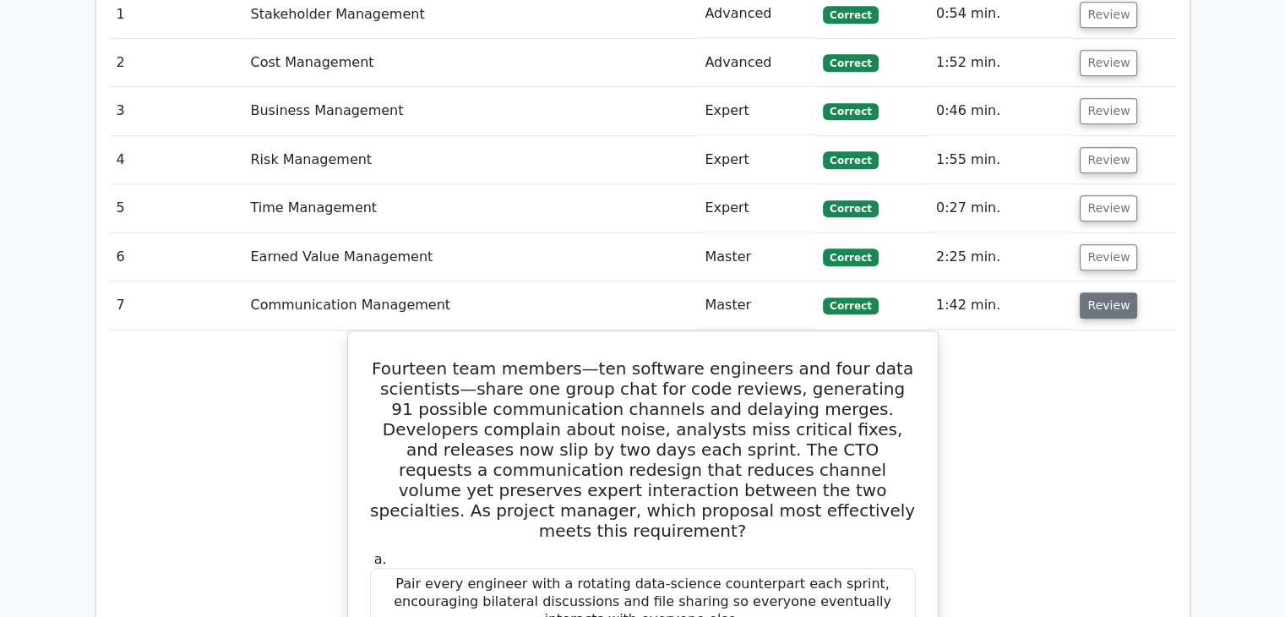
click at [1107, 292] on button "Review" at bounding box center [1107, 305] width 57 height 26
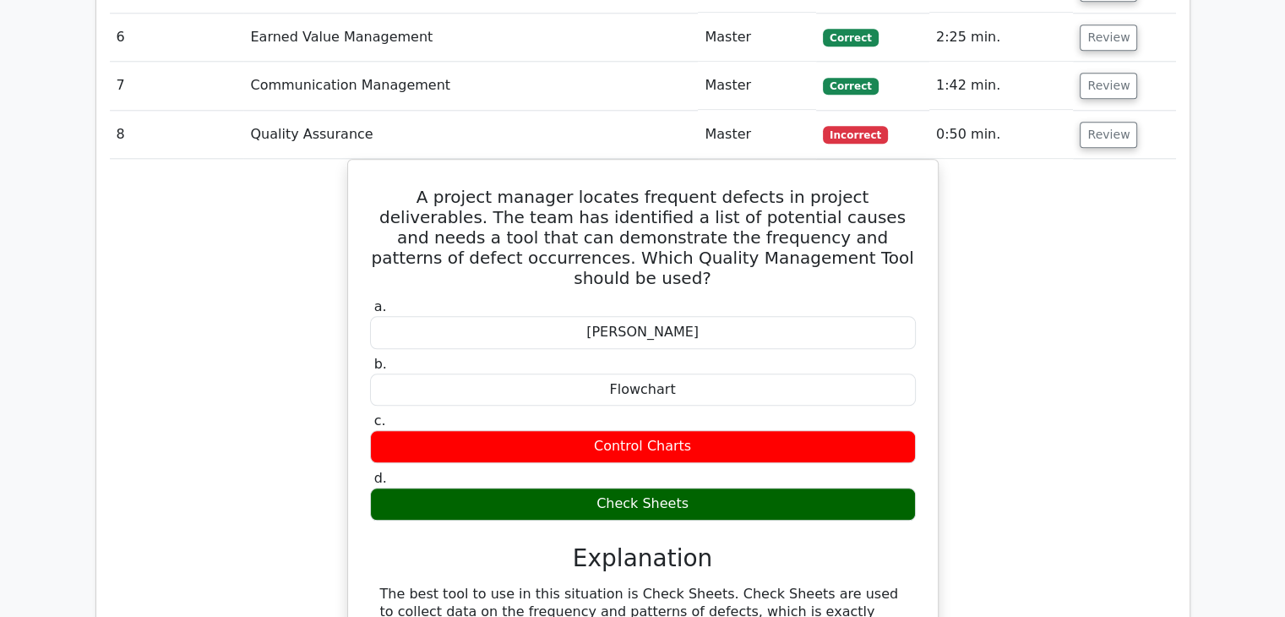
scroll to position [1774, 0]
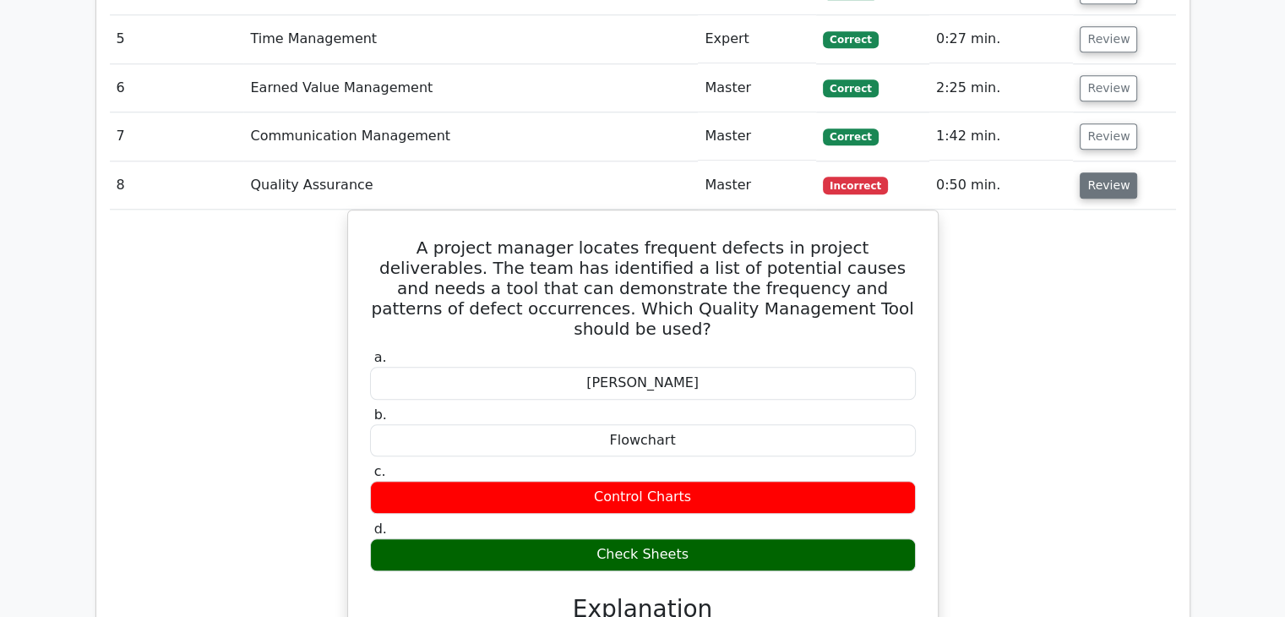
click at [1105, 172] on button "Review" at bounding box center [1107, 185] width 57 height 26
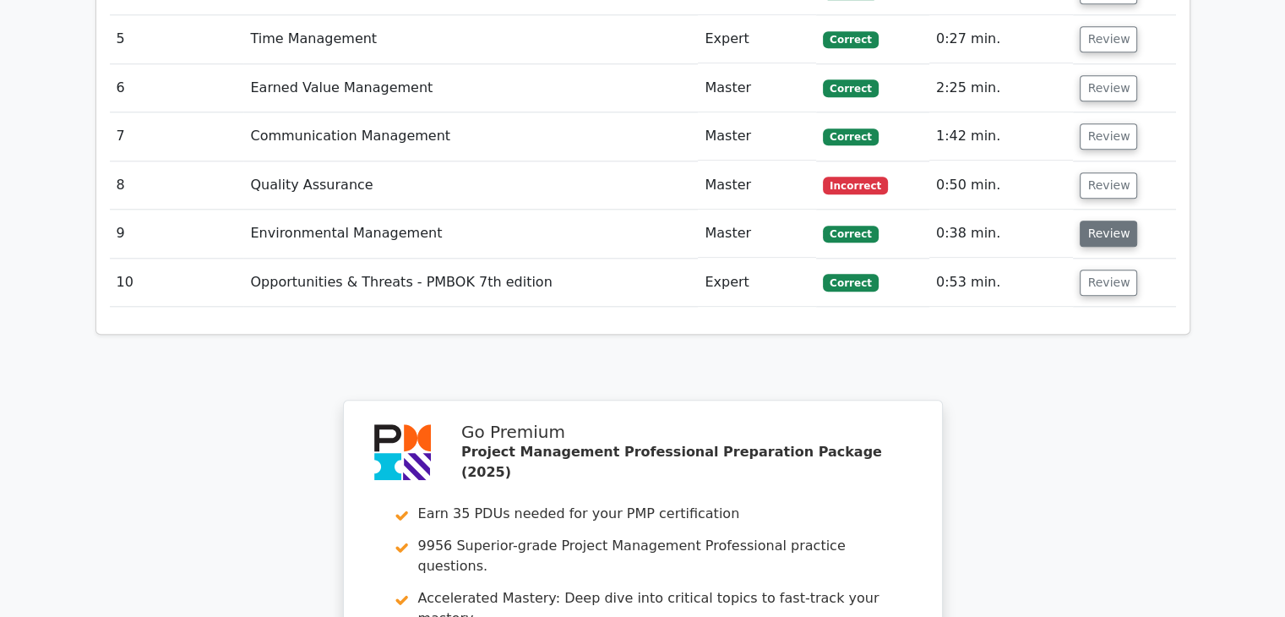
click at [1096, 220] on button "Review" at bounding box center [1107, 233] width 57 height 26
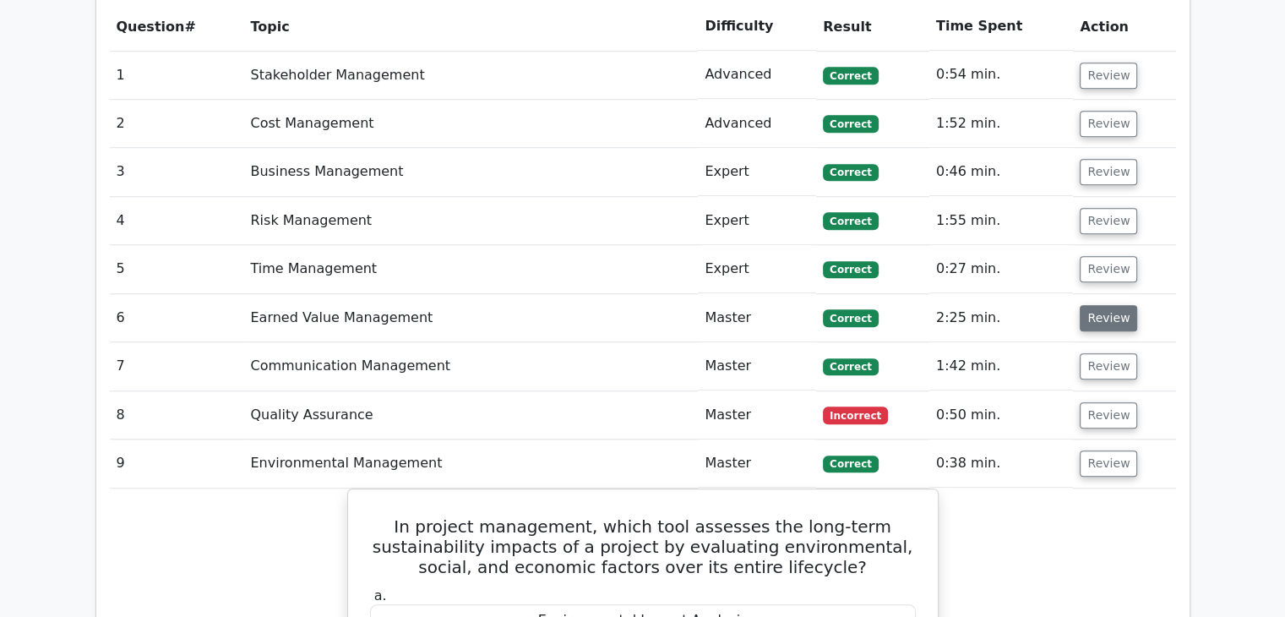
scroll to position [1520, 0]
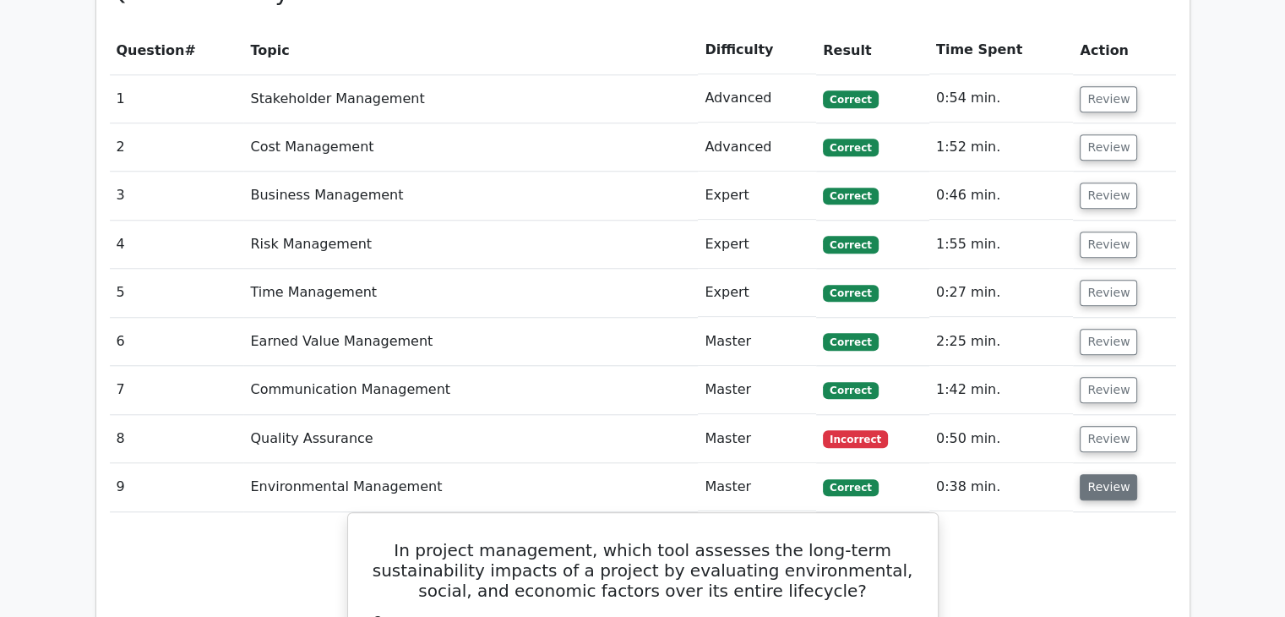
click at [1106, 474] on button "Review" at bounding box center [1107, 487] width 57 height 26
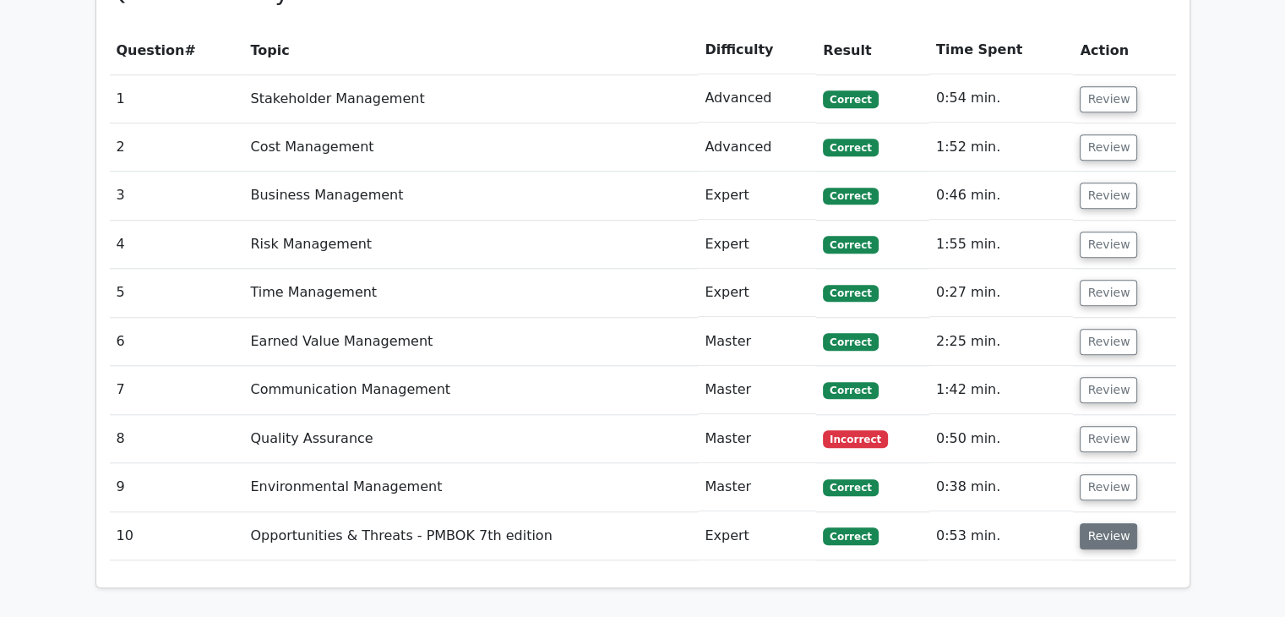
click at [1107, 523] on button "Review" at bounding box center [1107, 536] width 57 height 26
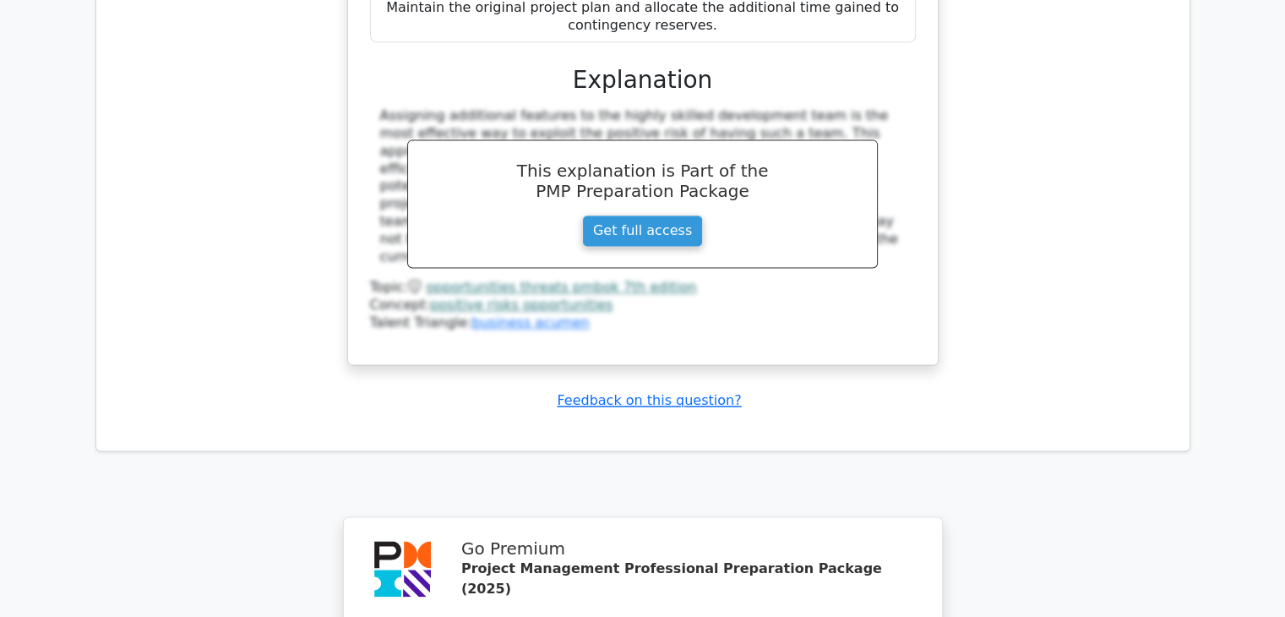
scroll to position [1943, 0]
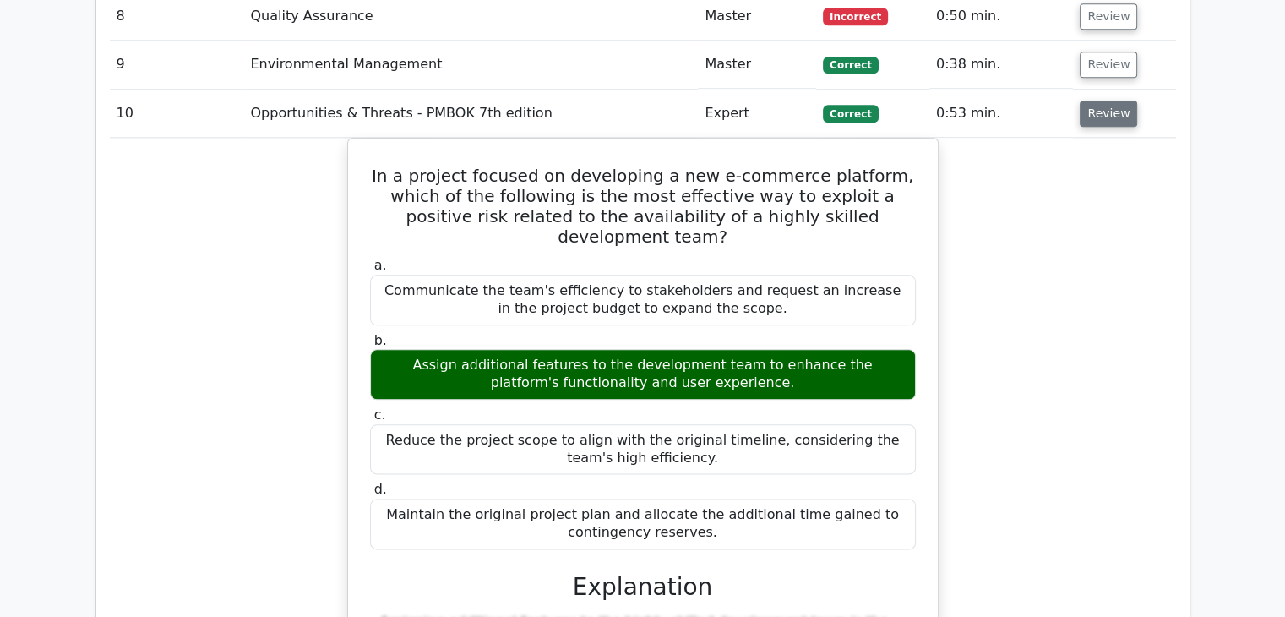
click at [1117, 101] on button "Review" at bounding box center [1107, 114] width 57 height 26
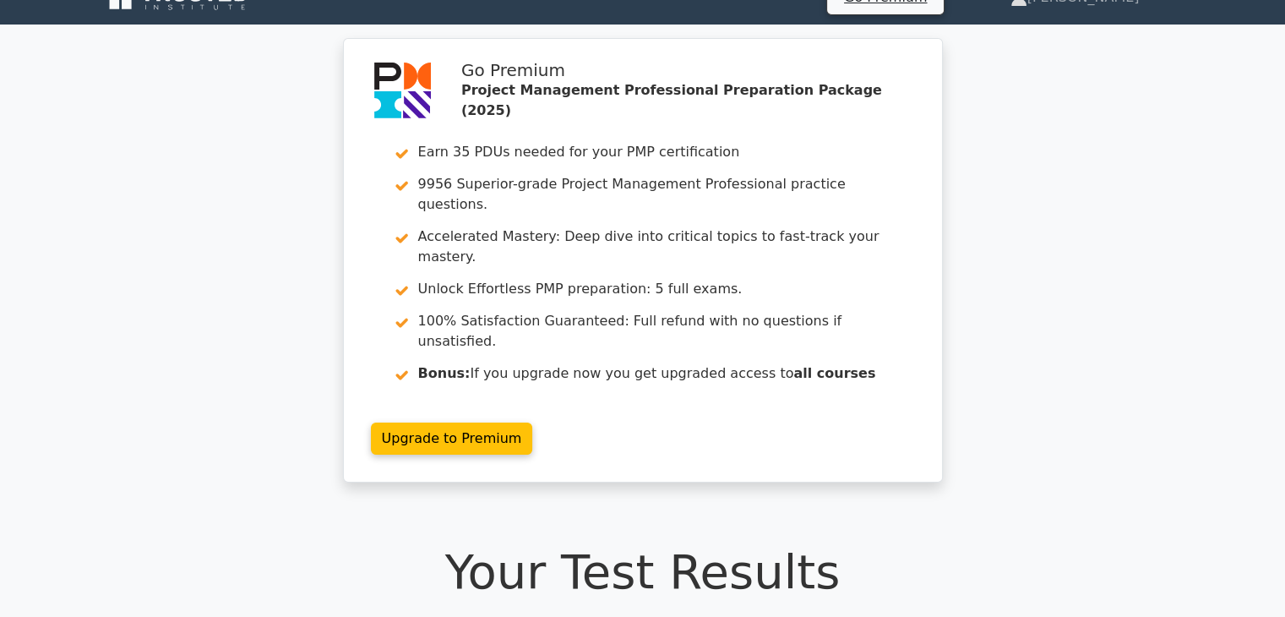
scroll to position [0, 0]
